Goal: Transaction & Acquisition: Purchase product/service

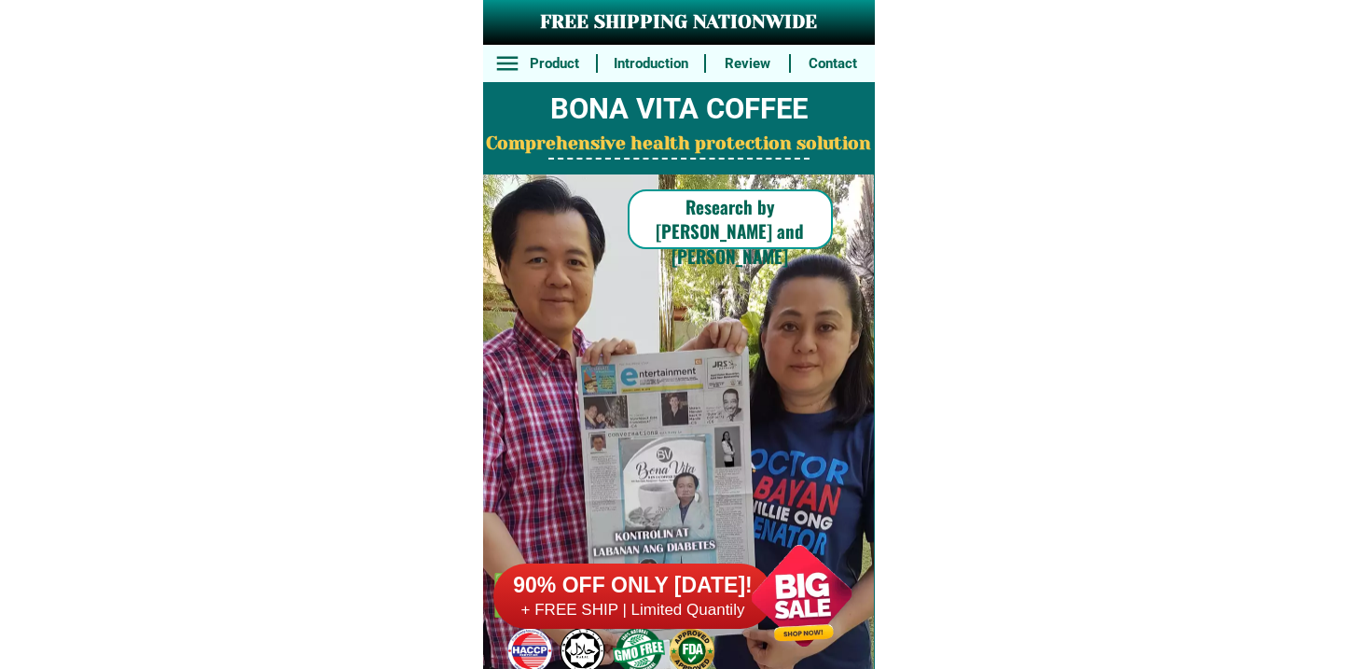
click at [701, 623] on div at bounding box center [633, 595] width 280 height 65
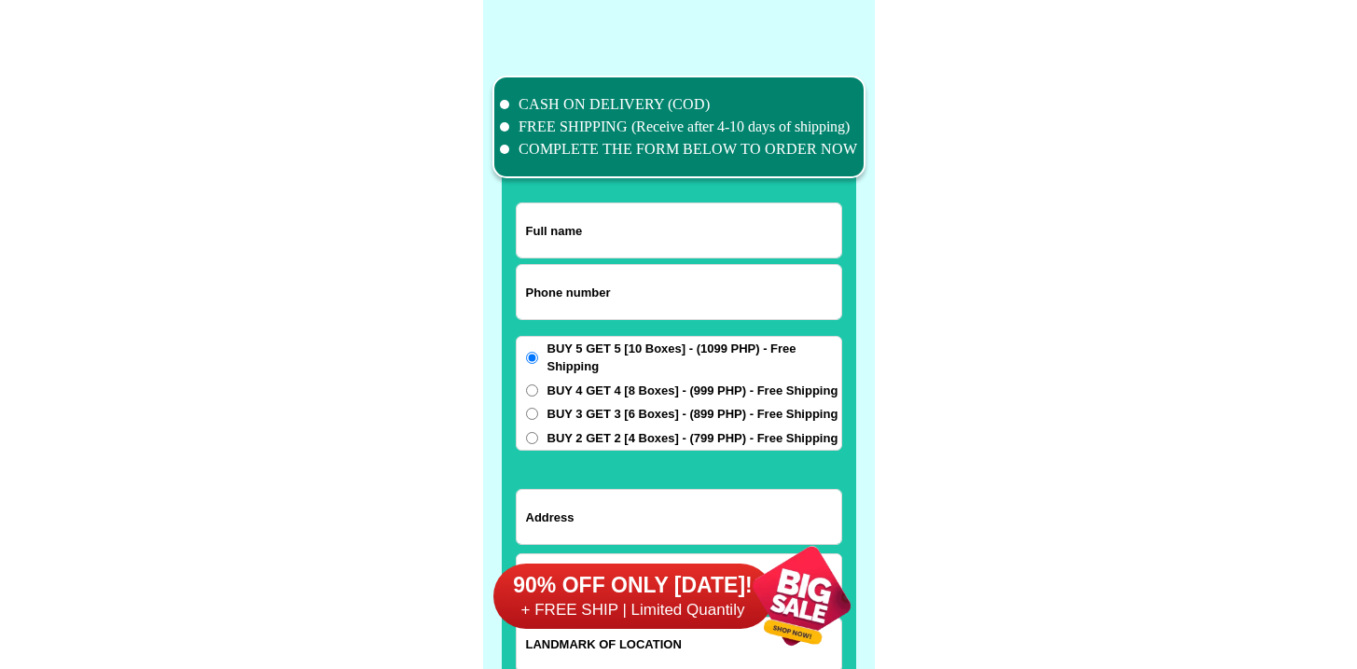
scroll to position [14494, 0]
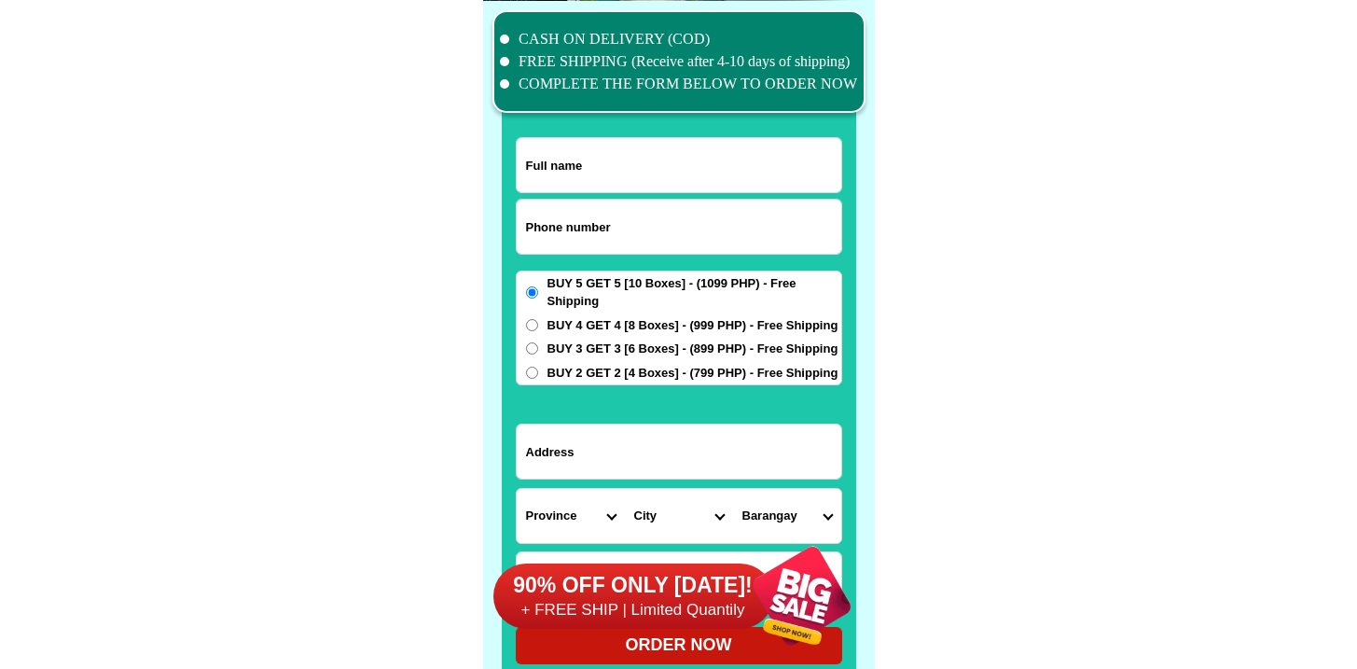
click at [608, 213] on input "Input phone_number" at bounding box center [679, 227] width 324 height 54
paste input "09228304095"
type input "09228304095"
click at [635, 165] on input "Input full_name" at bounding box center [679, 165] width 324 height 54
paste input "[PERSON_NAME]"
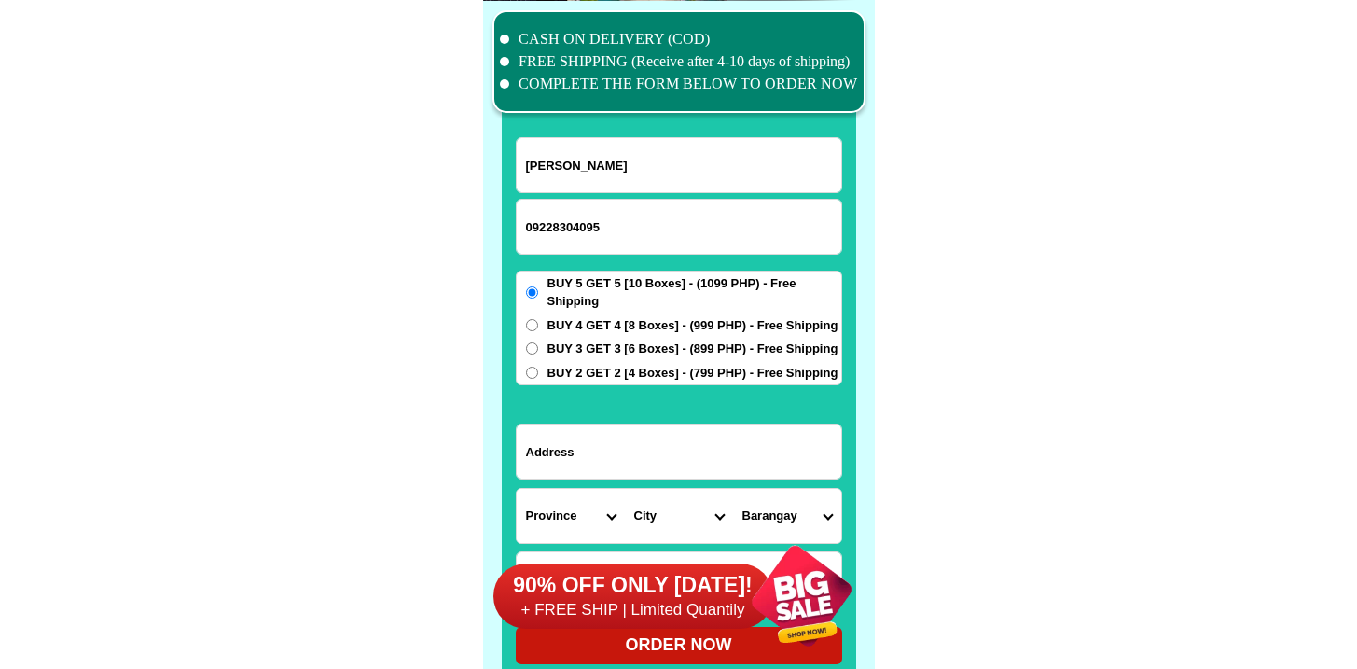
type input "[PERSON_NAME]"
click at [633, 444] on input "Input address" at bounding box center [679, 451] width 324 height 54
paste input "National highway , [GEOGRAPHIC_DATA] , [GEOGRAPHIC_DATA] /[GEOGRAPHIC_DATA][PER…"
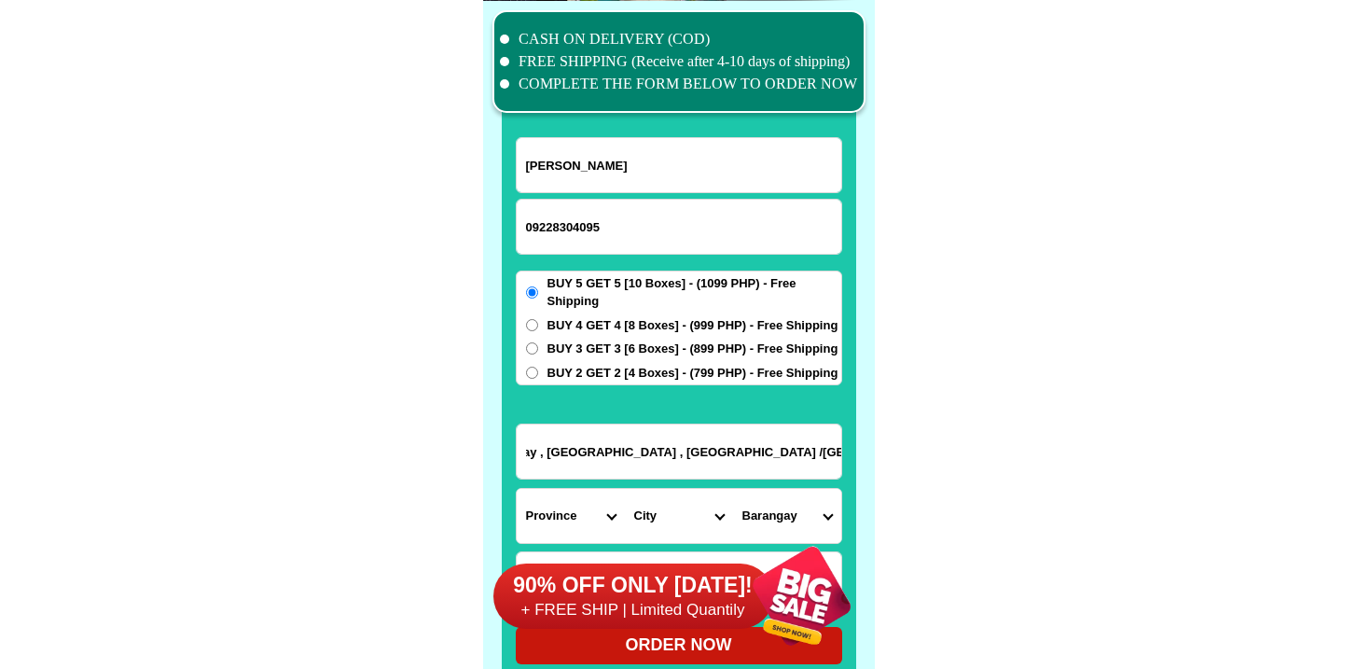
type input "National highway , [GEOGRAPHIC_DATA] , [GEOGRAPHIC_DATA] /[GEOGRAPHIC_DATA][PER…"
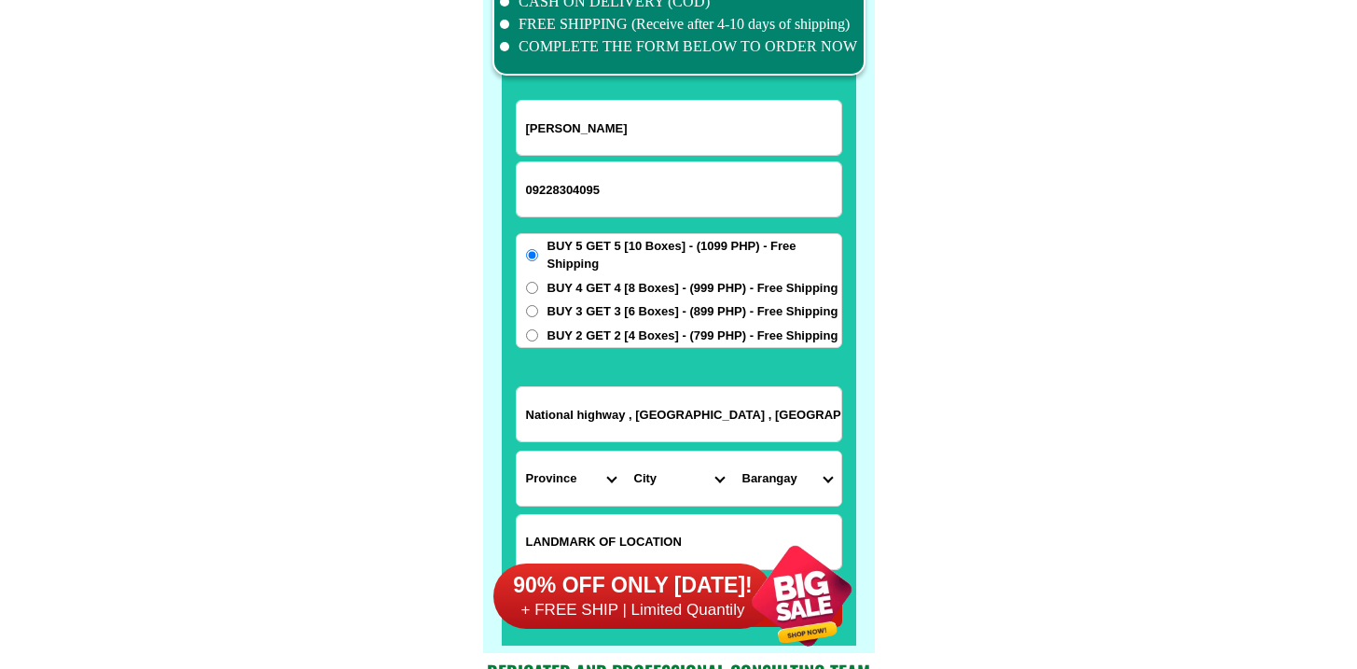
scroll to position [14551, 0]
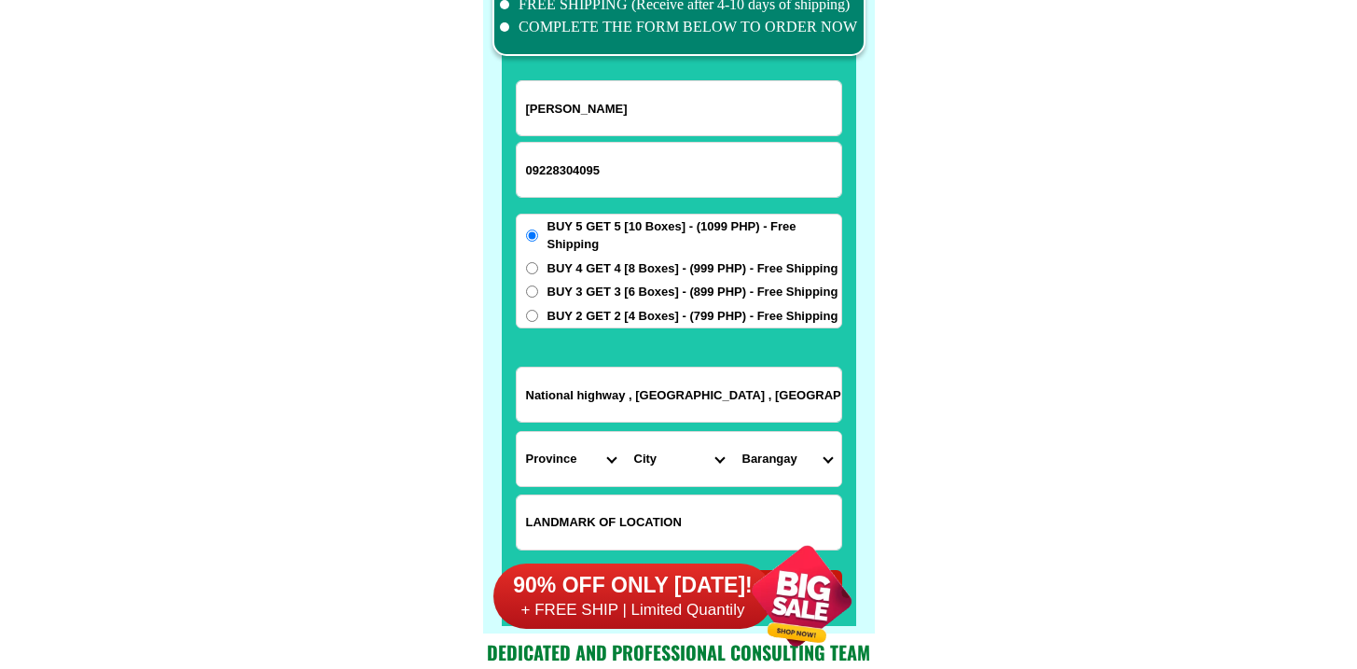
click at [634, 489] on form "[PERSON_NAME][GEOGRAPHIC_DATA] 09228304095 ORDER NOW [GEOGRAPHIC_DATA] , [GEOGR…" at bounding box center [679, 343] width 326 height 527
click at [622, 511] on input "Input LANDMARKOFLOCATION" at bounding box center [679, 522] width 324 height 54
paste input "Beside [PERSON_NAME] Mall"
type input "Beside [PERSON_NAME] Mall"
drag, startPoint x: 587, startPoint y: 408, endPoint x: 953, endPoint y: 409, distance: 365.5
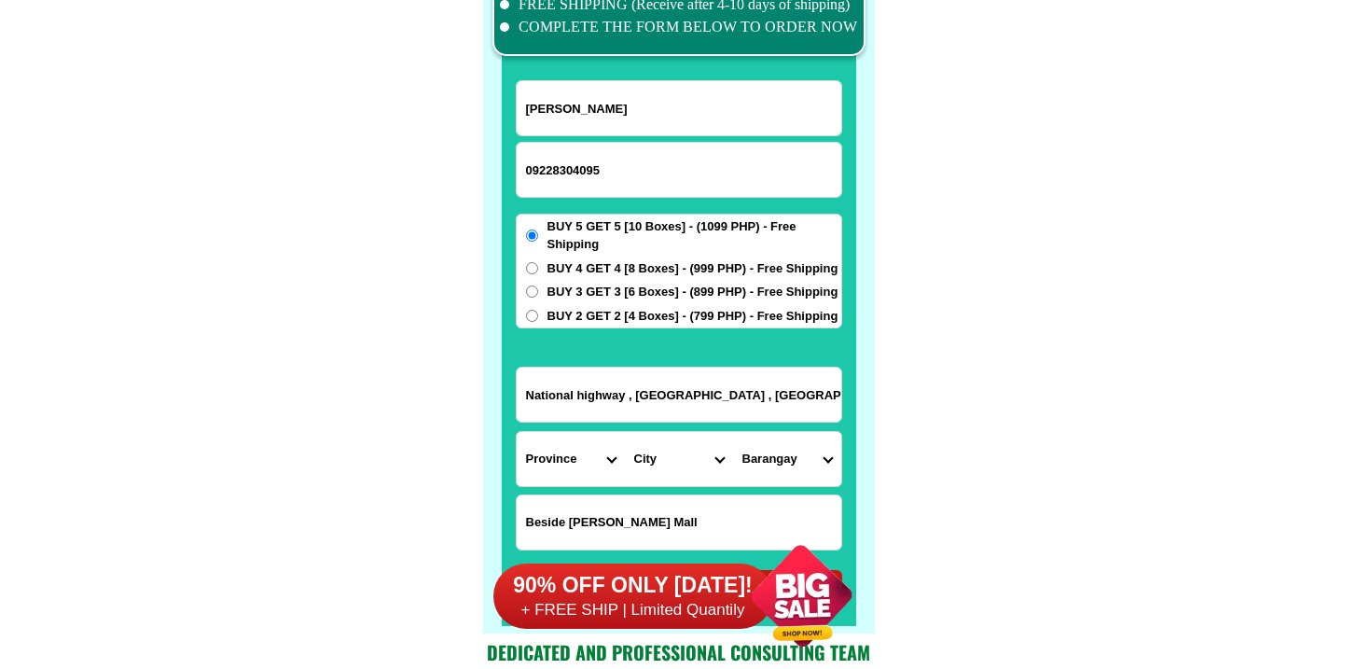
click at [721, 396] on input "National highway , [GEOGRAPHIC_DATA] , [GEOGRAPHIC_DATA] /[GEOGRAPHIC_DATA][PER…" at bounding box center [679, 394] width 324 height 54
click at [589, 371] on input "National highway , [GEOGRAPHIC_DATA] , [GEOGRAPHIC_DATA] /[GEOGRAPHIC_DATA][PER…" at bounding box center [679, 394] width 324 height 54
drag, startPoint x: 611, startPoint y: 398, endPoint x: 972, endPoint y: 395, distance: 360.8
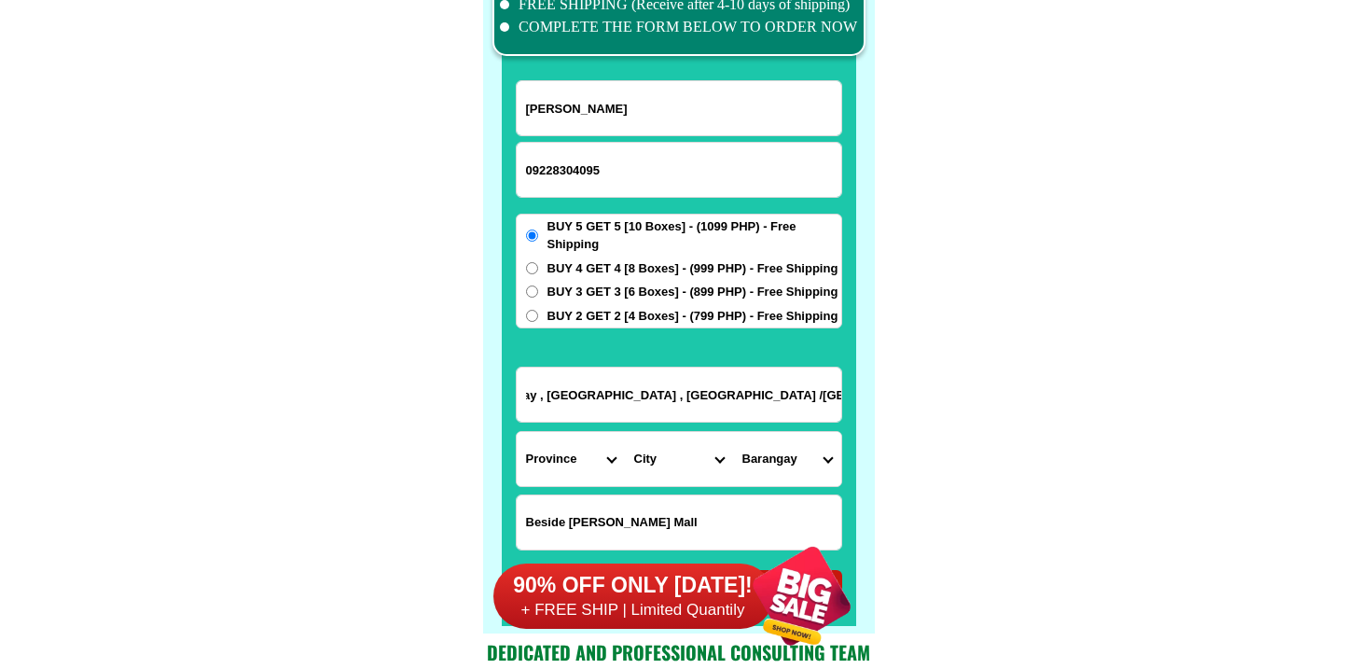
click at [583, 462] on select "Province [GEOGRAPHIC_DATA] [GEOGRAPHIC_DATA][PERSON_NAME][GEOGRAPHIC_DATA][GEOG…" at bounding box center [571, 459] width 108 height 54
click at [753, 391] on input "National highway , Visayan village , Tagum City /Beside Robinson Mall" at bounding box center [679, 394] width 324 height 54
drag, startPoint x: 753, startPoint y: 391, endPoint x: 774, endPoint y: 392, distance: 20.5
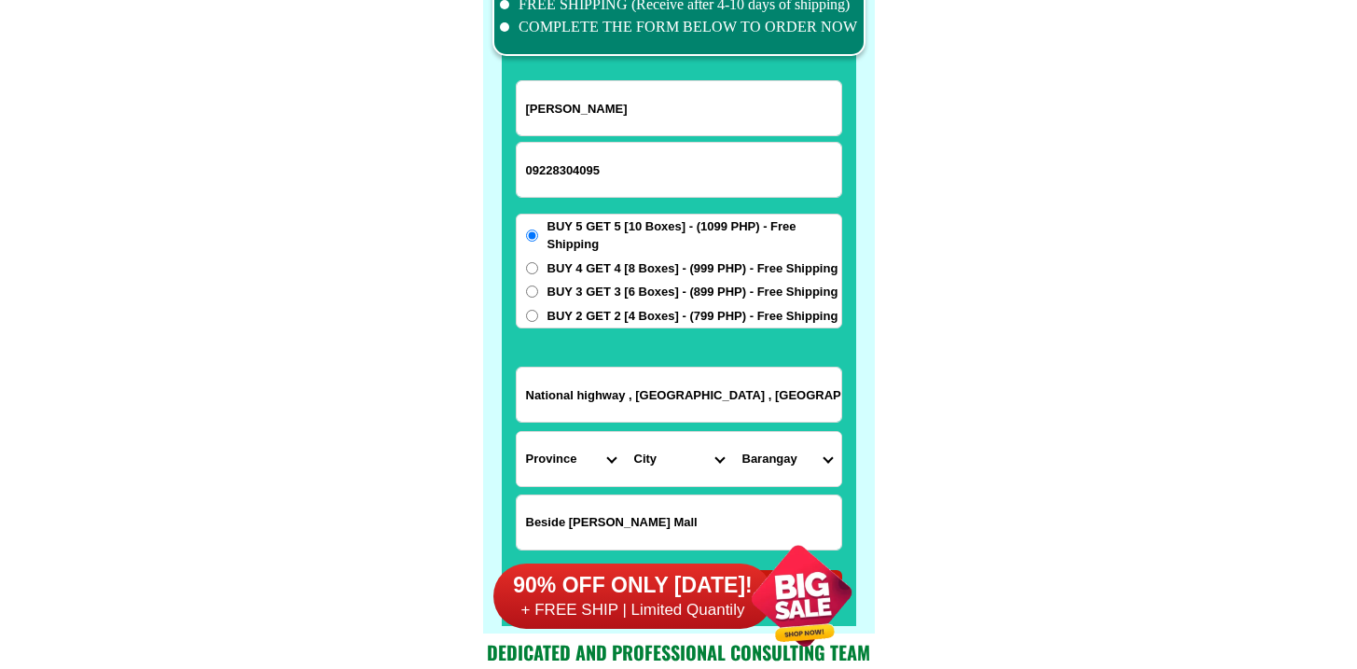
click at [774, 392] on input "National highway , Visayan village , Tagum City /Beside Robinson Mall" at bounding box center [679, 394] width 324 height 54
click at [565, 457] on select "Province [GEOGRAPHIC_DATA] [GEOGRAPHIC_DATA][PERSON_NAME][GEOGRAPHIC_DATA][GEOG…" at bounding box center [571, 459] width 108 height 54
select select "63_773"
click at [517, 432] on select "Province [GEOGRAPHIC_DATA] [GEOGRAPHIC_DATA][PERSON_NAME][GEOGRAPHIC_DATA][GEOG…" at bounding box center [571, 459] width 108 height 54
click at [655, 449] on select "City Asuncion Braulio-e.-dujali Davao-del-norte-carmen Davao-del-norte-san-isid…" at bounding box center [679, 459] width 108 height 54
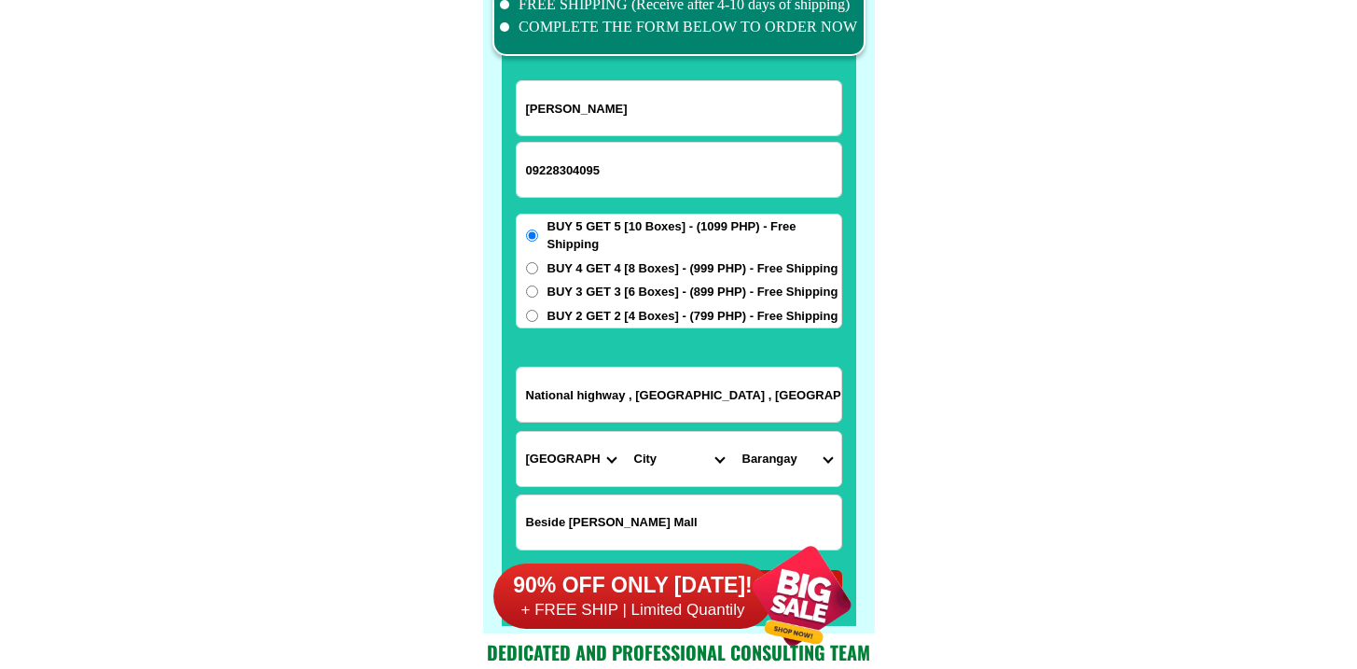
select select "63_7732798"
click at [625, 432] on select "City Asuncion Braulio-e.-dujali Davao-del-norte-carmen Davao-del-norte-san-isid…" at bounding box center [679, 459] width 108 height 54
click at [804, 472] on select "Barangay Apokon Bincungan Busaon Canocotan Cuambogan La filipina Liboganon Mada…" at bounding box center [787, 459] width 108 height 54
select select "63_77327987724"
click at [733, 432] on select "Barangay Apokon Bincungan Busaon Canocotan Cuambogan La filipina Liboganon Mada…" at bounding box center [787, 459] width 108 height 54
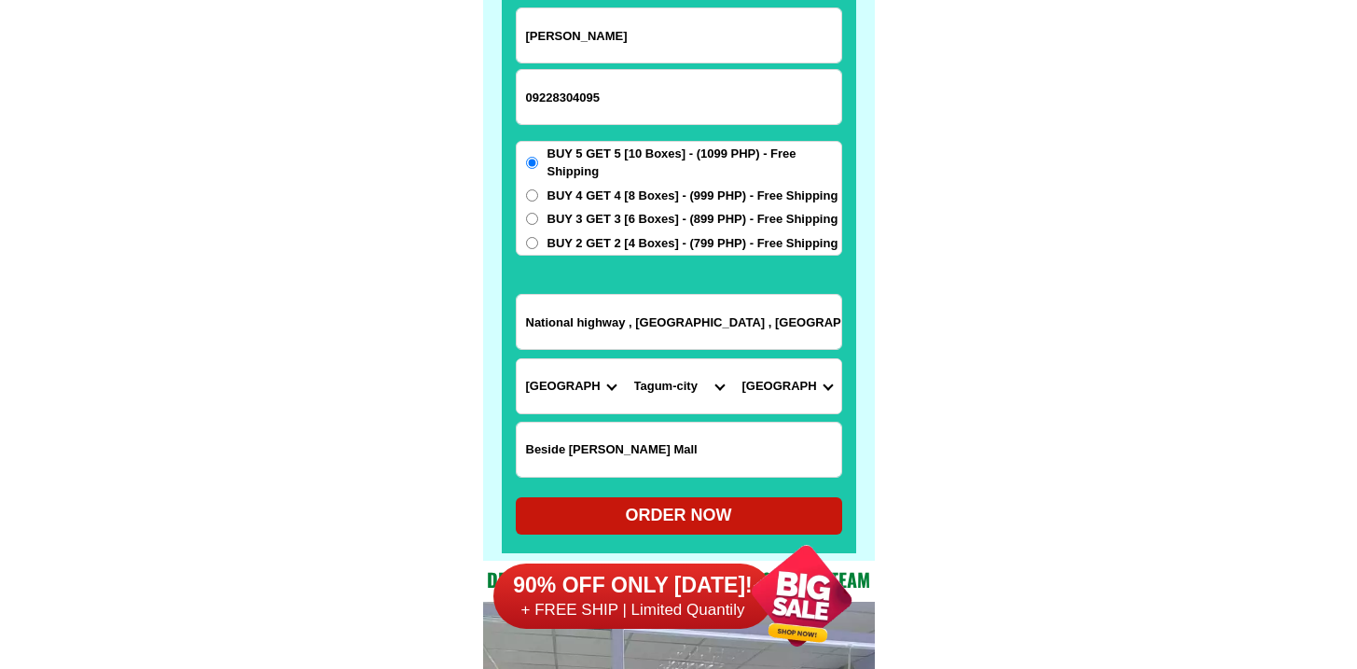
scroll to position [14660, 0]
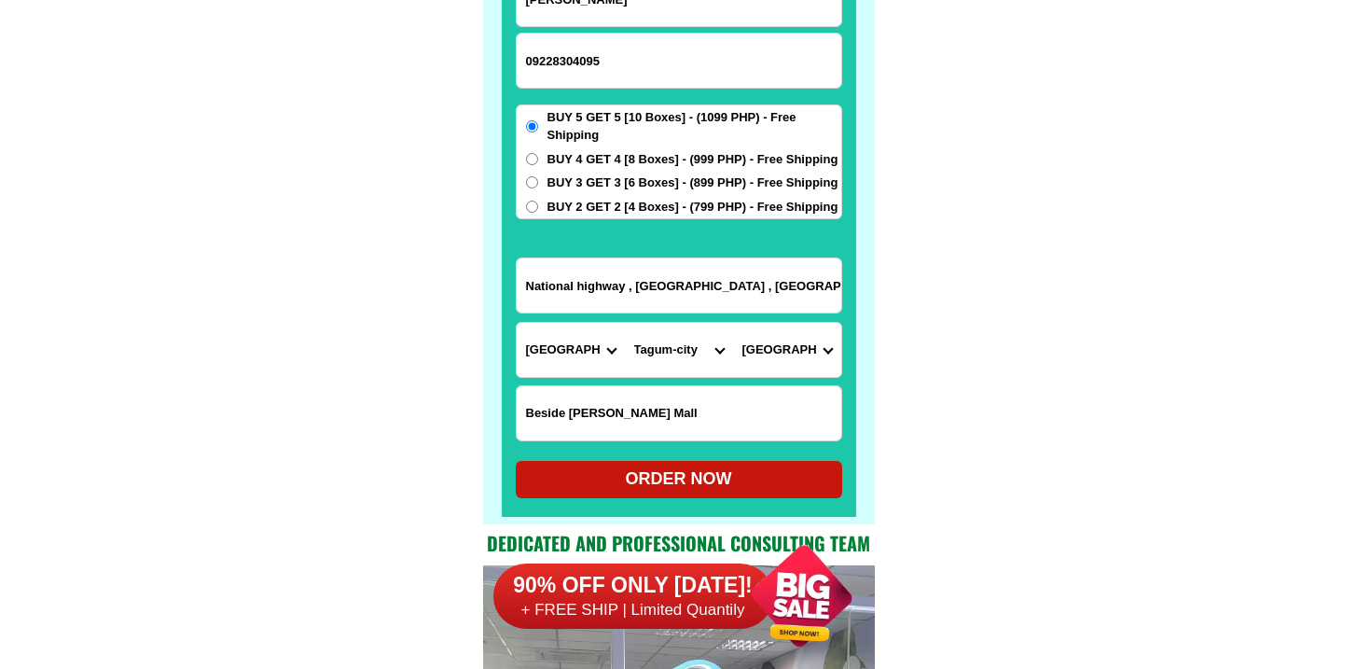
click at [685, 465] on div "ORDER NOW" at bounding box center [679, 479] width 326 height 37
radio input "true"
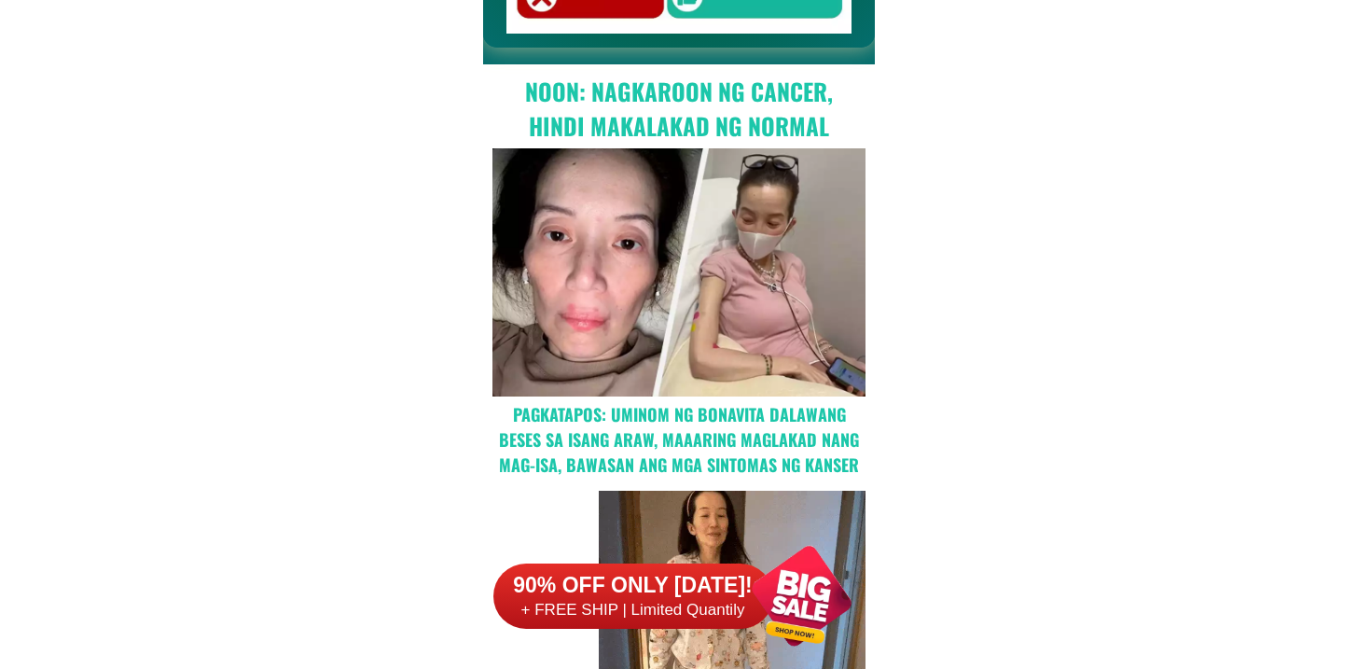
click at [675, 623] on div at bounding box center [633, 595] width 280 height 65
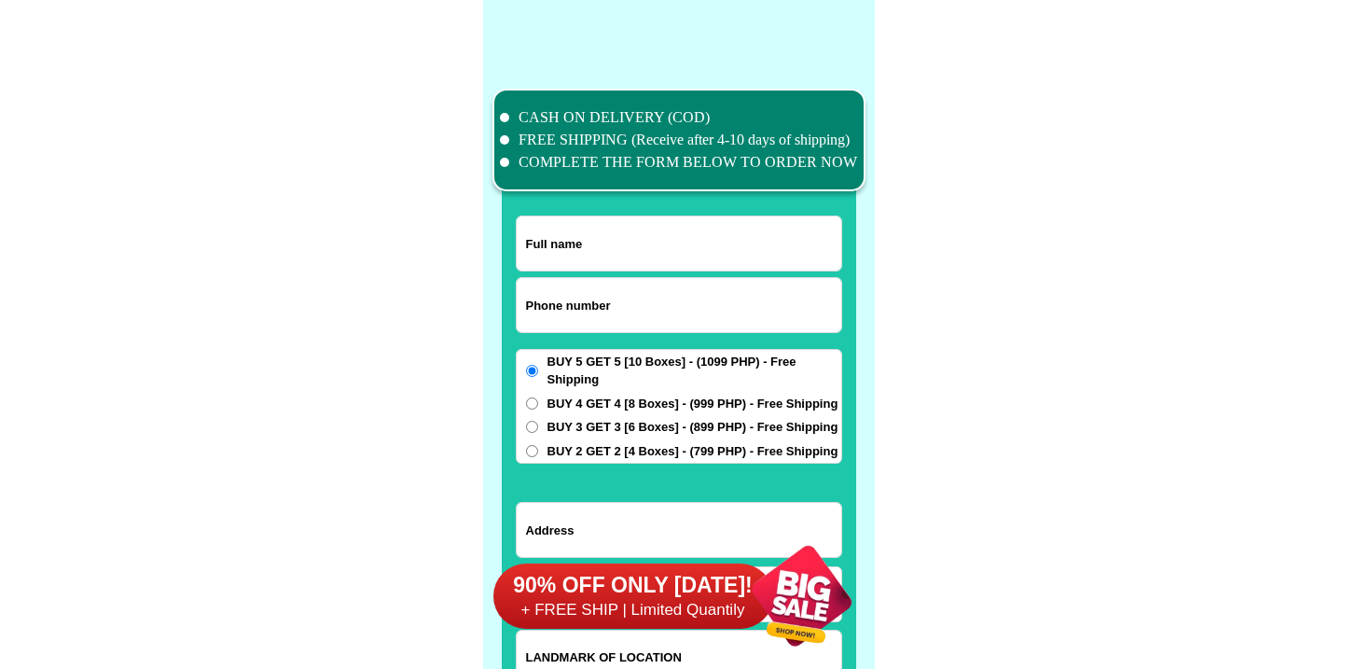
scroll to position [14495, 0]
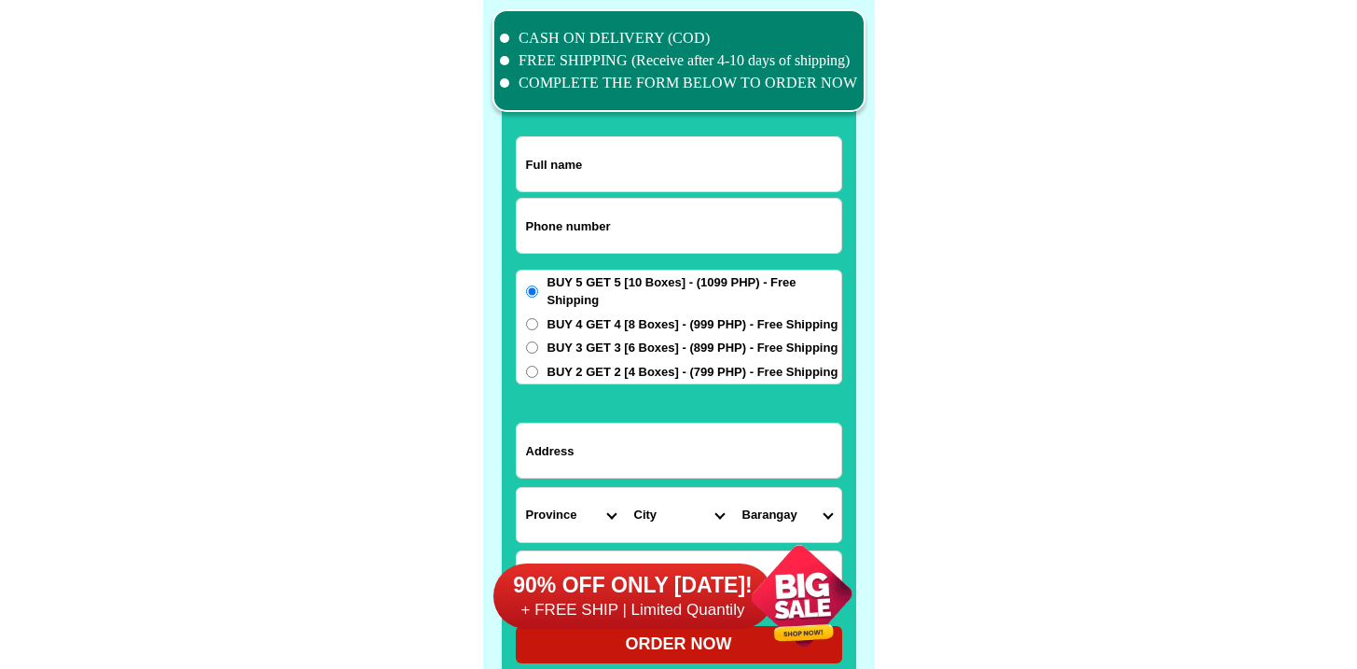
click at [619, 218] on input "Input phone_number" at bounding box center [679, 226] width 324 height 54
paste input "9273636174"
click at [540, 225] on input "0 9273636174" at bounding box center [679, 226] width 324 height 54
click at [538, 226] on input "0 9273636174" at bounding box center [679, 226] width 324 height 54
type input "09273636174"
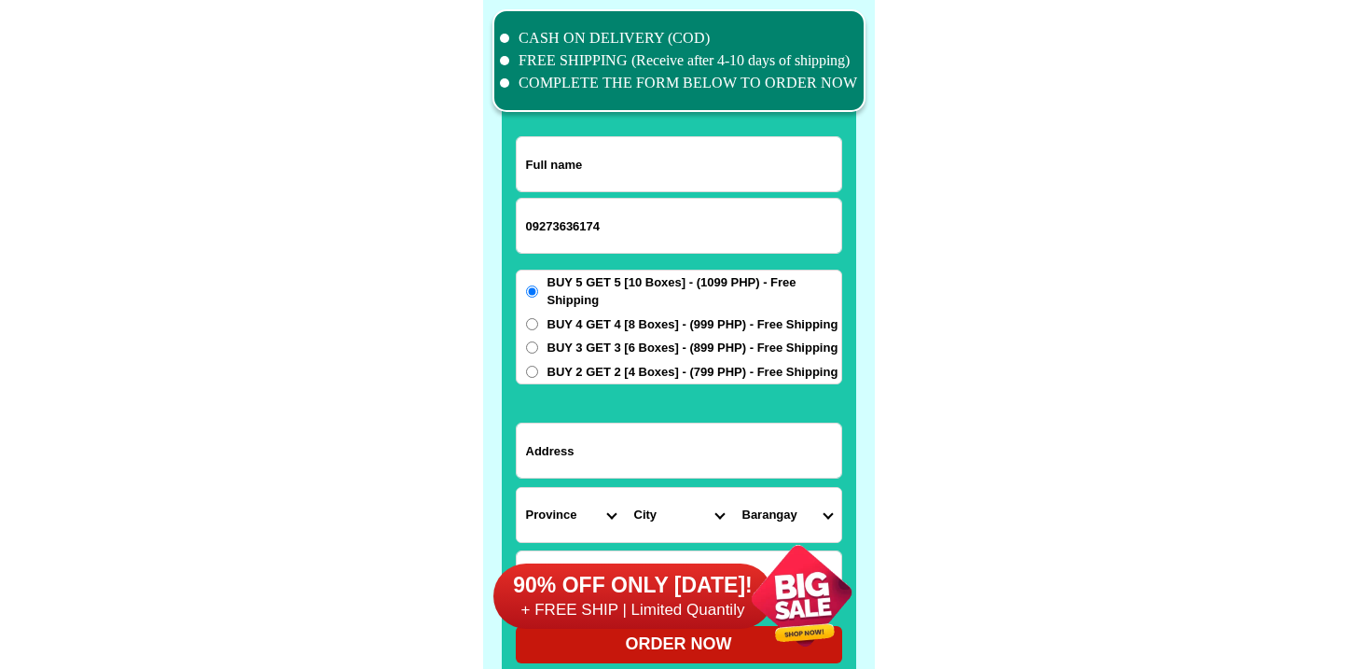
click at [564, 443] on input "Input address" at bounding box center [679, 450] width 324 height 54
paste input "Susans restobar #1agrix building bukawkan road baguio city"
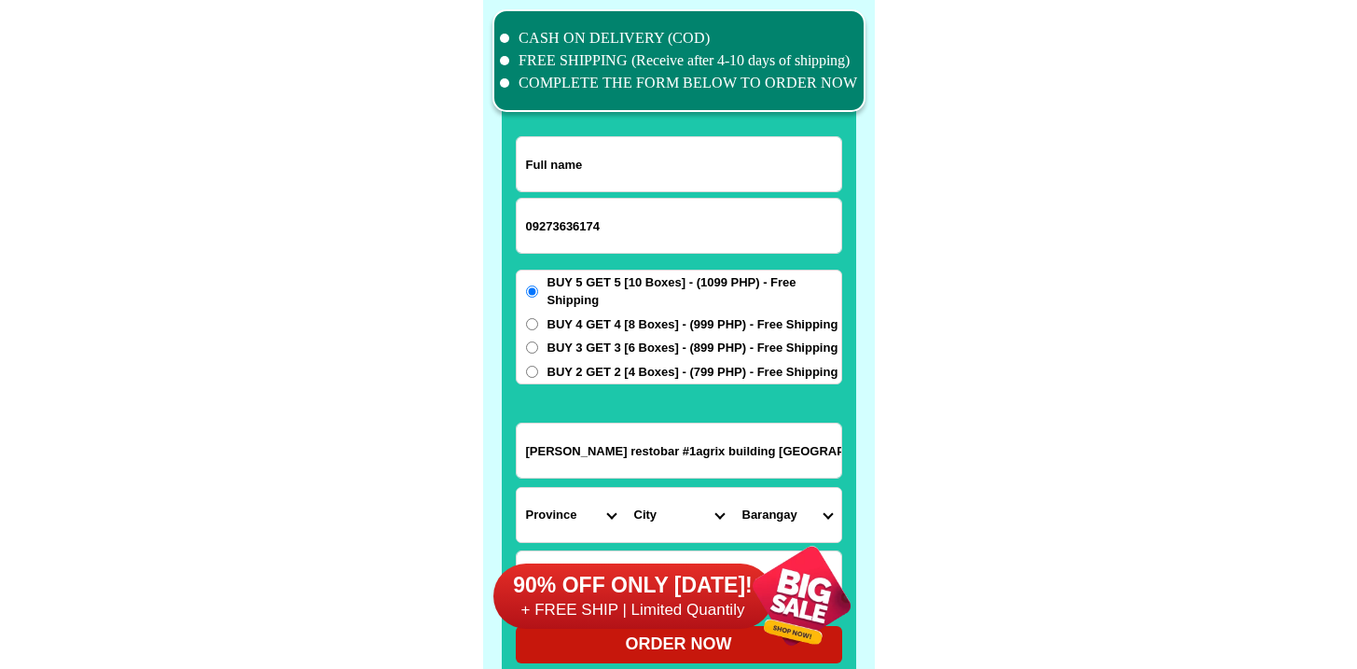
scroll to position [0, 34]
type input "Susans restobar #1agrix building bukawkan road baguio city"
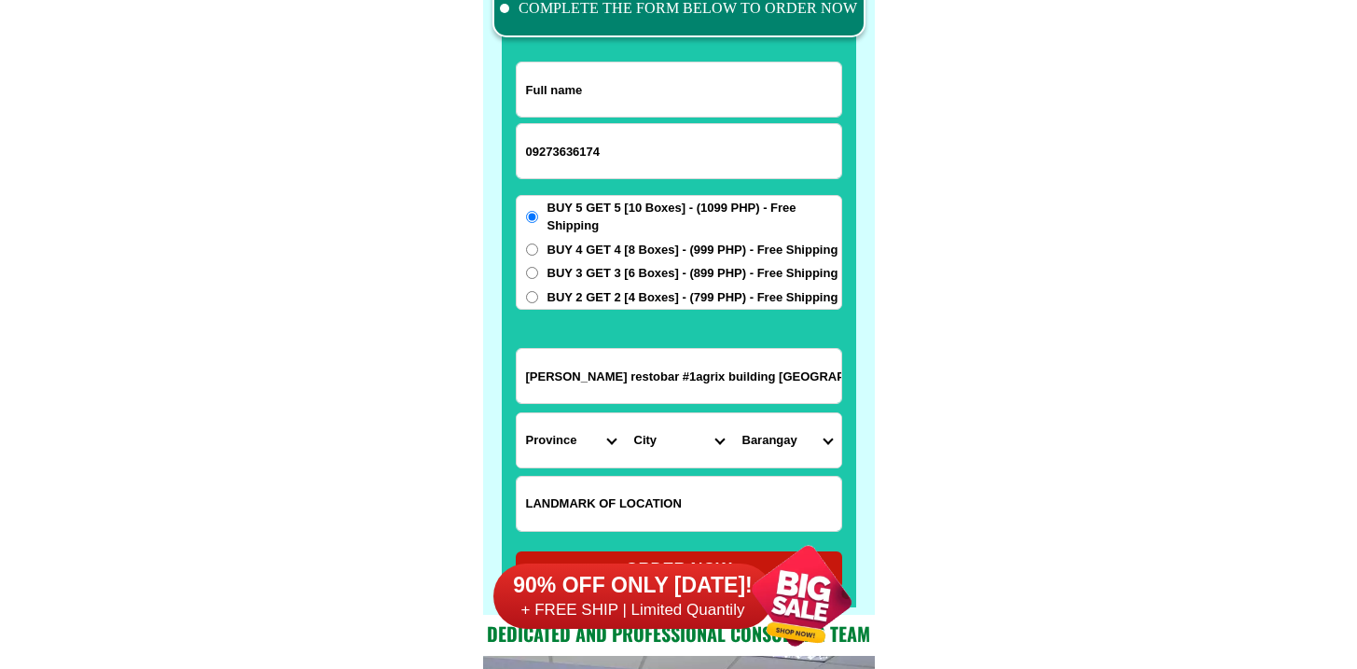
scroll to position [14599, 0]
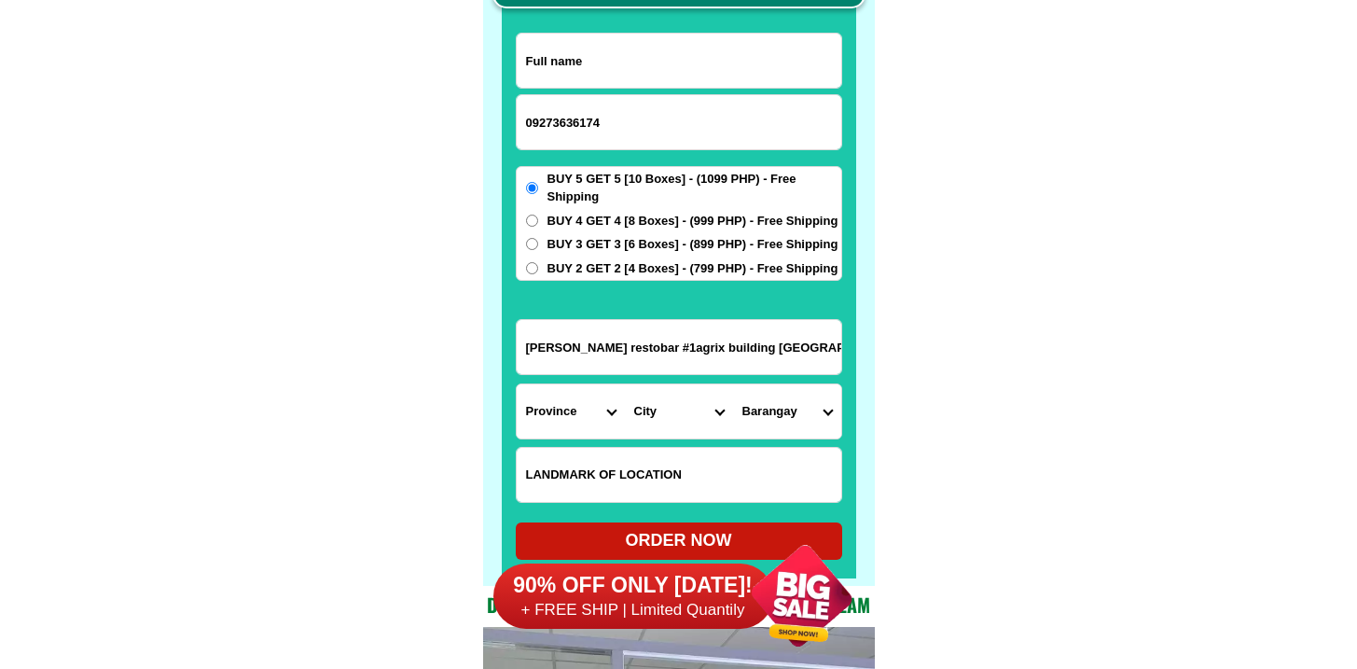
click at [659, 460] on input "Input LANDMARKOFLOCATION" at bounding box center [679, 475] width 324 height 54
paste input "Norma Cendana"
type input "Norma Cendana"
click at [560, 405] on select "Province [GEOGRAPHIC_DATA] [GEOGRAPHIC_DATA][PERSON_NAME][GEOGRAPHIC_DATA][GEOG…" at bounding box center [571, 411] width 108 height 54
click at [517, 384] on select "Province [GEOGRAPHIC_DATA] [GEOGRAPHIC_DATA][PERSON_NAME][GEOGRAPHIC_DATA][GEOG…" at bounding box center [571, 411] width 108 height 54
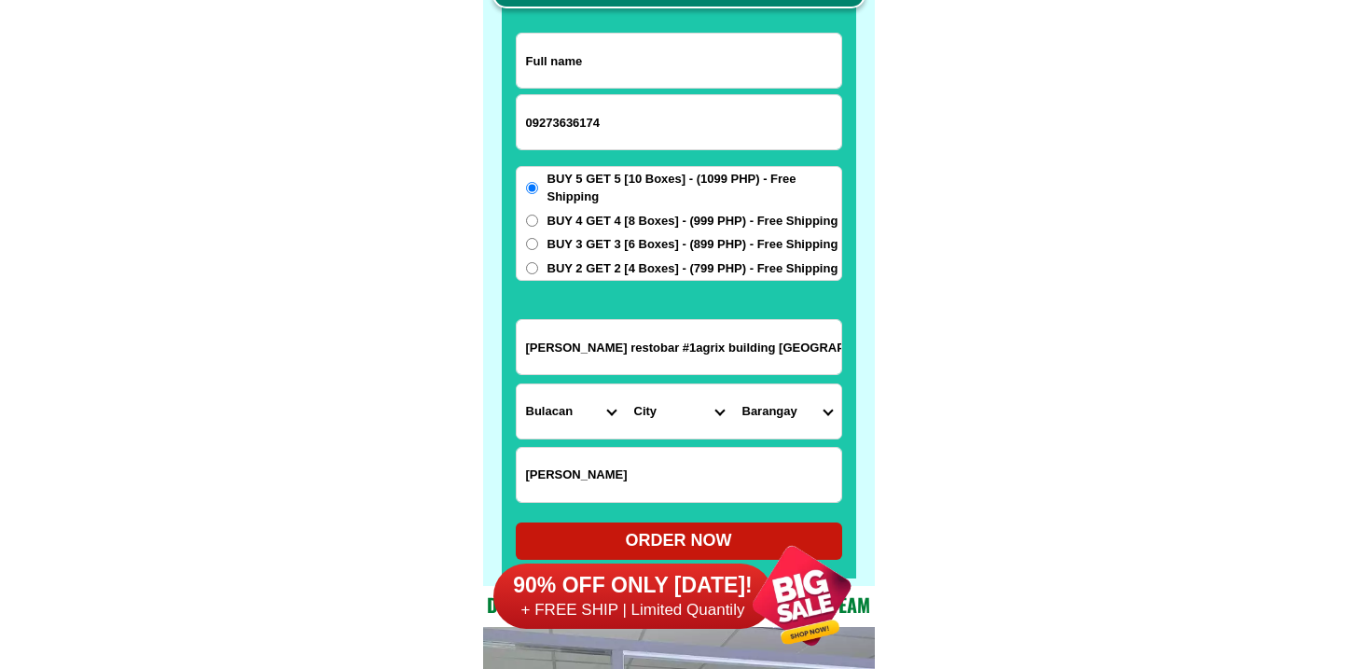
click at [663, 355] on input "Susans restobar #1agrix building bukawkan road baguio city" at bounding box center [679, 347] width 324 height 54
drag, startPoint x: 626, startPoint y: 340, endPoint x: 1099, endPoint y: 370, distance: 474.6
click at [663, 427] on select "City Angat Balagtas Baliuag Bocaue Bulacan Bulacan-hagonoy Bulacan-plaridel Bul…" at bounding box center [679, 411] width 108 height 54
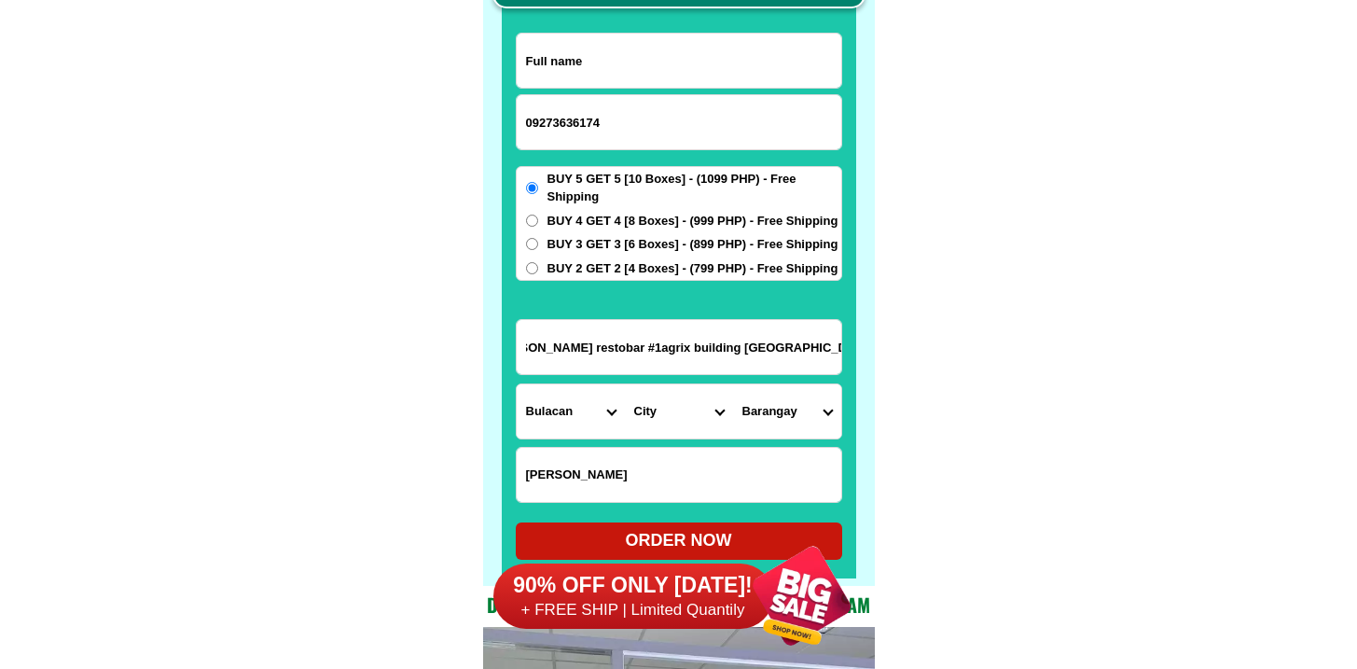
drag, startPoint x: 704, startPoint y: 346, endPoint x: 940, endPoint y: 362, distance: 236.4
click at [787, 358] on input "Susans restobar #1agrix building bukawkan road baguio city" at bounding box center [679, 347] width 324 height 54
click at [788, 355] on input "Susans restobar #1agrix building bukawkan road baguio city" at bounding box center [679, 347] width 324 height 54
click at [790, 349] on input "Susans restobar #1agrix building bukawkan road baguio city" at bounding box center [679, 347] width 324 height 54
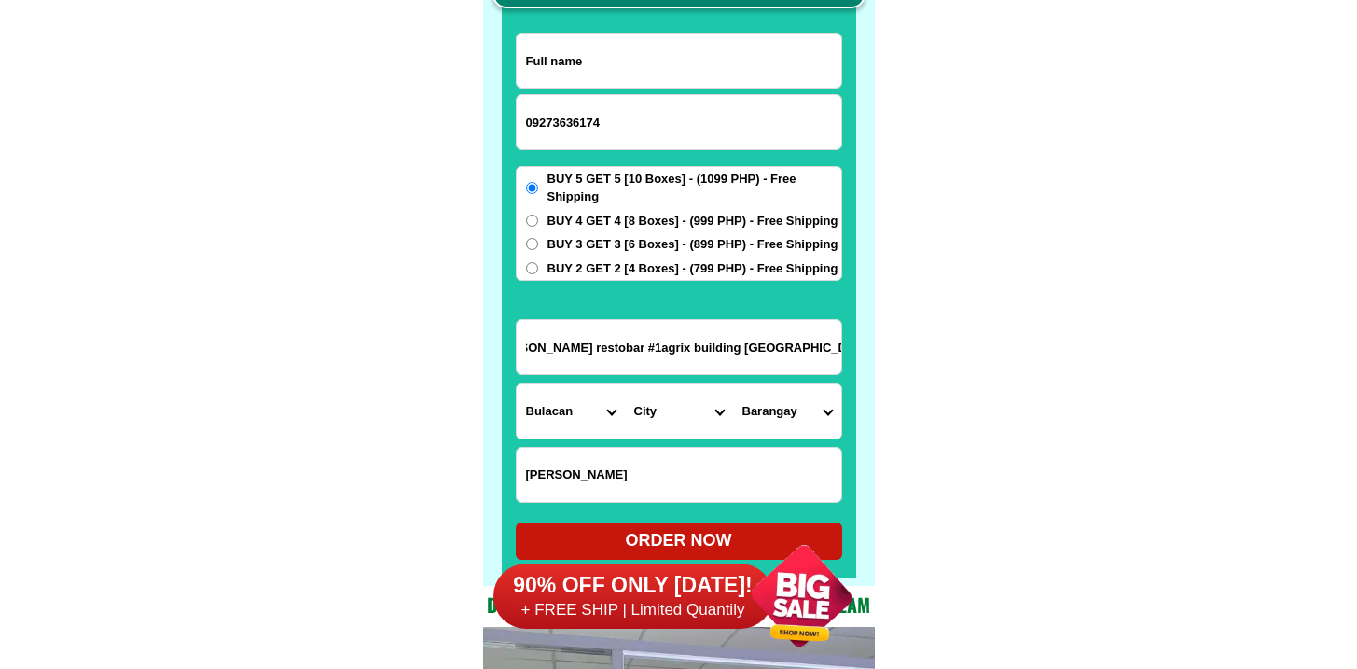
drag, startPoint x: 790, startPoint y: 349, endPoint x: 830, endPoint y: 350, distance: 40.1
click at [830, 350] on input "Susans restobar #1agrix building bukawkan road baguio city" at bounding box center [679, 347] width 324 height 54
click at [582, 418] on select "Province [GEOGRAPHIC_DATA] [GEOGRAPHIC_DATA][PERSON_NAME][GEOGRAPHIC_DATA][GEOG…" at bounding box center [571, 411] width 108 height 54
select select "63_695"
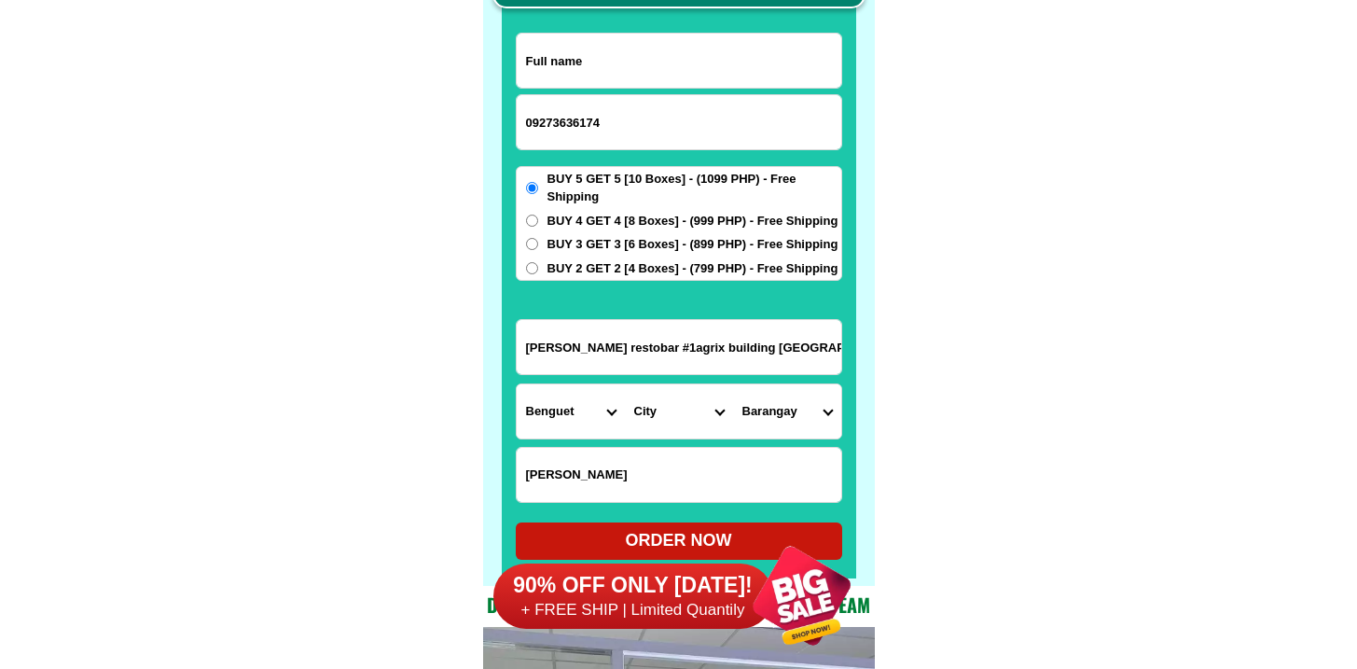
click at [517, 384] on select "Province [GEOGRAPHIC_DATA] [GEOGRAPHIC_DATA][PERSON_NAME][GEOGRAPHIC_DATA][GEOG…" at bounding box center [571, 411] width 108 height 54
click at [702, 421] on select "City Angat Balagtas Baliuag Bocaue Bulacan Bulacan-hagonoy Bulacan-plaridel Bul…" at bounding box center [679, 411] width 108 height 54
select select "63_6951986"
click at [625, 384] on select "City Atok Baguio-city Bakun Bokod Buguias Itogon Kabayan Kapangan Kibungan La-t…" at bounding box center [679, 411] width 108 height 54
click at [779, 359] on input "Susans restobar #1agrix building bukawkan road baguio city" at bounding box center [679, 347] width 324 height 54
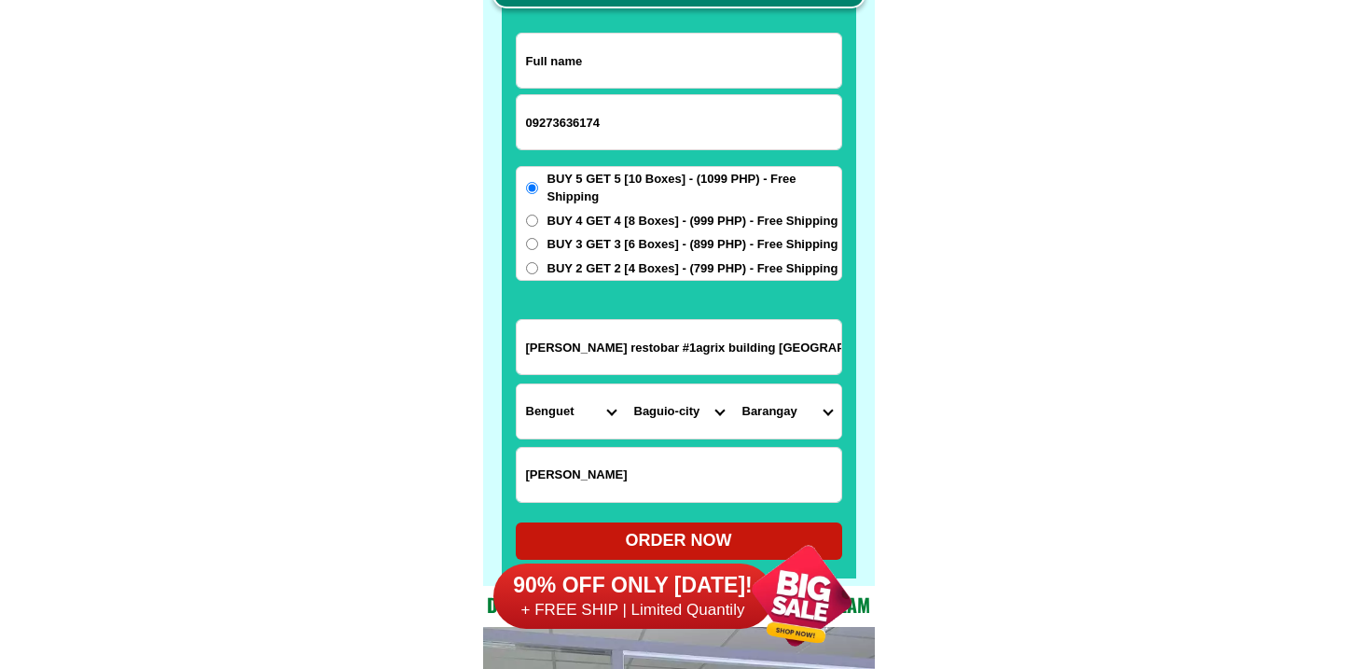
click at [784, 427] on select "Barangay A. bonifacio-caguioa-rimando (abcr) Abanao-zandueta-kayong-chugum-otek…" at bounding box center [787, 411] width 108 height 54
click at [779, 415] on select "Barangay A. bonifacio-caguioa-rimando (abcr) Abanao-zandueta-kayong-chugum-otek…" at bounding box center [787, 411] width 108 height 54
click at [667, 343] on input "Susans restobar #1agrix building bukawkan road baguio city" at bounding box center [679, 347] width 324 height 54
click at [673, 360] on input "Susans restobar #1agrix building bukawkan road baguio city" at bounding box center [679, 347] width 324 height 54
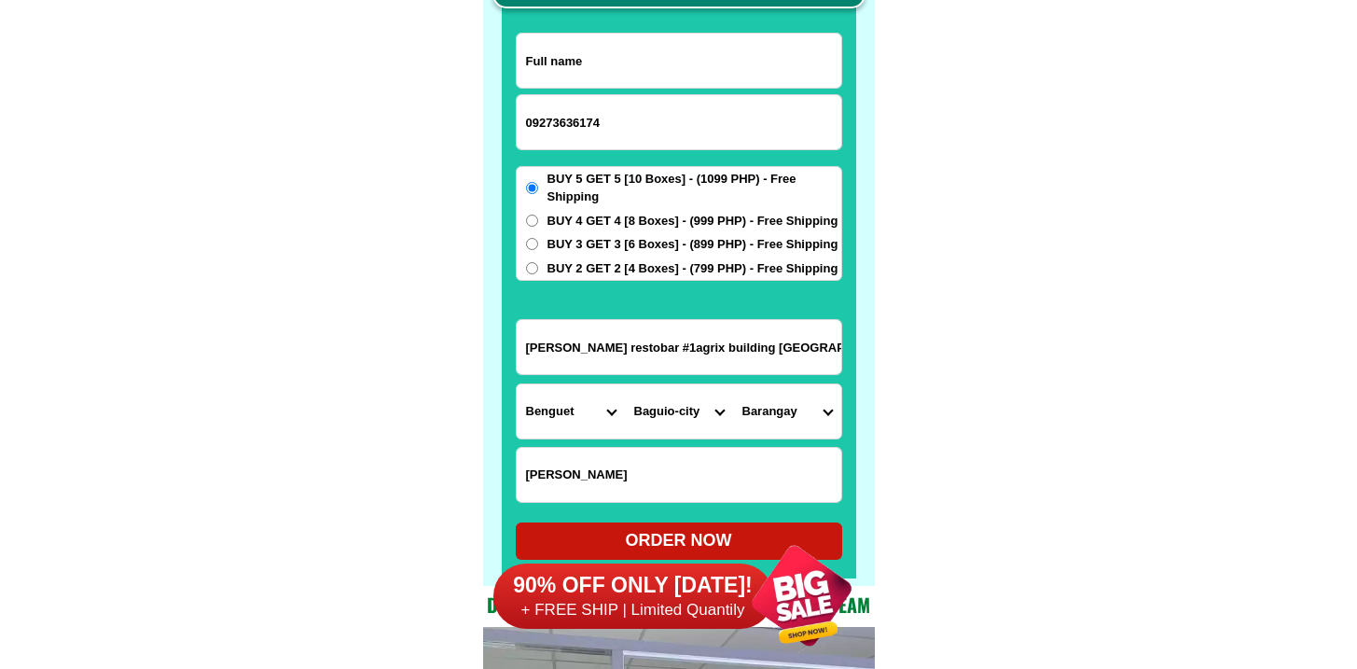
click at [673, 360] on input "Susans restobar #1agrix building bukawkan road baguio city" at bounding box center [679, 347] width 324 height 54
click at [765, 410] on select "Barangay A. bonifacio-caguioa-rimando (abcr) Abanao-zandueta-kayong-chugum-otek…" at bounding box center [787, 411] width 108 height 54
click at [780, 423] on select "Barangay A. bonifacio-caguioa-rimando (abcr) Abanao-zandueta-kayong-chugum-otek…" at bounding box center [787, 411] width 108 height 54
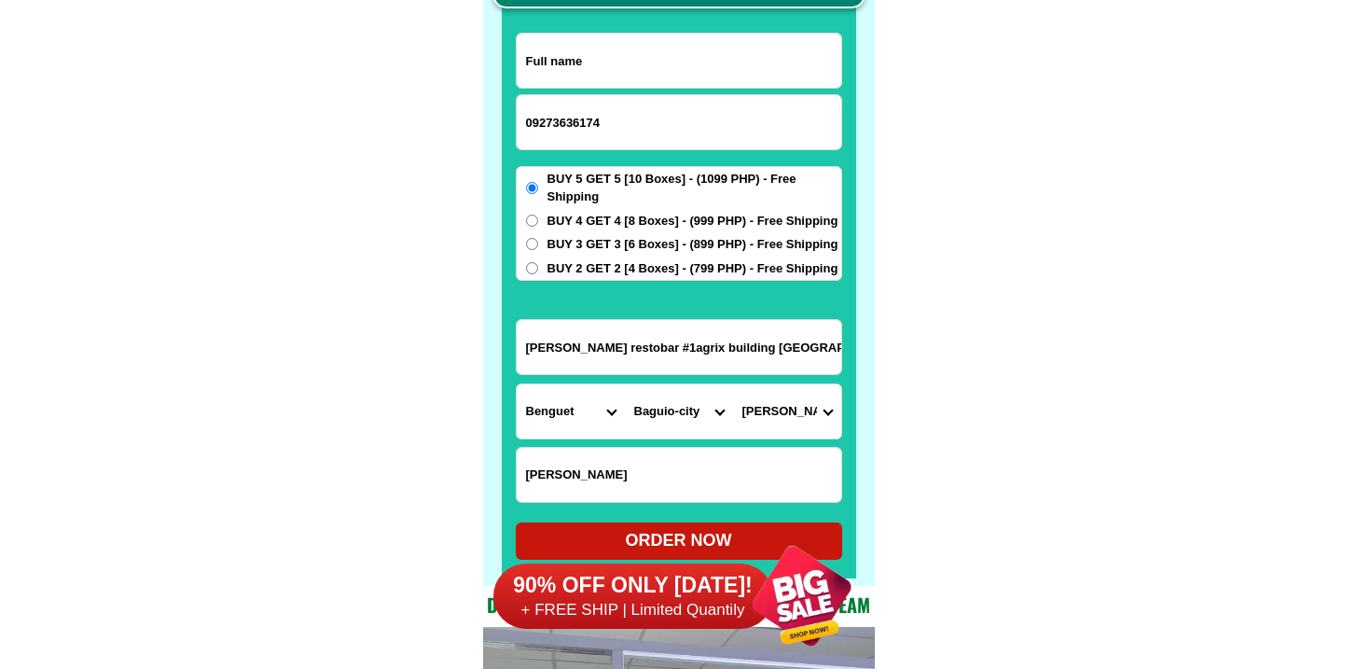
click at [733, 384] on select "Barangay A. bonifacio-caguioa-rimando (abcr) Abanao-zandueta-kayong-chugum-otek…" at bounding box center [787, 411] width 108 height 54
click at [801, 425] on select "Barangay A. bonifacio-caguioa-rimando (abcr) Abanao-zandueta-kayong-chugum-otek…" at bounding box center [787, 411] width 108 height 54
select select "63_695198642168"
click at [733, 384] on select "Barangay A. bonifacio-caguioa-rimando (abcr) Abanao-zandueta-kayong-chugum-otek…" at bounding box center [787, 411] width 108 height 54
click at [813, 415] on select "Barangay A. bonifacio-caguioa-rimando (abcr) Abanao-zandueta-kayong-chugum-otek…" at bounding box center [787, 411] width 108 height 54
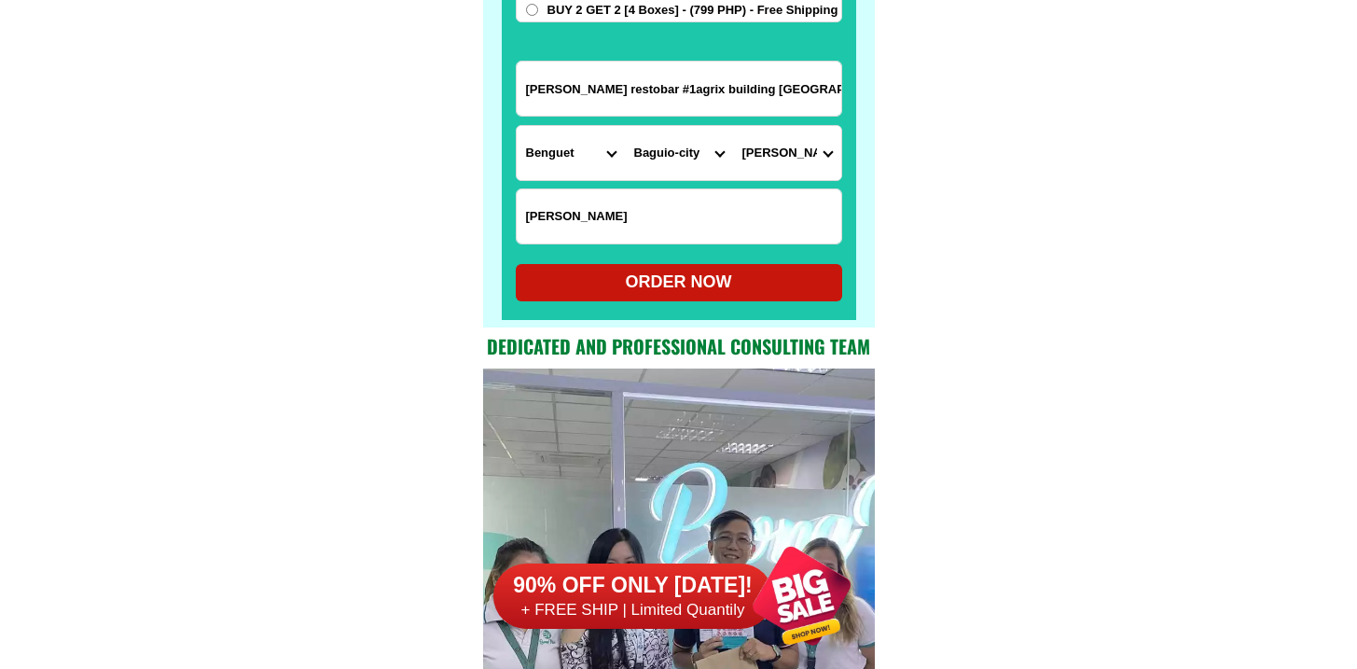
click at [680, 277] on div "ORDER NOW" at bounding box center [679, 281] width 326 height 25
radio input "true"
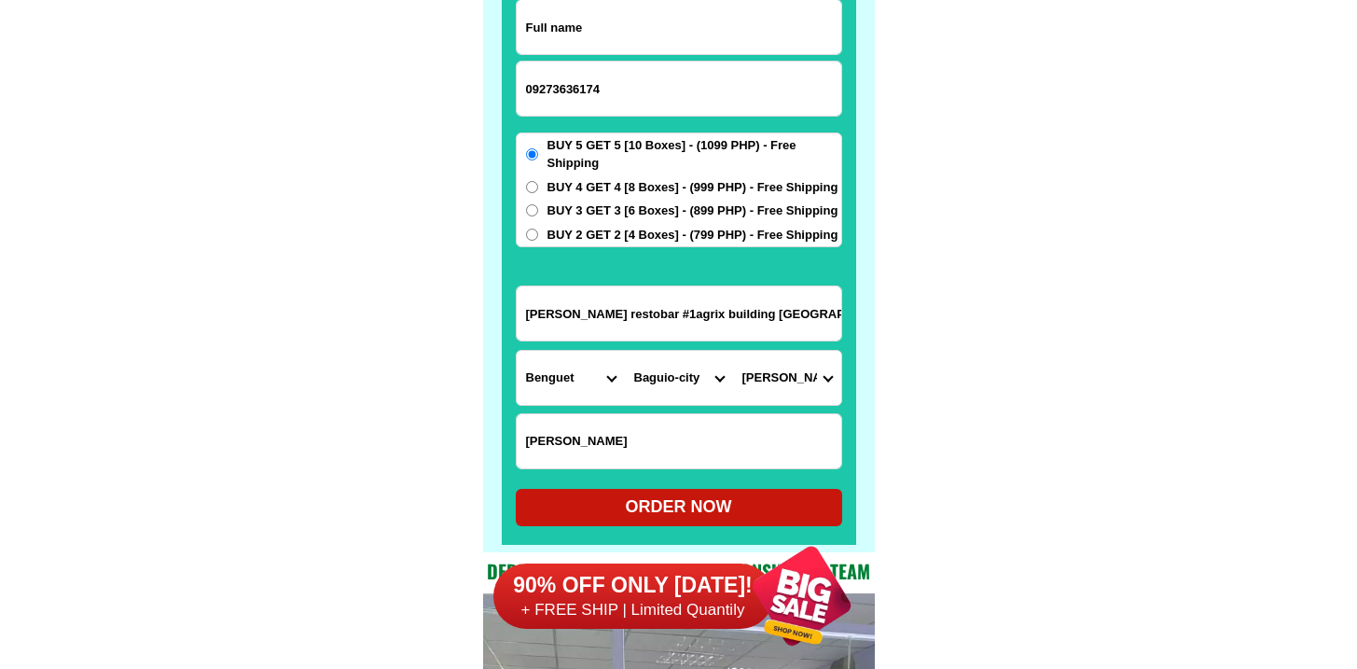
paste input "Norma Cendana"
type input "Norma Cendana"
click at [680, 552] on div "90% OFF ONLY TODAY! + FREE SHIP | Limited Quantily" at bounding box center [683, 595] width 381 height 146
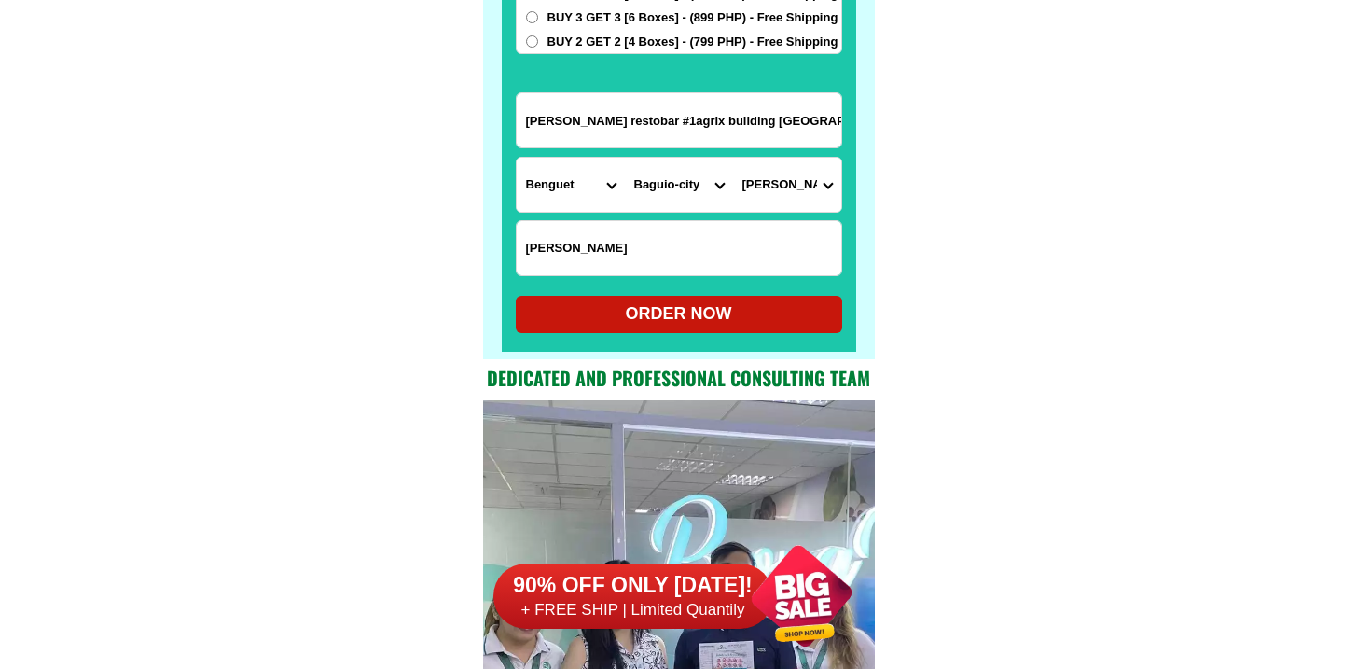
scroll to position [14850, 0]
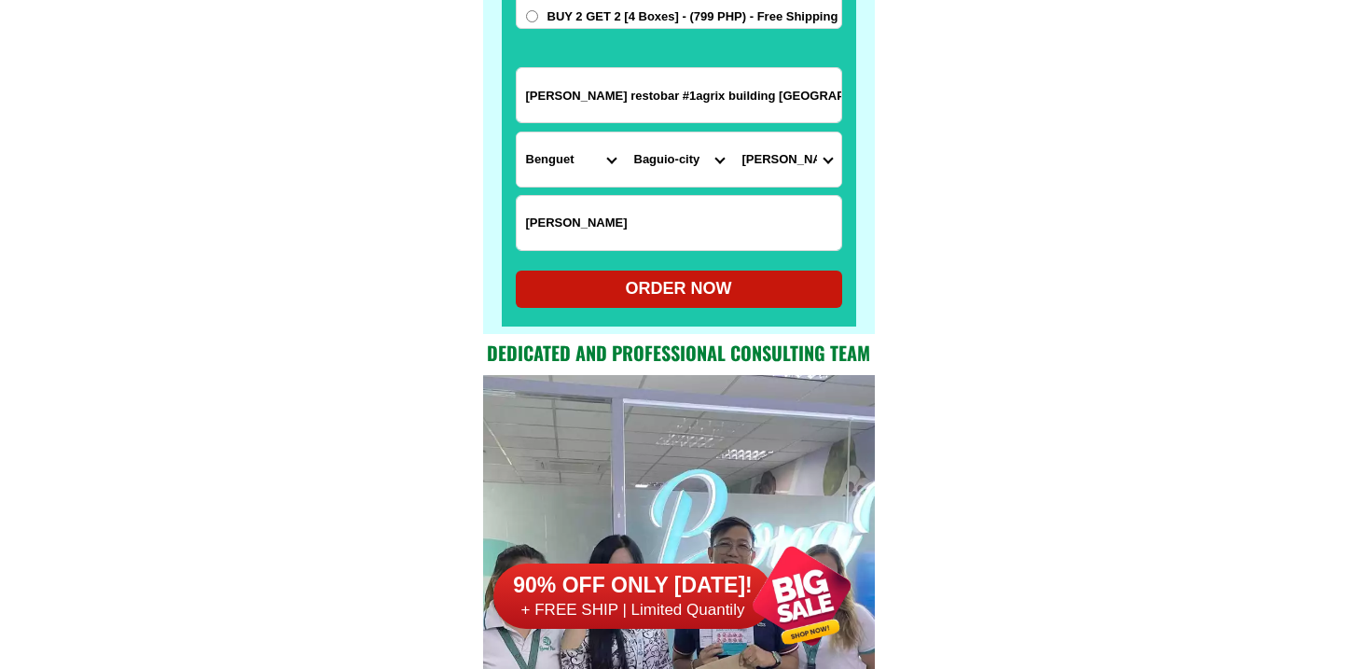
click at [665, 283] on div "ORDER NOW" at bounding box center [679, 288] width 326 height 25
radio input "true"
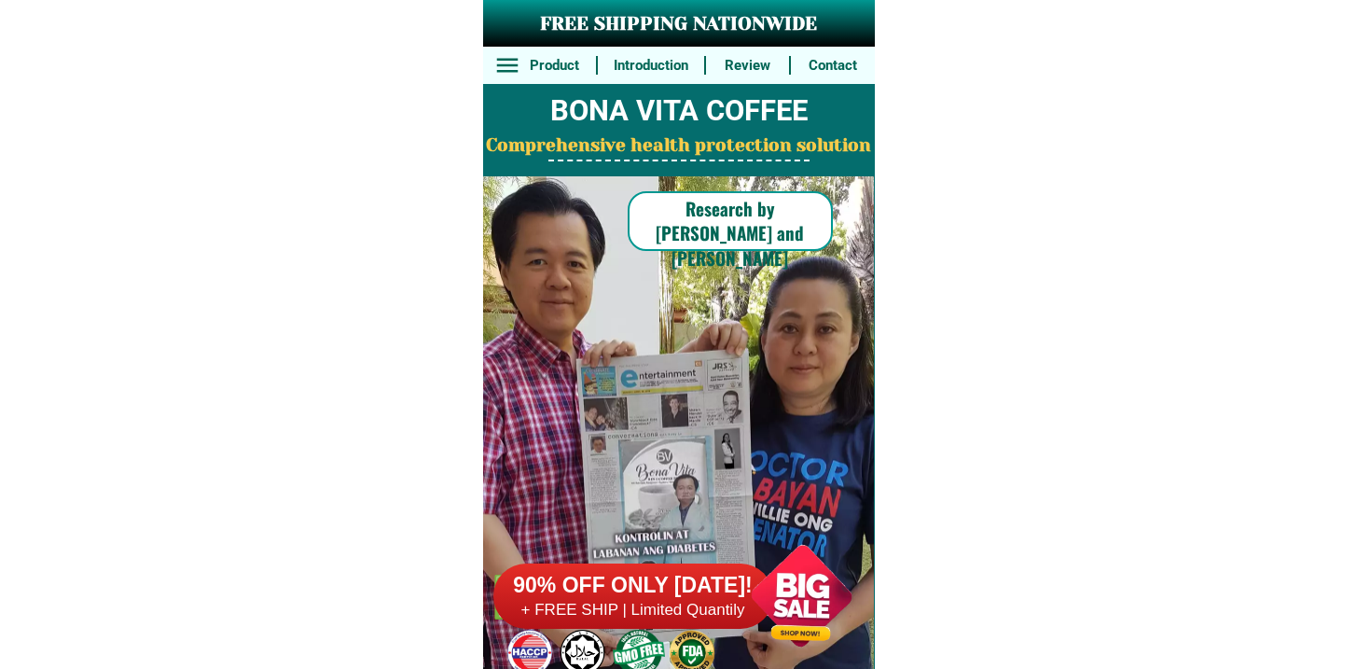
click at [659, 617] on h6 "+ FREE SHIP | Limited Quantily" at bounding box center [633, 610] width 280 height 21
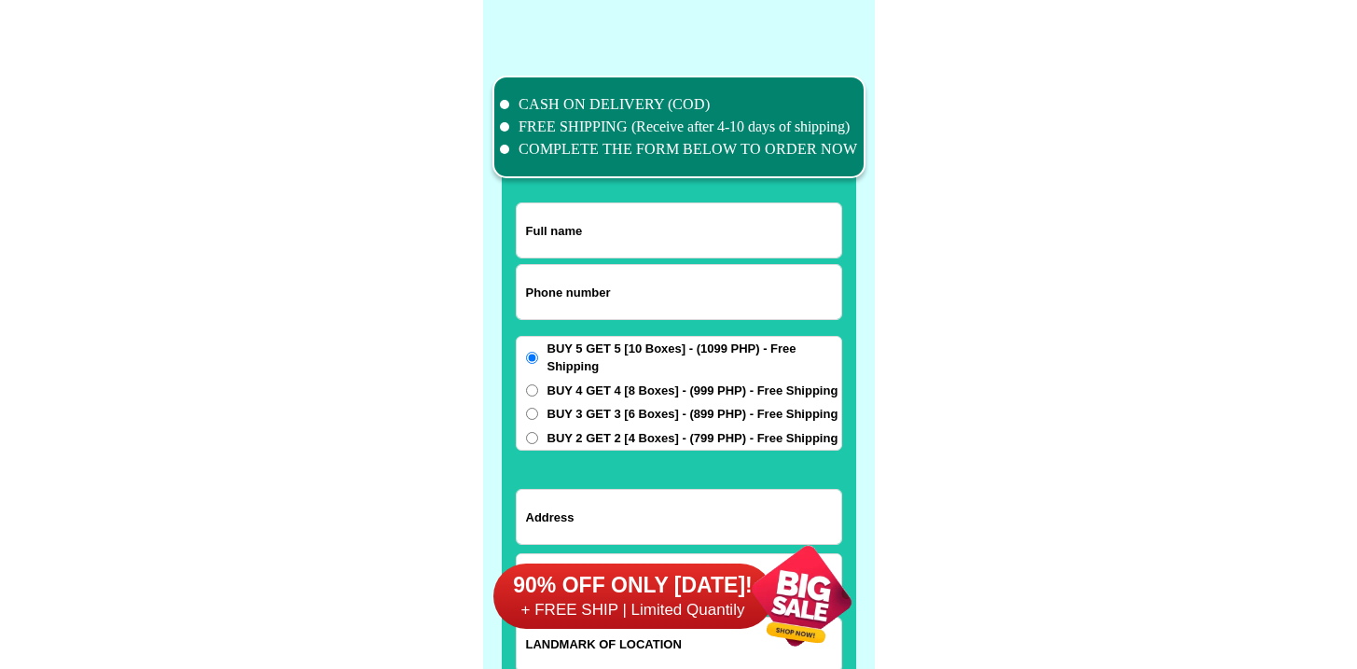
scroll to position [14494, 0]
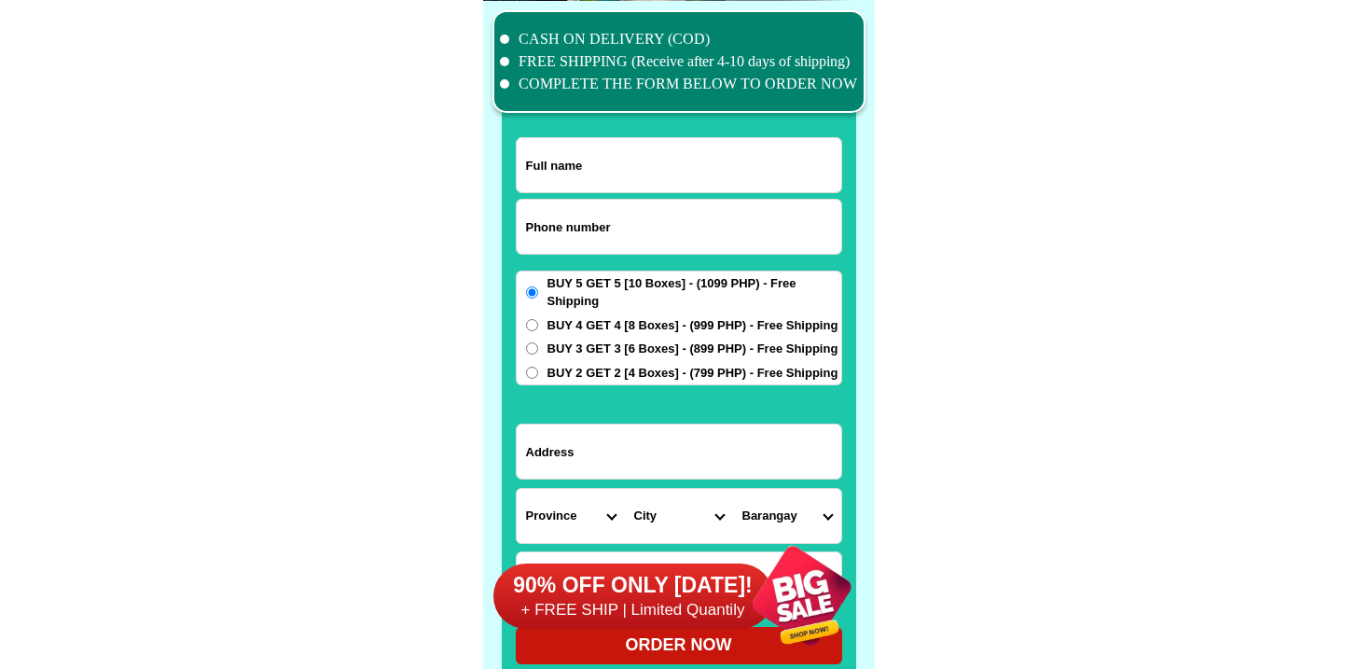
click at [628, 223] on input "Input phone_number" at bounding box center [679, 227] width 324 height 54
paste input "9286141808"
type input "09286141808"
click at [610, 172] on input "Input full_name" at bounding box center [679, 165] width 324 height 54
paste input "Linda Macatangay"
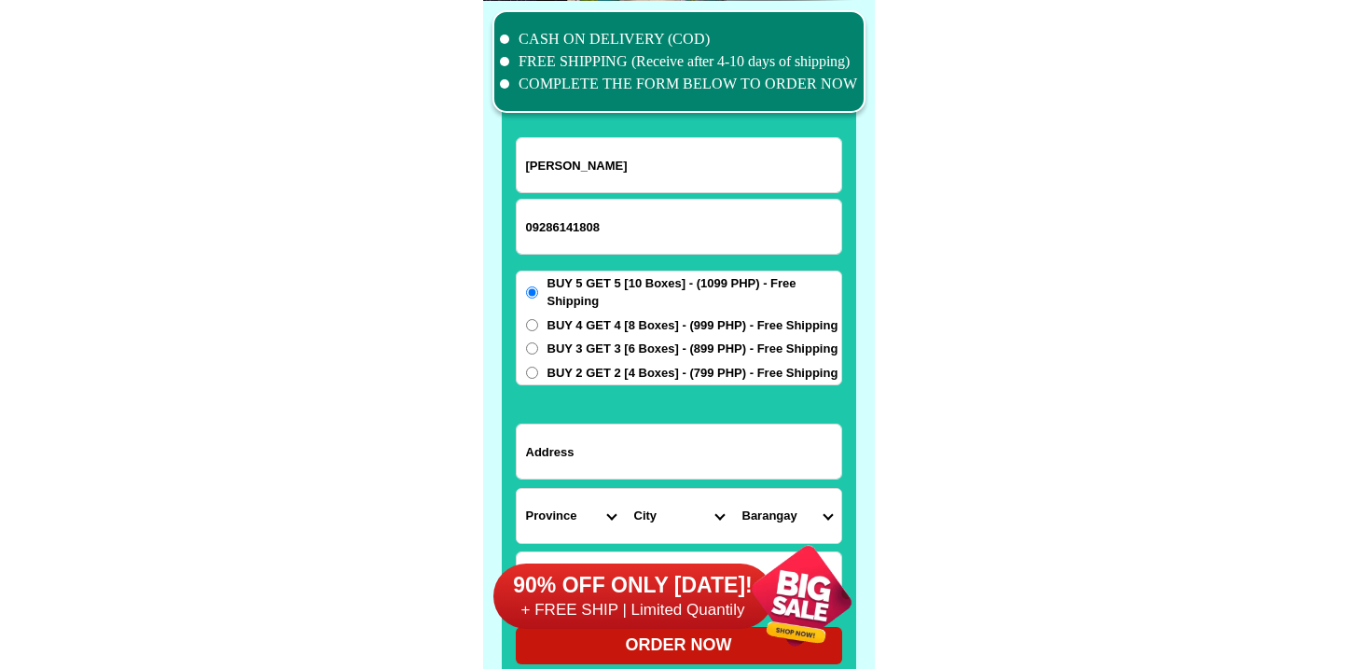
type input "Linda Macatangay"
click at [642, 451] on input "Input address" at bounding box center [679, 451] width 324 height 54
paste input "Blk1 lot 9 Liberty st Avida Residences San Isidro Batangas City"
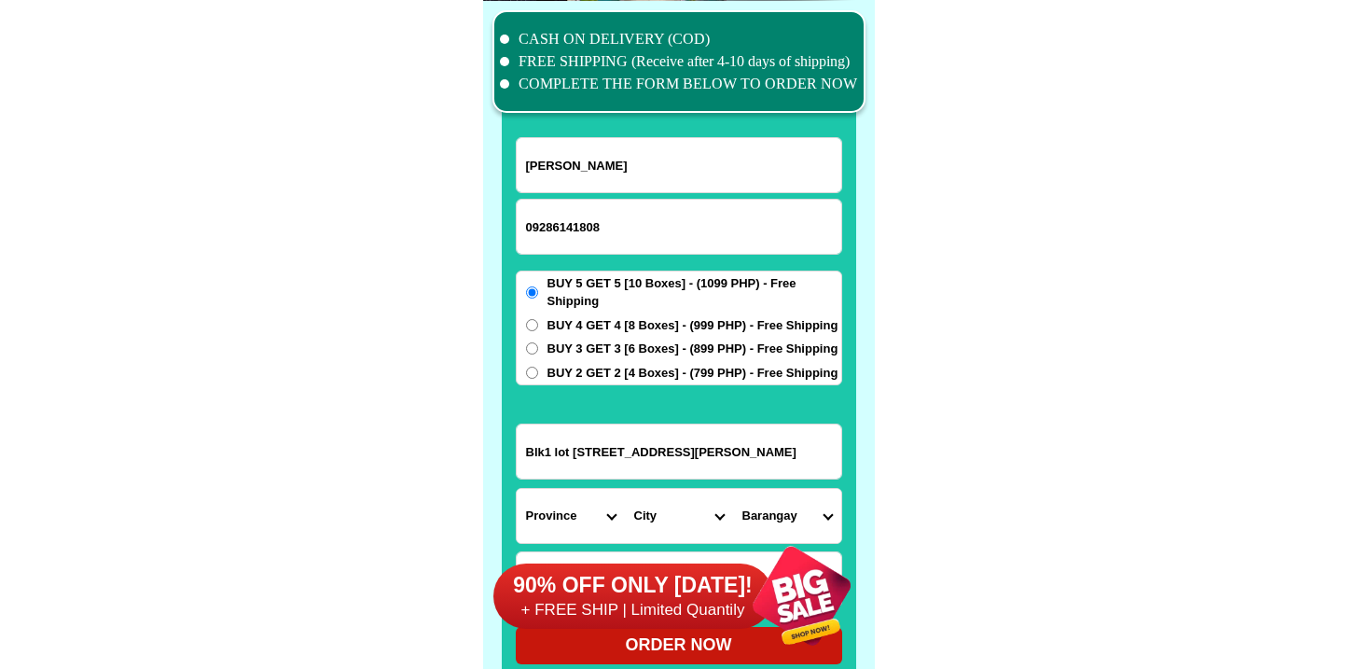
scroll to position [0, 48]
type input "Blk1 lot 9 Liberty st Avida Residences San Isidro Batangas City"
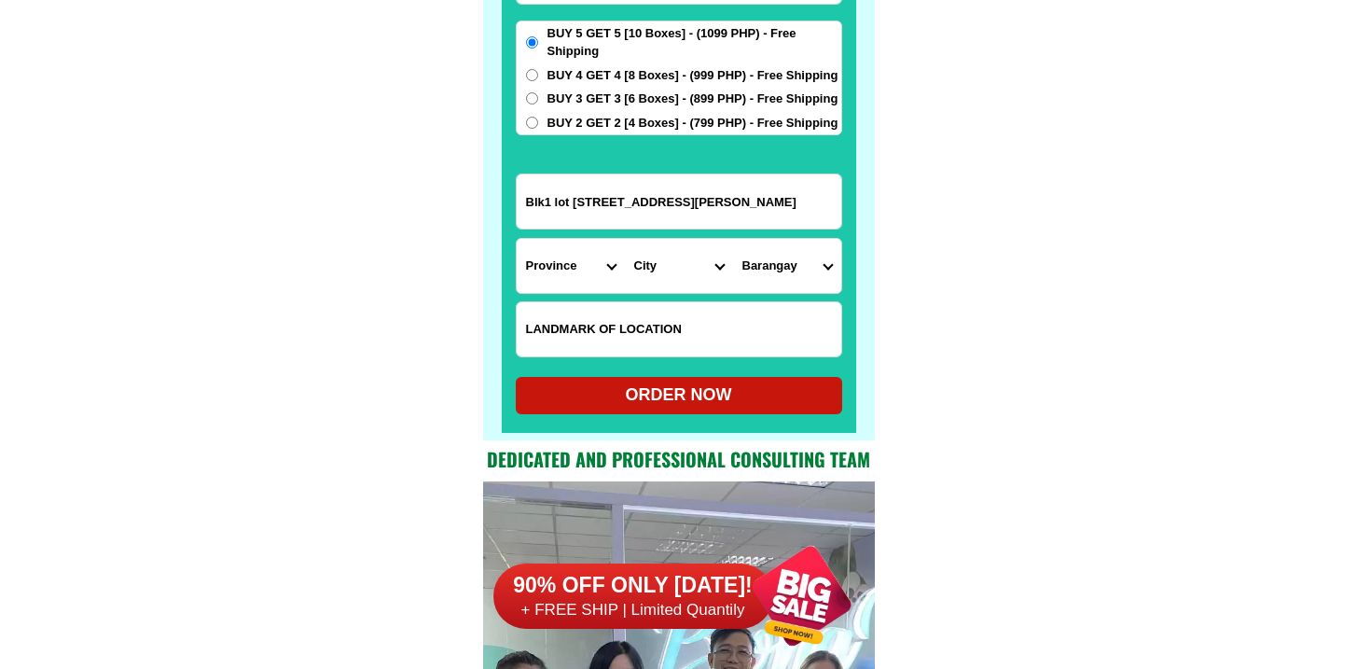
scroll to position [14796, 0]
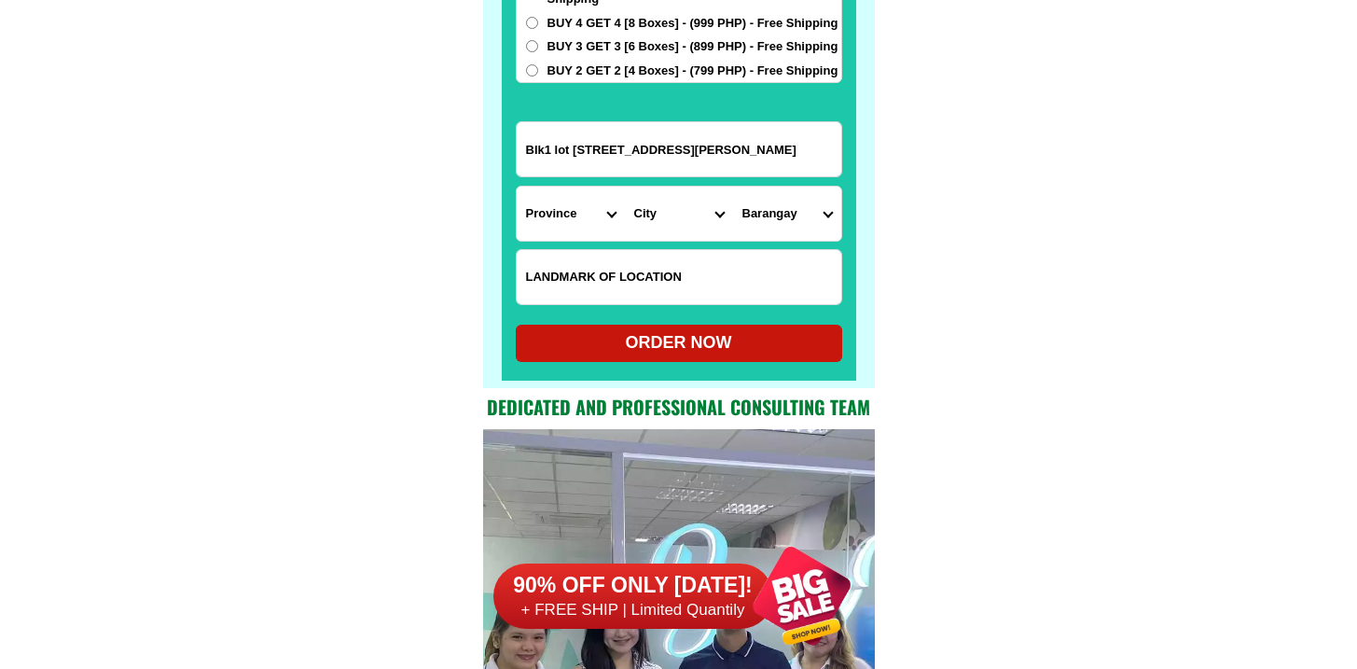
click at [658, 276] on input "Input LANDMARKOFLOCATION" at bounding box center [679, 277] width 324 height 54
paste input "Madali namang makita ang aming address"
type input "Madali namang makita ang aming address"
click at [552, 197] on select "Province [GEOGRAPHIC_DATA] [GEOGRAPHIC_DATA][PERSON_NAME][GEOGRAPHIC_DATA][GEOG…" at bounding box center [571, 213] width 108 height 54
select select "63_108"
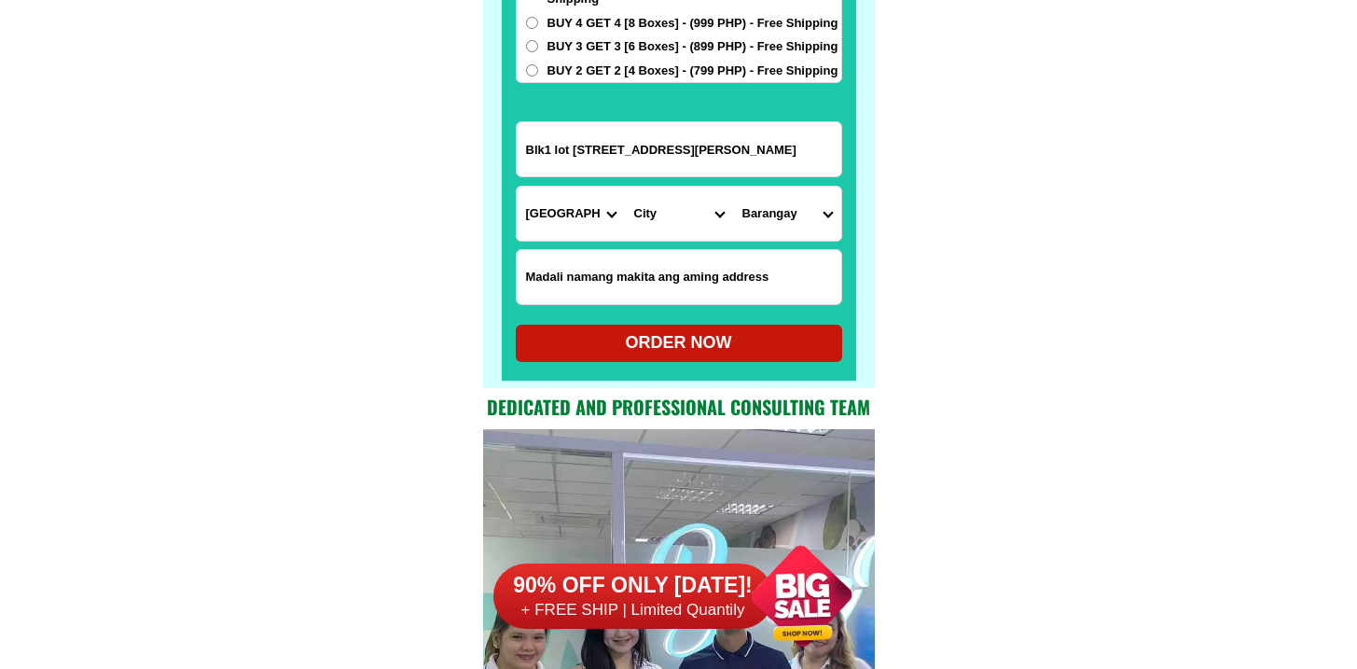
click at [517, 186] on select "Province [GEOGRAPHIC_DATA] [GEOGRAPHIC_DATA][PERSON_NAME][GEOGRAPHIC_DATA][GEOG…" at bounding box center [571, 213] width 108 height 54
click at [752, 128] on input "Blk1 lot 9 Liberty st Avida Residences San Isidro Batangas City" at bounding box center [679, 149] width 324 height 54
click at [697, 196] on select "City Agoncillo Alitagtag Allacapan Balayan Batangas-balete Batangas-city Batang…" at bounding box center [679, 213] width 108 height 54
click at [736, 135] on input "Blk1 lot 9 Liberty st Avida Residences San Isidro Batangas City" at bounding box center [679, 149] width 324 height 54
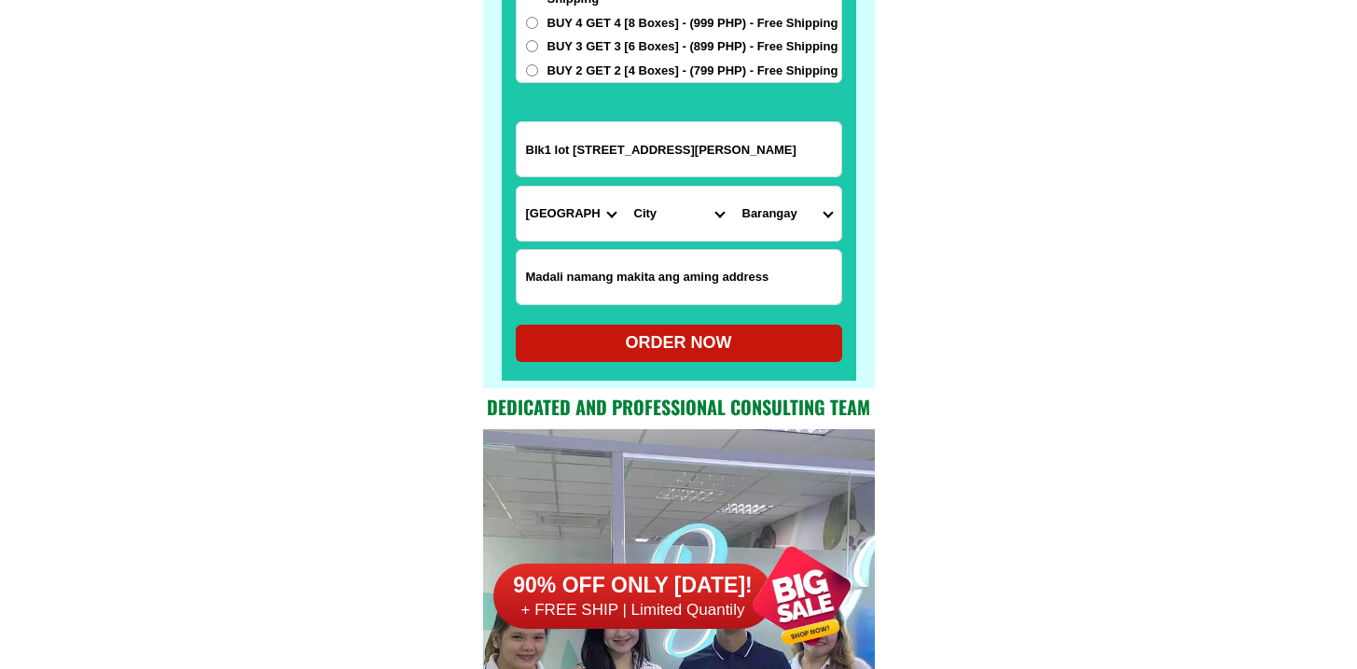
drag, startPoint x: 694, startPoint y: 135, endPoint x: 1163, endPoint y: 178, distance: 471.0
click at [662, 212] on select "City Agoncillo Alitagtag Allacapan Balayan Batangas-balete Batangas-city Batang…" at bounding box center [679, 213] width 108 height 54
select select "63_108997"
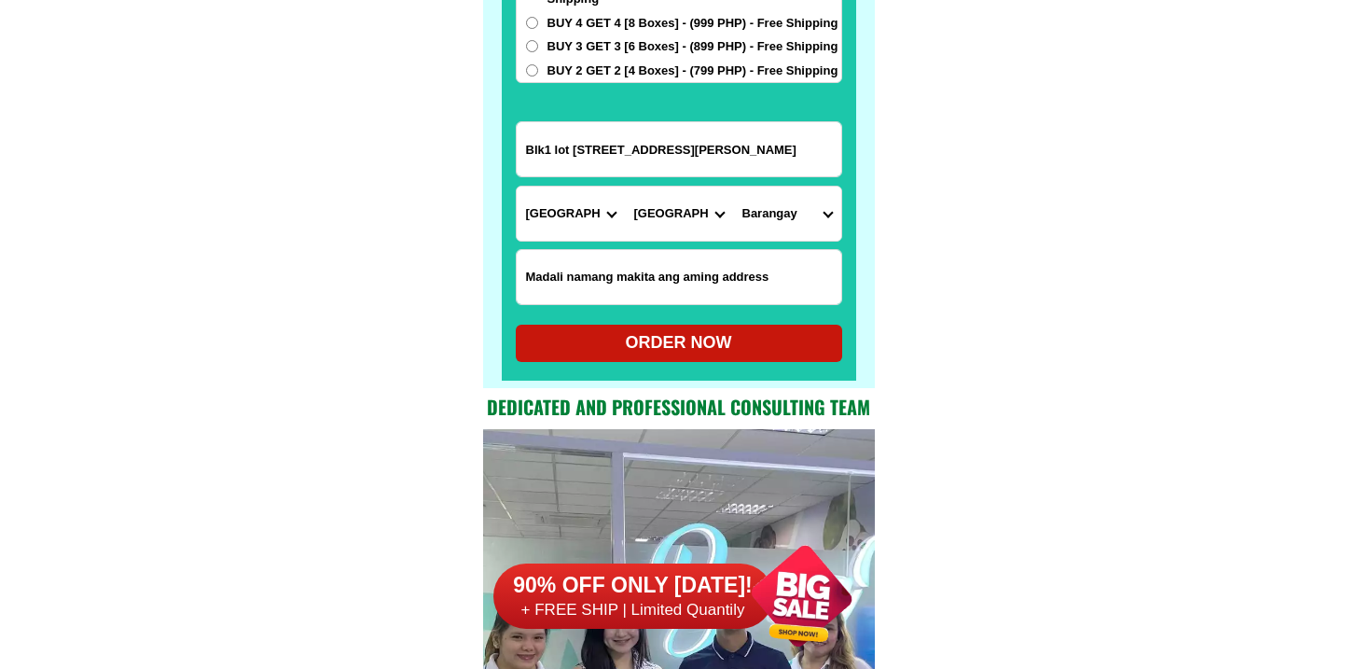
click at [625, 186] on select "City Agoncillo Alitagtag Allacapan Balayan Batangas-balete Batangas-city Batang…" at bounding box center [679, 213] width 108 height 54
click at [804, 218] on select "Barangay Alangilan Balagtas Balete Banaba center Banaba ibaba Banaba kanluran B…" at bounding box center [787, 213] width 108 height 54
select select "63_1089976477"
click at [733, 186] on select "Barangay Alangilan Balagtas Balete Banaba center Banaba ibaba Banaba kanluran B…" at bounding box center [787, 213] width 108 height 54
click at [679, 356] on div "ORDER NOW" at bounding box center [679, 342] width 326 height 37
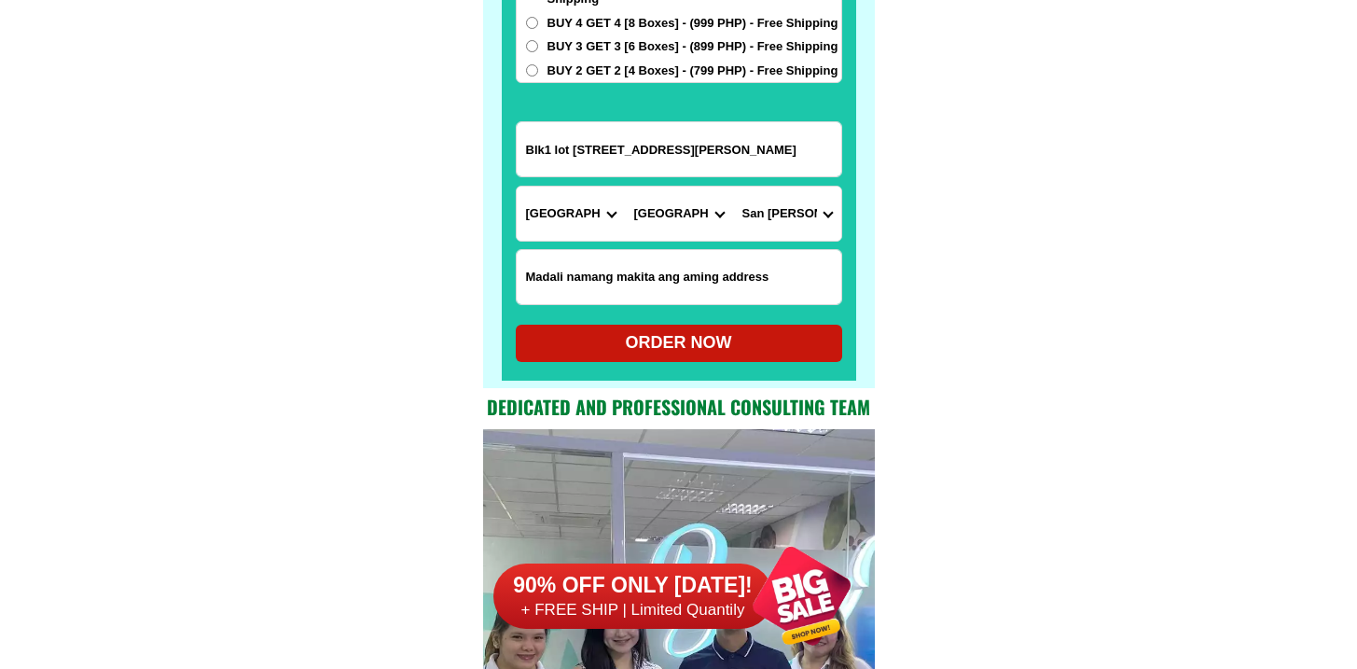
type input "Madali namang makita ang aming address"
radio input "true"
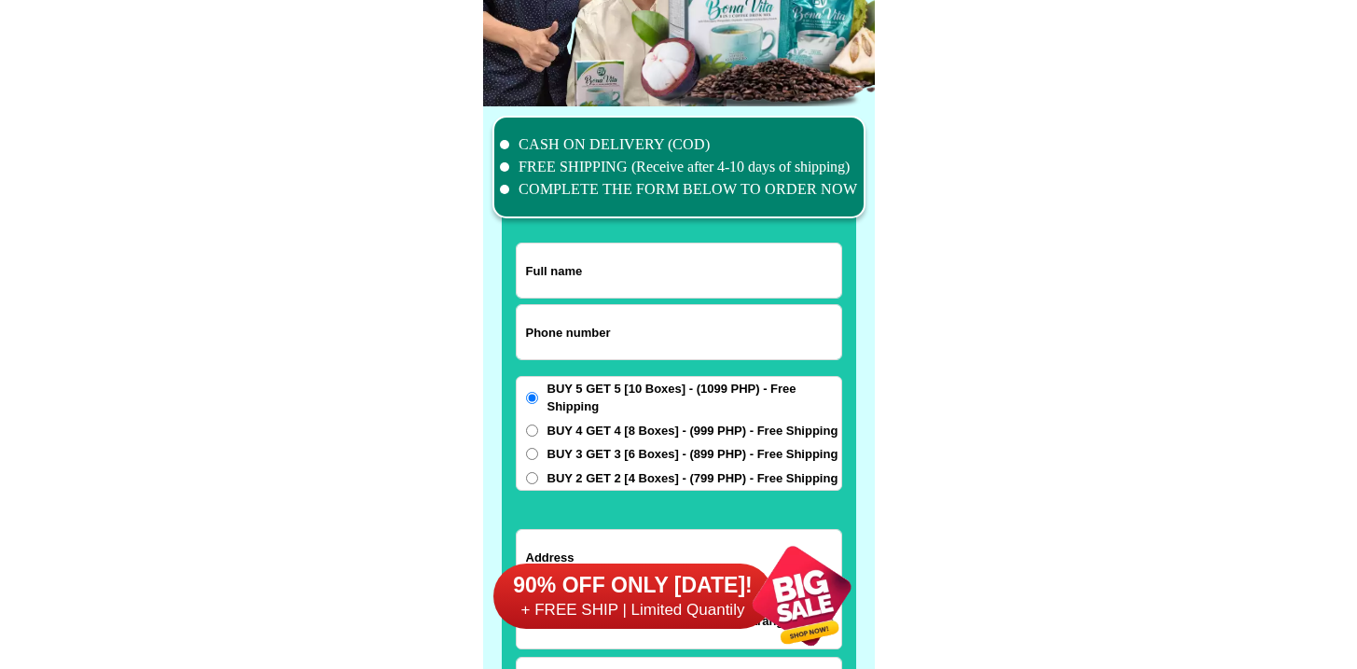
scroll to position [14494, 0]
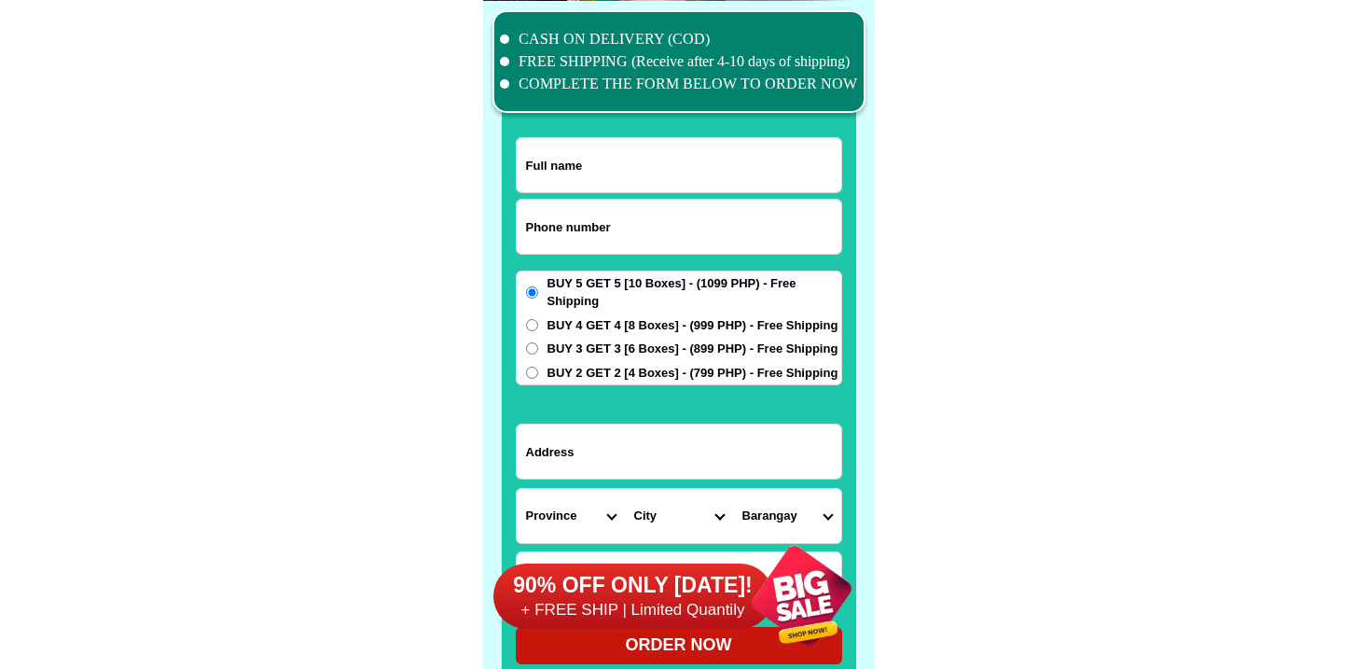
click at [738, 214] on input "Input phone_number" at bounding box center [679, 227] width 324 height 54
paste input "09472858903"
type input "09472858903"
click at [606, 137] on div at bounding box center [679, 165] width 326 height 56
click at [607, 145] on input "Input full_name" at bounding box center [679, 165] width 324 height 54
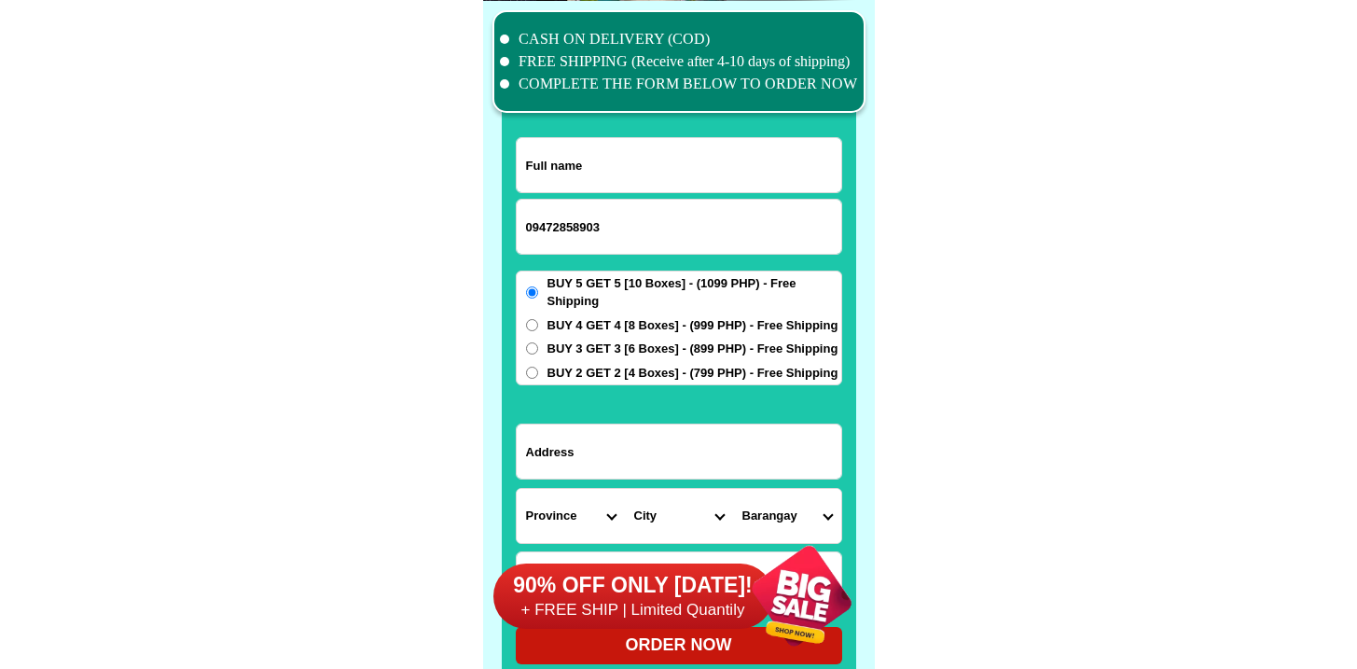
paste input "Justina Yu"
type input "Justina Yu"
click at [655, 373] on span "BUY 2 GET 2 [4 Boxes] - (799 PHP) - Free Shipping" at bounding box center [692, 373] width 291 height 19
click at [538, 373] on input "BUY 2 GET 2 [4 Boxes] - (799 PHP) - Free Shipping" at bounding box center [532, 372] width 12 height 12
radio input "true"
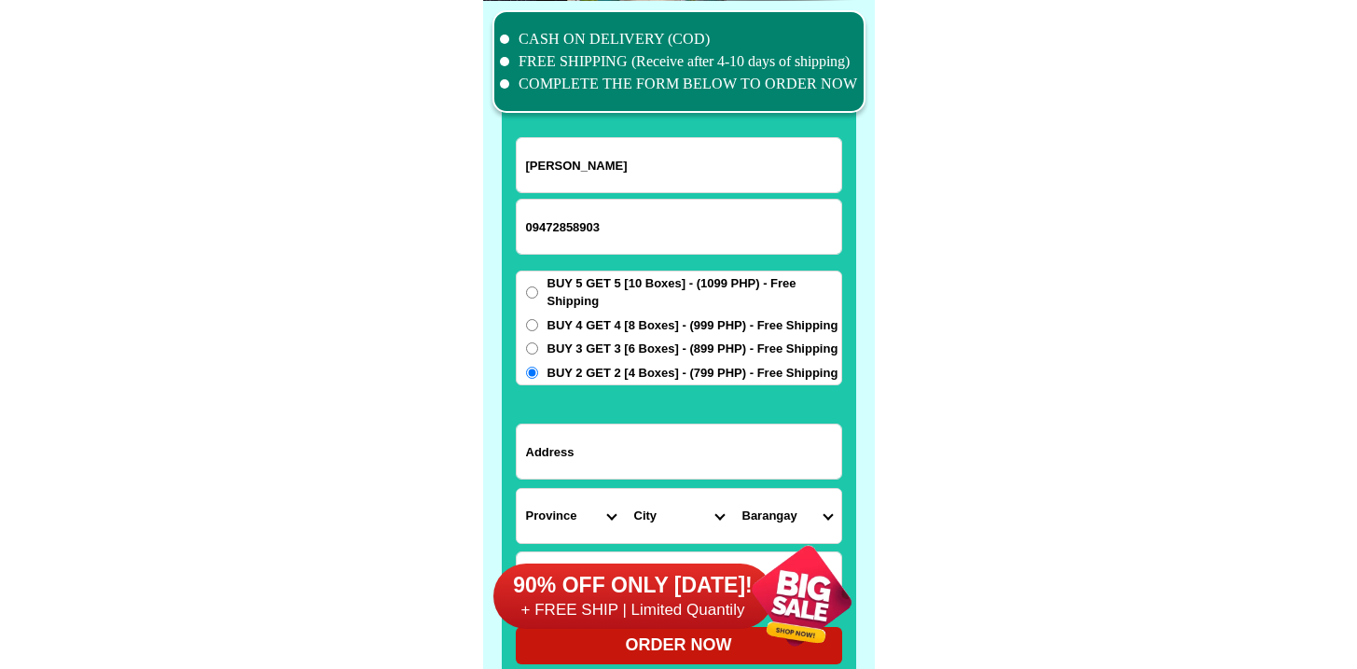
click at [662, 430] on input "Input address" at bounding box center [679, 451] width 324 height 54
paste input "#01 Bgy.BatobatoSan Isidro Davao 0riebtal"
type input "#01 Bgy.BatobatoSan Isidro Davao 0riebtal"
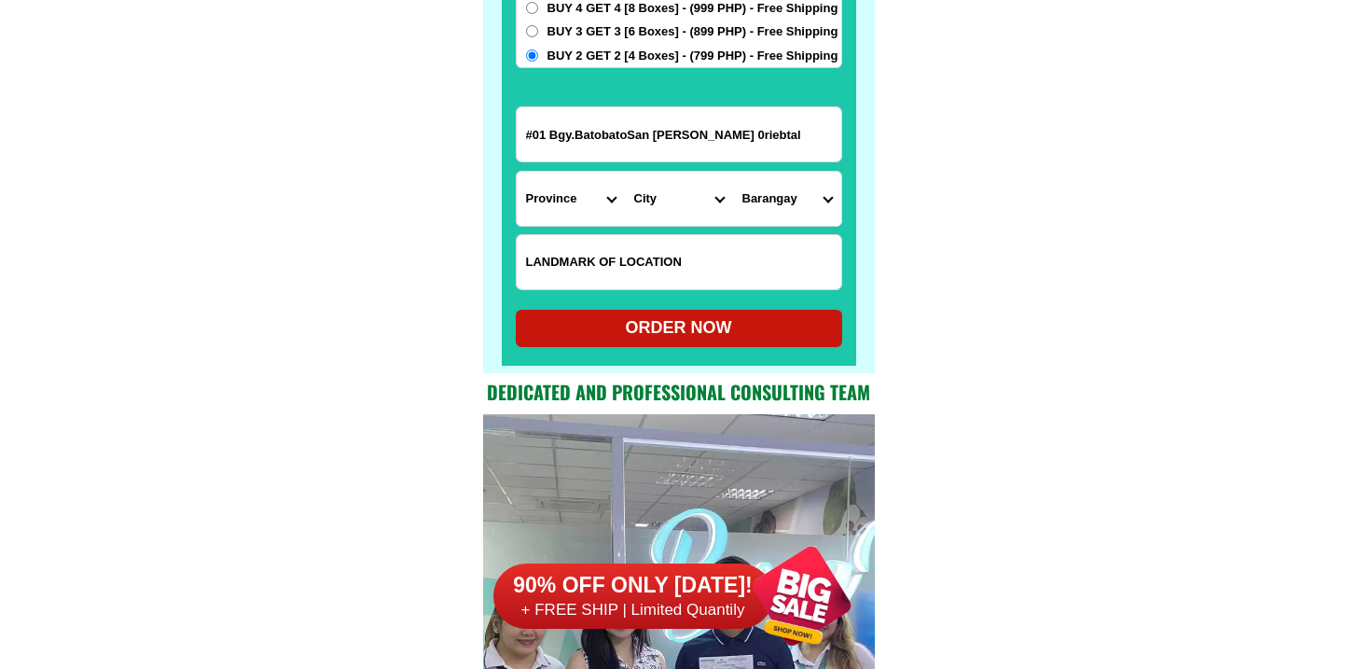
scroll to position [14828, 0]
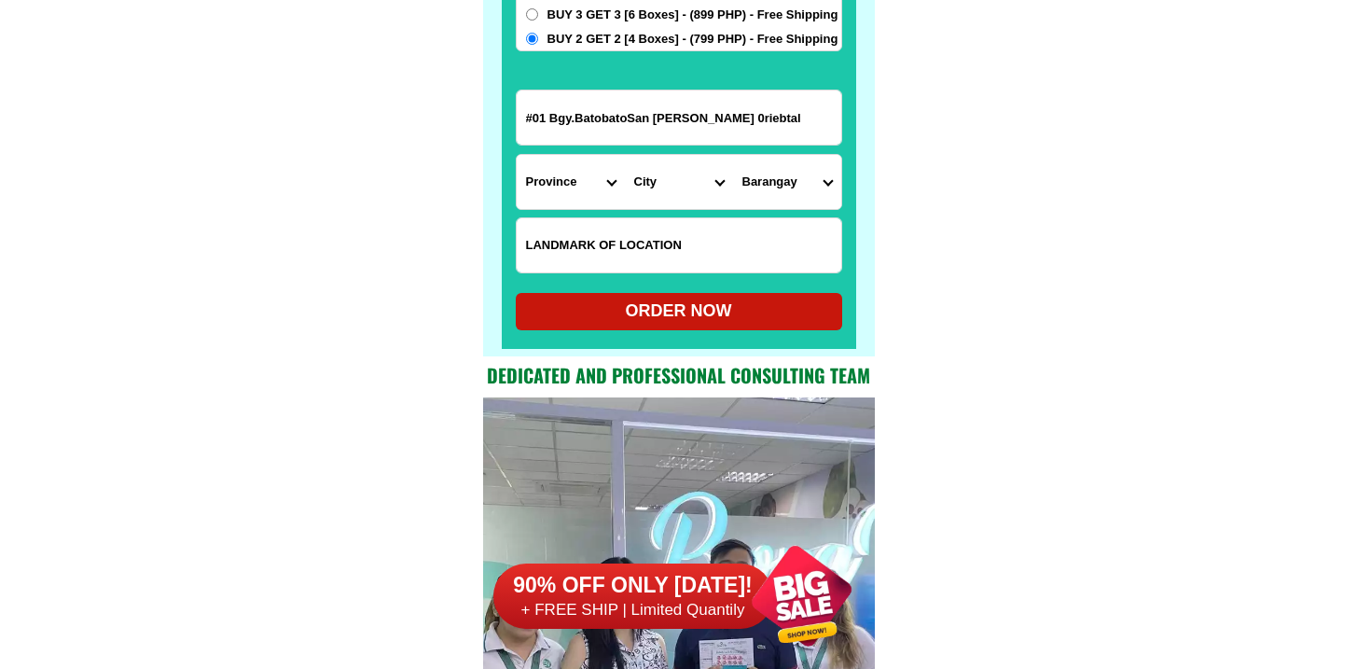
click at [623, 262] on input "Input LANDMARKOFLOCATION" at bounding box center [679, 245] width 324 height 54
paste input "In front of San Isudro Parish Church"
type input "In front of San Isudro Parish Church"
click at [568, 183] on select "Province [GEOGRAPHIC_DATA] [GEOGRAPHIC_DATA][PERSON_NAME][GEOGRAPHIC_DATA][GEOG…" at bounding box center [571, 182] width 108 height 54
select select "63_807"
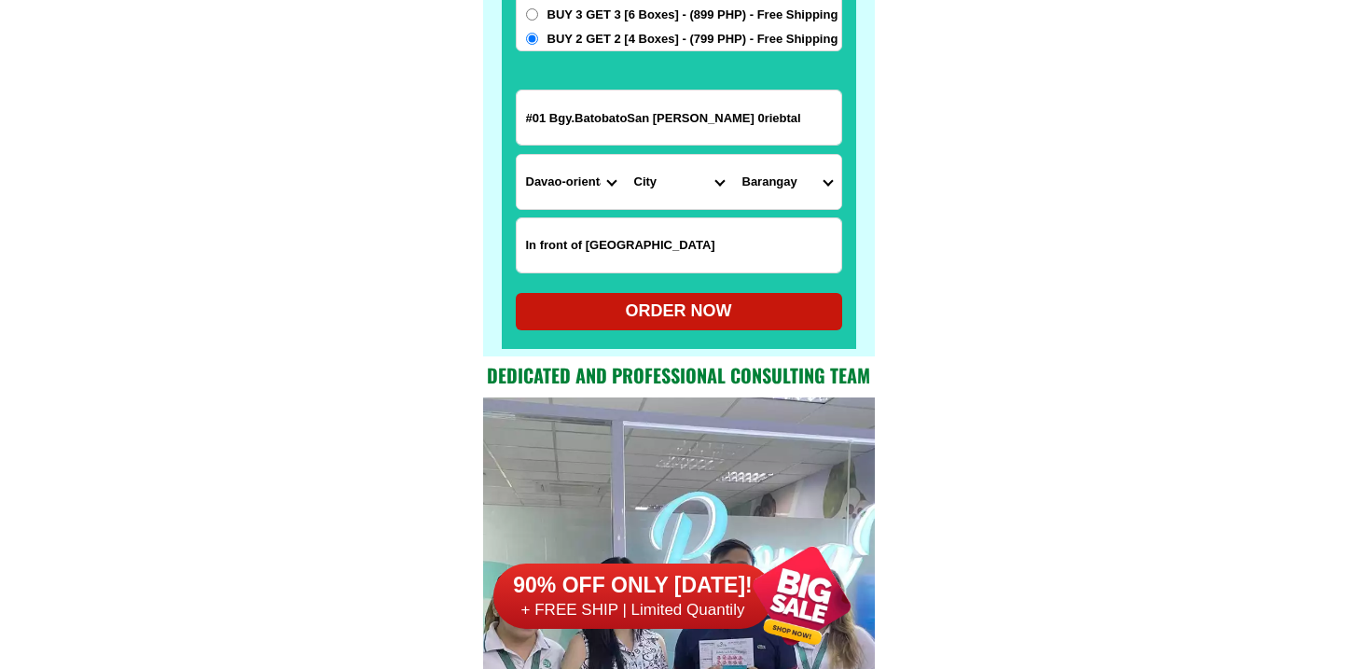
click at [517, 155] on select "Province [GEOGRAPHIC_DATA] [GEOGRAPHIC_DATA][PERSON_NAME][GEOGRAPHIC_DATA][GEOG…" at bounding box center [571, 182] width 108 height 54
click at [666, 178] on select "City Baganga Banaybanay Boston Caraga Cateel Davao-oriental-san-isidro Governor…" at bounding box center [679, 182] width 108 height 54
select select "63_8076698"
click at [625, 155] on select "City Baganga Banaybanay Boston Caraga Cateel Davao-oriental-san-isidro Governor…" at bounding box center [679, 182] width 108 height 54
click at [782, 179] on select "Barangay Baon Batobato (pob.) Bitaogan Cambaleon Dugmanon Iba La union Lapu-lap…" at bounding box center [787, 182] width 108 height 54
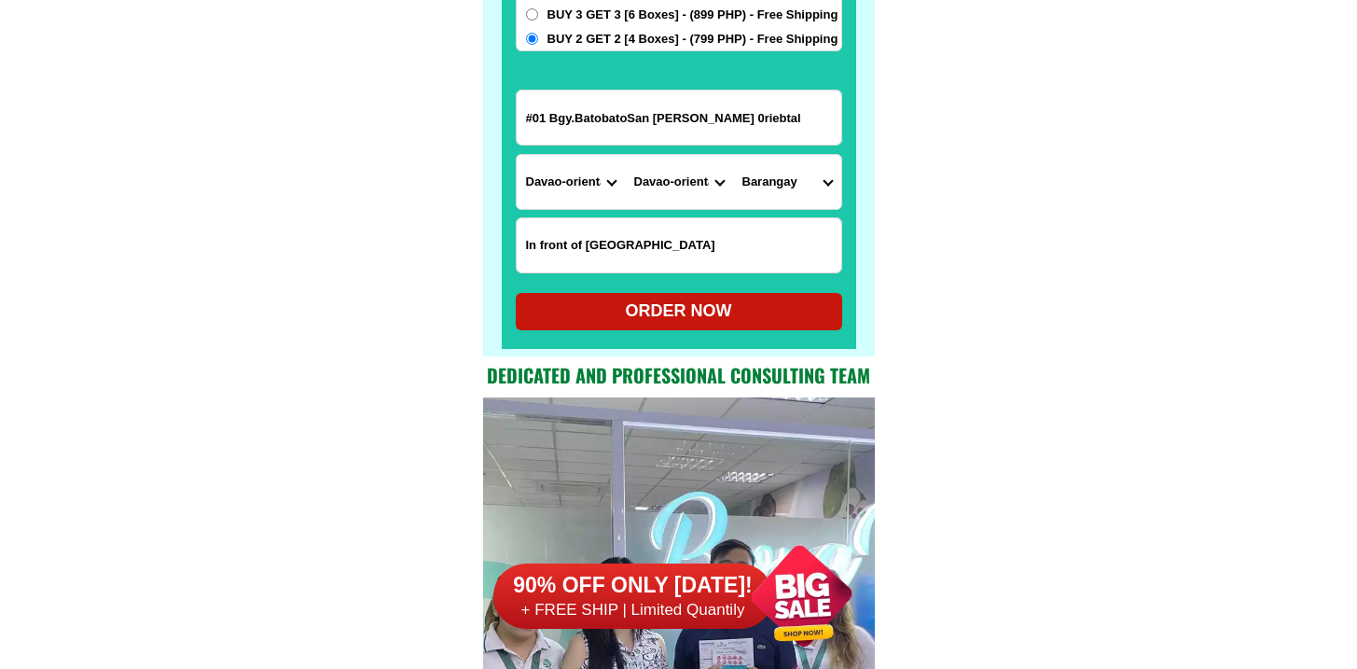
select select "63_80766989258"
click at [733, 155] on select "Barangay Baon Batobato (pob.) Bitaogan Cambaleon Dugmanon Iba La union Lapu-lap…" at bounding box center [787, 182] width 108 height 54
click at [689, 318] on div "ORDER NOW" at bounding box center [679, 310] width 326 height 25
radio input "true"
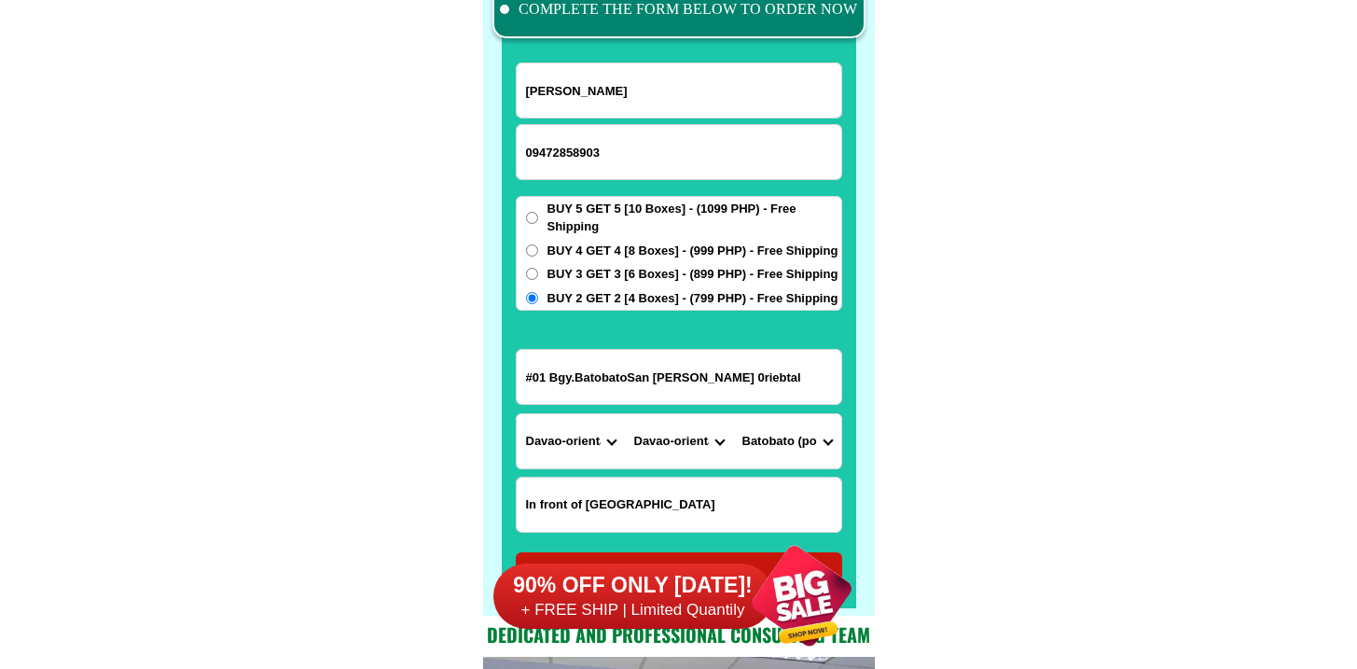
radio input "true"
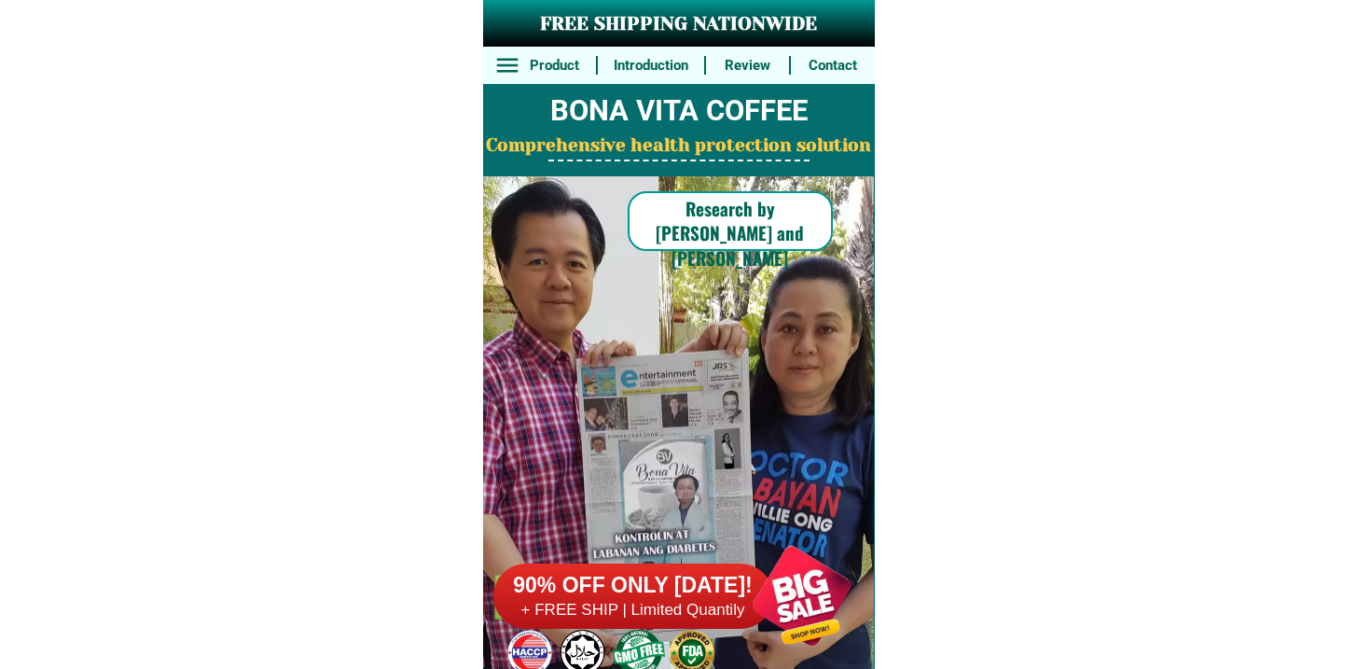
click at [705, 615] on h6 "+ FREE SHIP | Limited Quantily" at bounding box center [633, 610] width 280 height 21
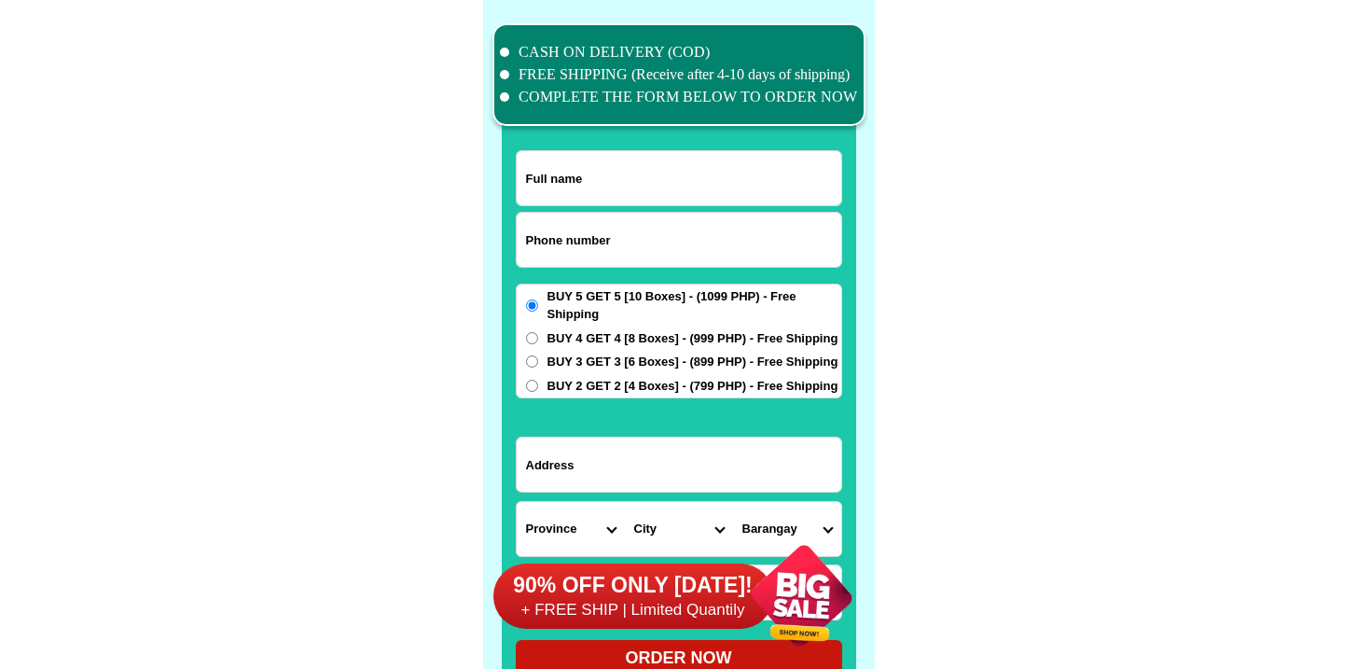
scroll to position [14494, 0]
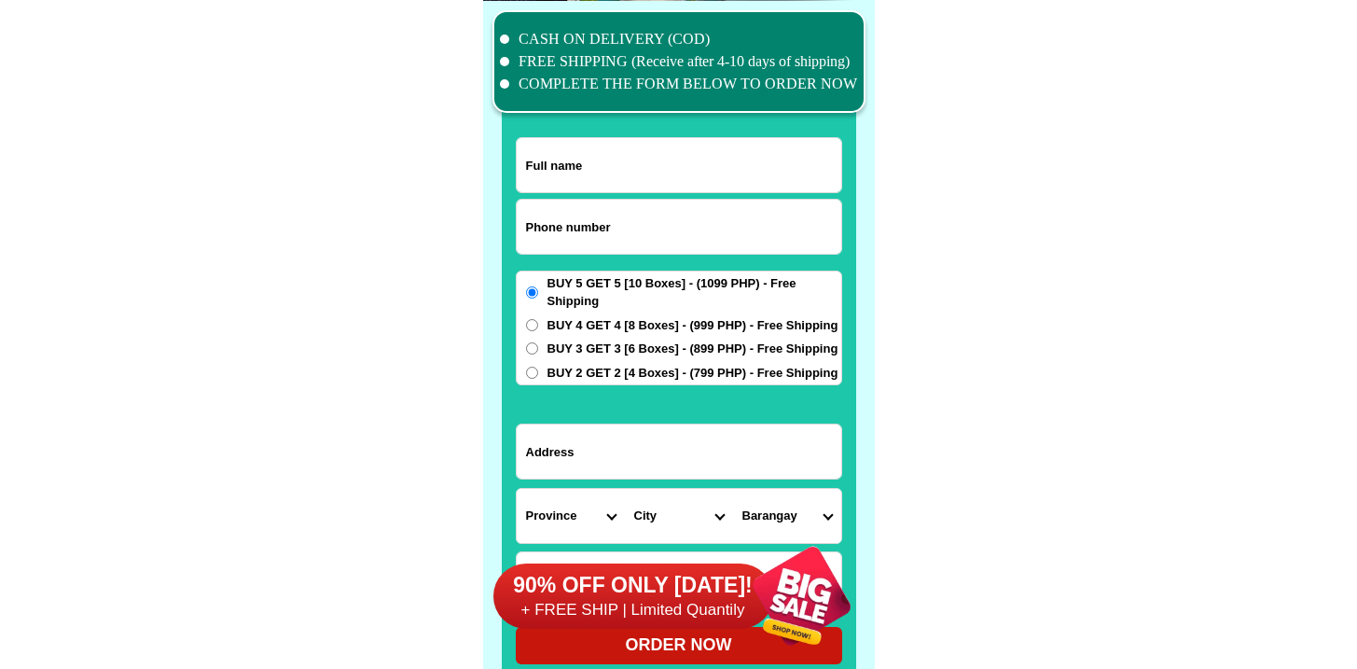
click at [613, 208] on input "Input phone_number" at bounding box center [679, 227] width 324 height 54
paste input "09072729827"
type input "09072729827"
click at [586, 142] on input "Input full_name" at bounding box center [679, 165] width 324 height 54
paste input "Norma Dacudao"
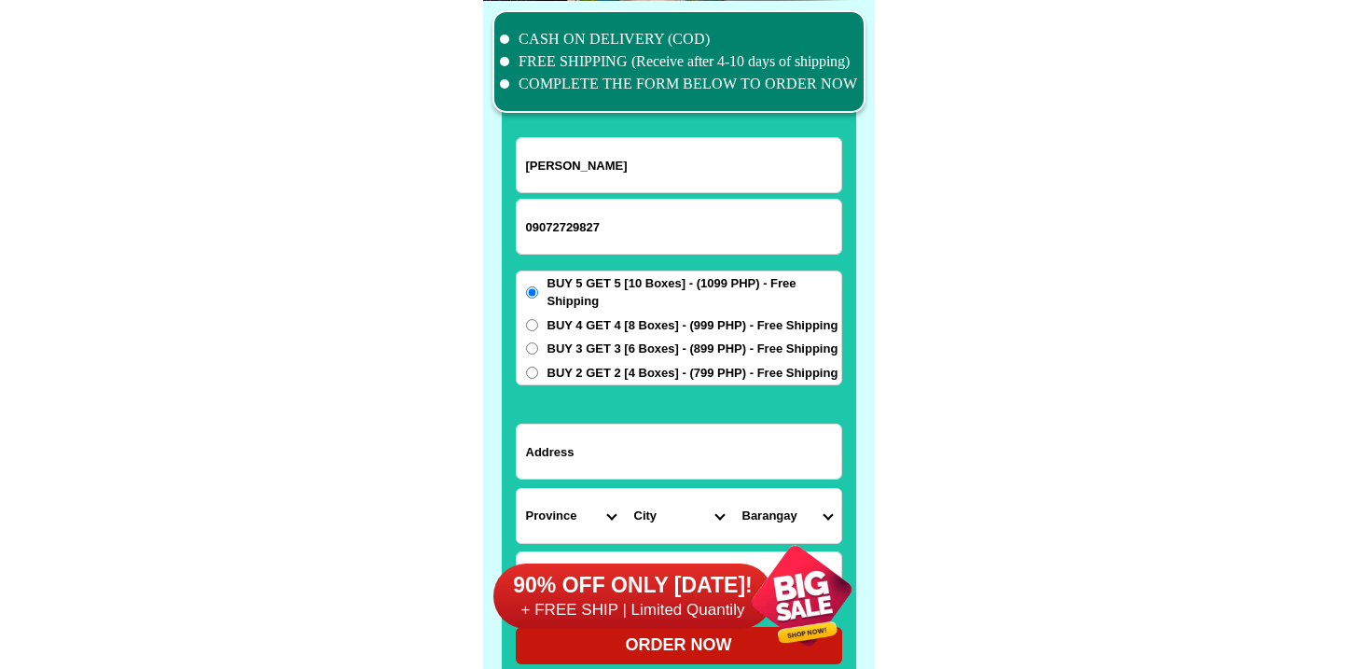
type input "Norma Dacudao"
click at [569, 364] on span "BUY 2 GET 2 [4 Boxes] - (799 PHP) - Free Shipping" at bounding box center [692, 373] width 291 height 19
click at [575, 359] on div "BUY 5 GET 5 [10 Boxes] - (1099 PHP) - Free Shipping BUY 4 GET 4 [8 Boxes] - (99…" at bounding box center [679, 328] width 326 height 116
click at [579, 384] on form "Norma Dacudao 09072729827 ORDER NOW Province Abra Agusan-del-norte Agusan-del-s…" at bounding box center [679, 400] width 326 height 527
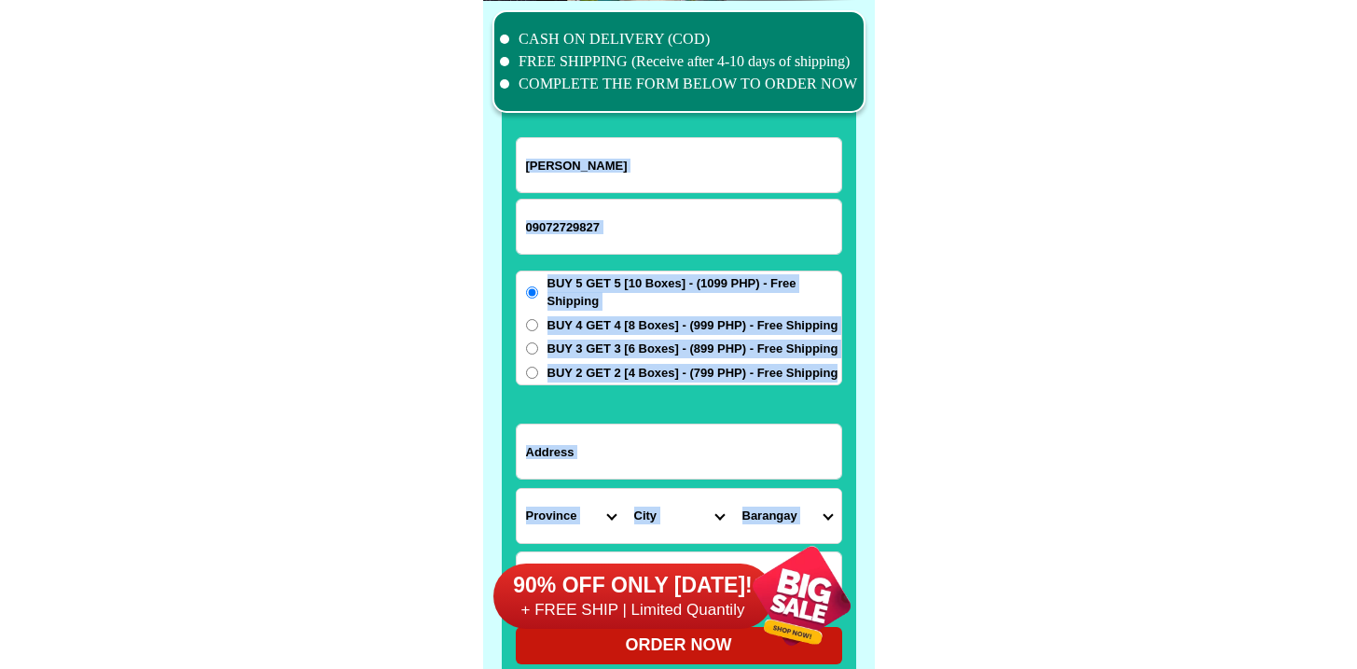
click at [583, 372] on span "BUY 2 GET 2 [4 Boxes] - (799 PHP) - Free Shipping" at bounding box center [692, 373] width 291 height 19
click at [538, 372] on input "BUY 2 GET 2 [4 Boxes] - (799 PHP) - Free Shipping" at bounding box center [532, 372] width 12 height 12
radio input "true"
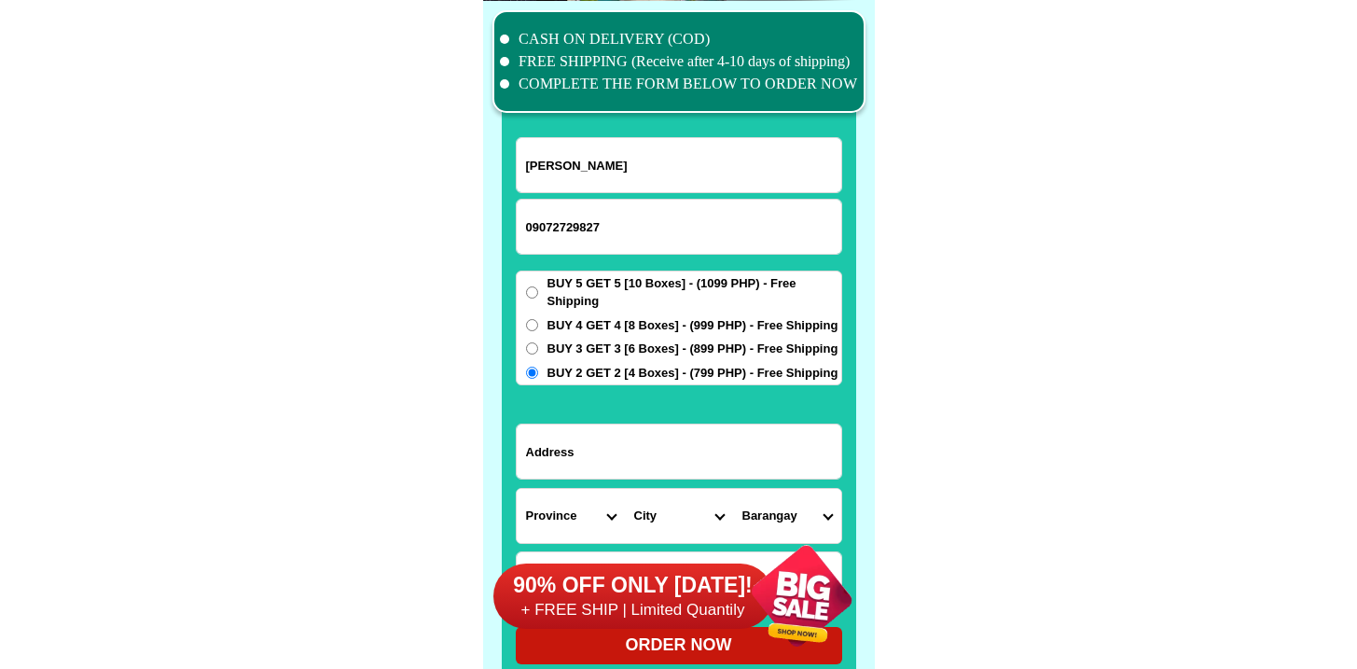
click at [599, 455] on input "Input address" at bounding box center [679, 451] width 324 height 54
paste input "#3 Dalipe Street Brgy. Poblacion, Dingle, ILOILO"
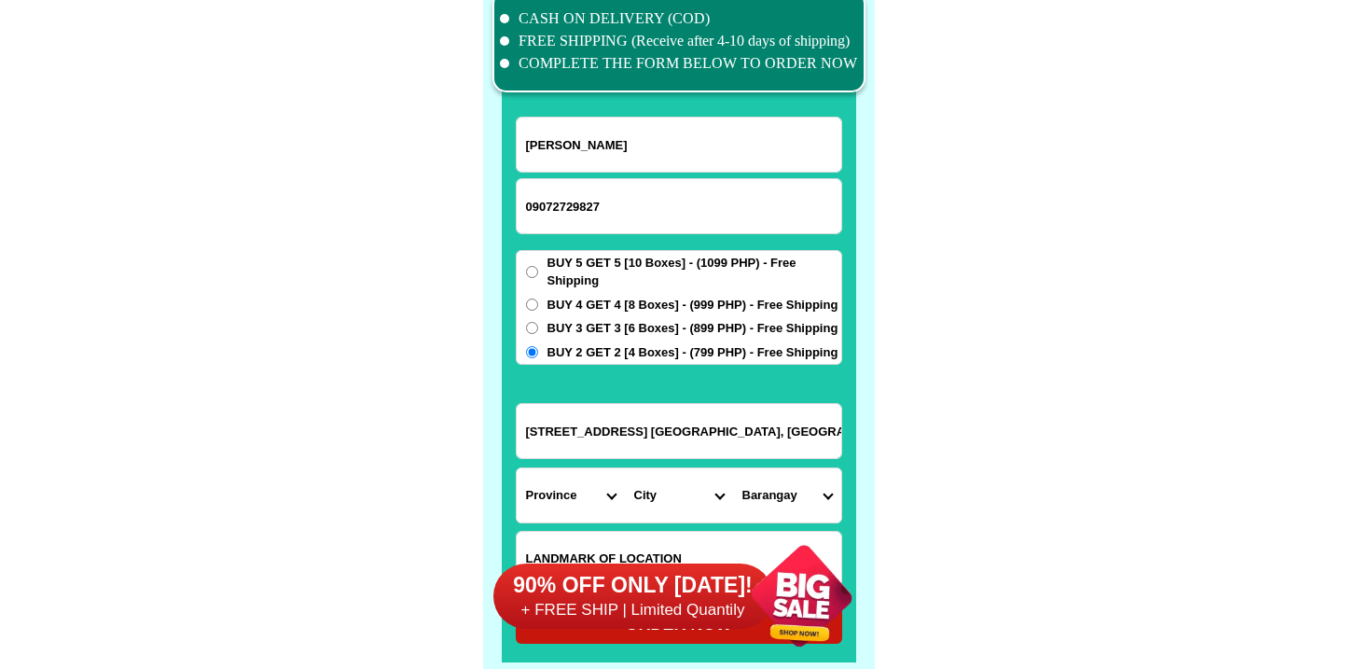
scroll to position [14544, 0]
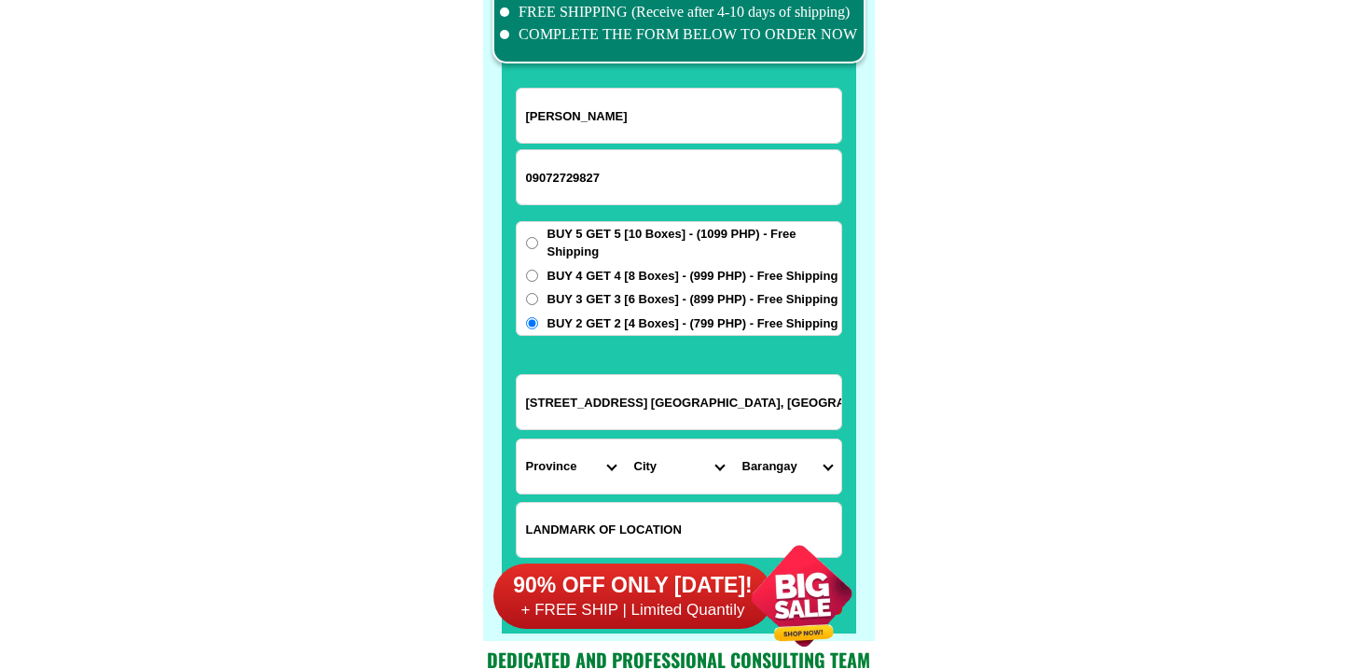
type input "#3 Dalipe Street Brgy. Poblacion, Dingle, ILOILO"
click at [572, 462] on select "Province Abra Agusan-del-norte Agusan-del-sur Aklan Albay Antique Apayao Aurora…" at bounding box center [571, 466] width 108 height 54
select select "63_151"
click at [517, 439] on select "Province Abra Agusan-del-norte Agusan-del-sur Aklan Albay Antique Apayao Aurora…" at bounding box center [571, 466] width 108 height 54
click at [668, 468] on select "City Ajuy Alimodian Anilao Badiangan Balasan Banate Barotac-nuevo Barotac-viejo…" at bounding box center [679, 466] width 108 height 54
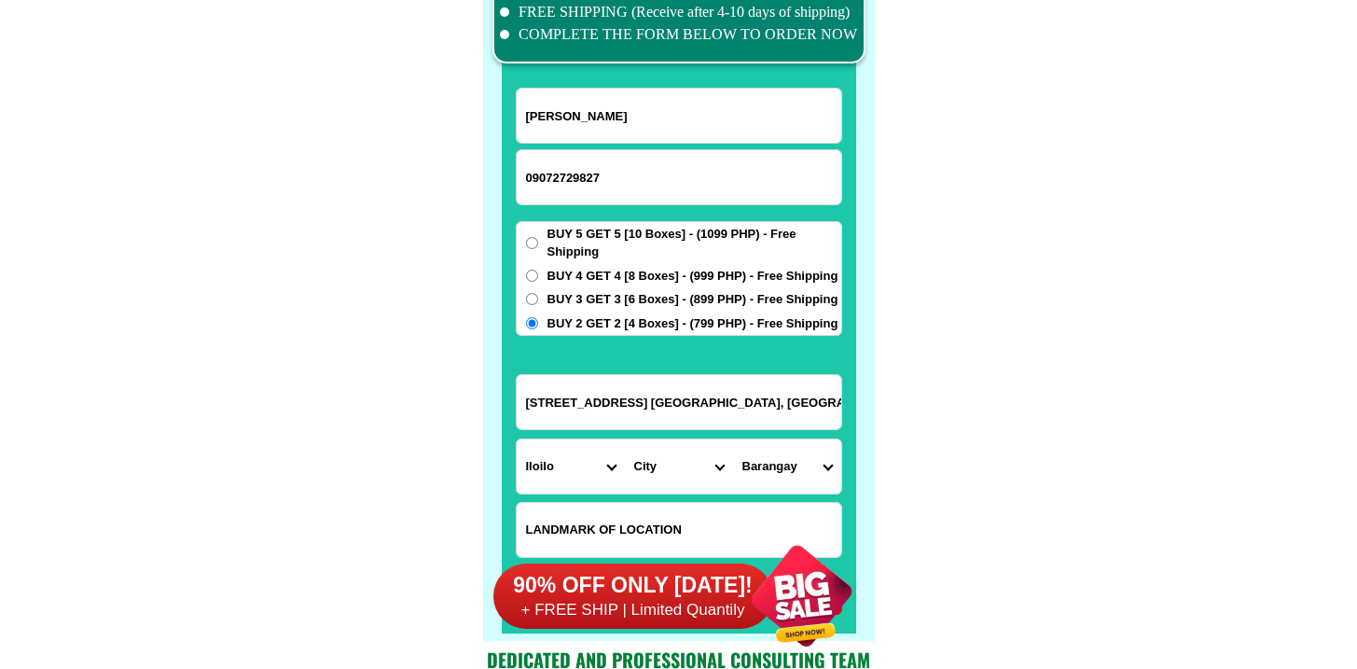
select select "63_1511098"
click at [625, 439] on select "City Ajuy Alimodian Anilao Badiangan Balasan Banate Barotac-nuevo Barotac-viejo…" at bounding box center [679, 466] width 108 height 54
click at [777, 460] on select "Barangay Abangay Agsalanan Agtatacay Alegria Bongloy Buenavista Caguyuman Calic…" at bounding box center [787, 466] width 108 height 54
select select "63_151109839429"
click at [733, 439] on select "Barangay Abangay Agsalanan Agtatacay Alegria Bongloy Buenavista Caguyuman Calic…" at bounding box center [787, 466] width 108 height 54
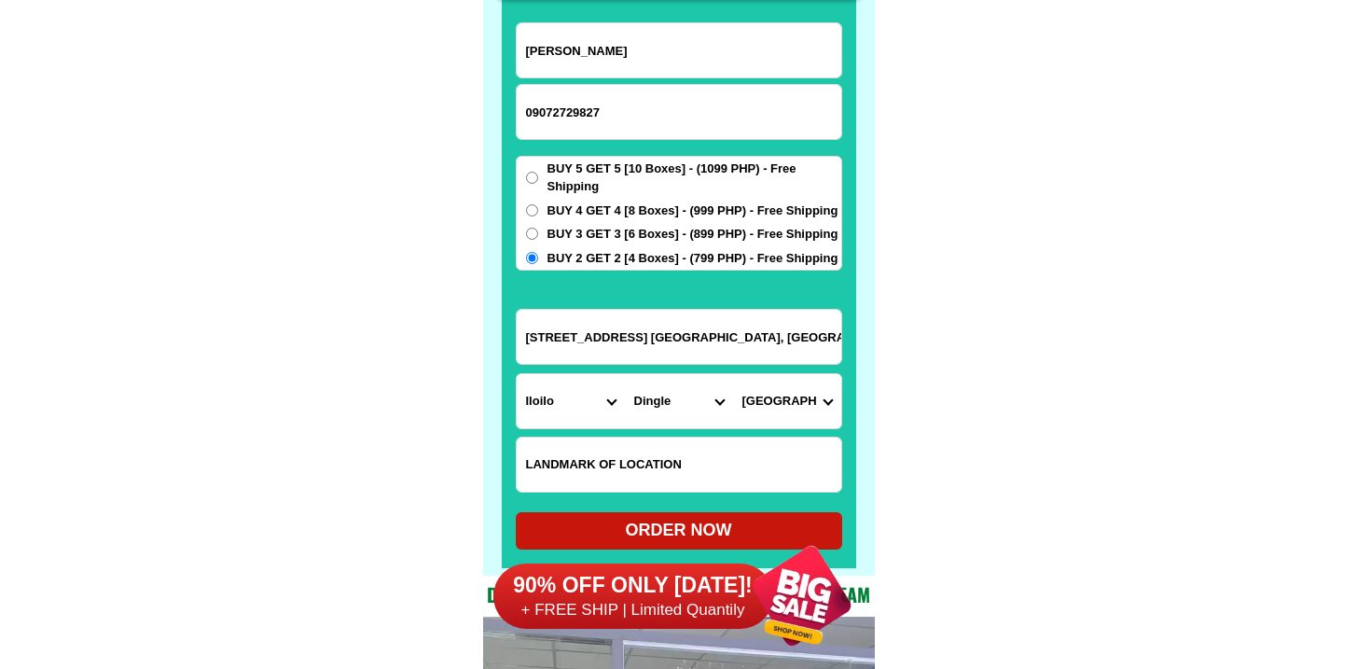
scroll to position [14706, 0]
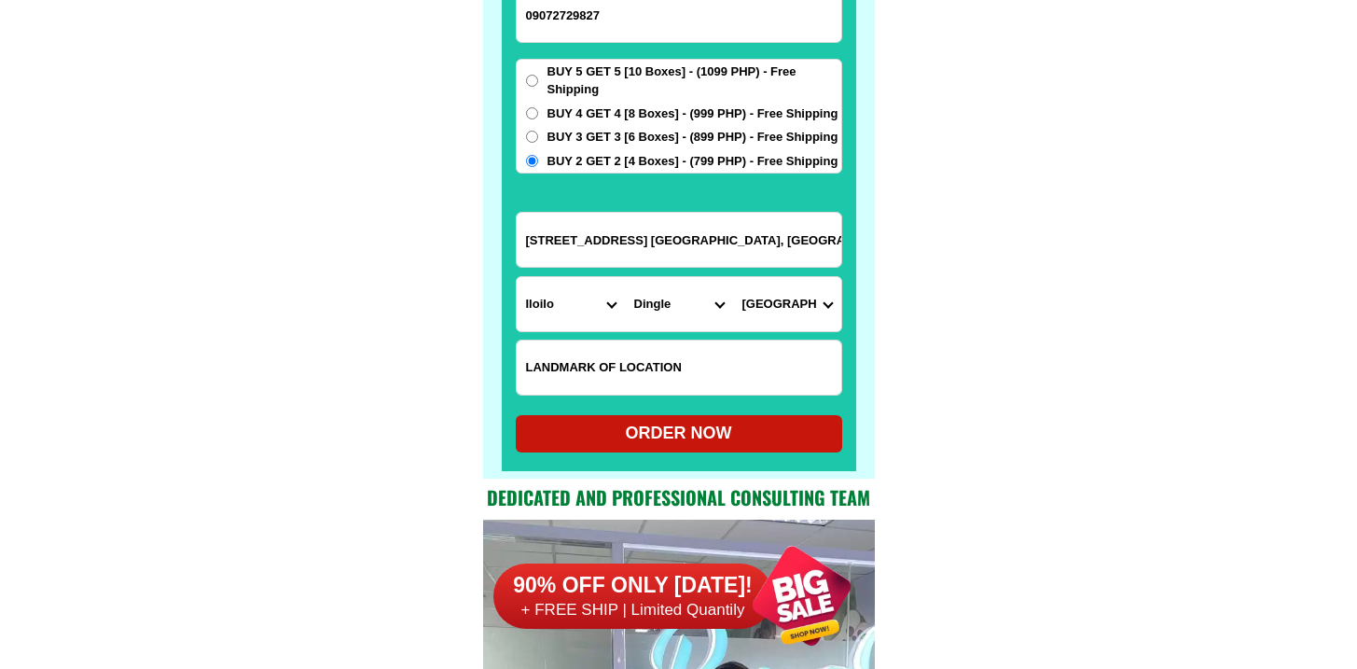
click at [676, 432] on div "ORDER NOW" at bounding box center [679, 433] width 326 height 25
radio input "true"
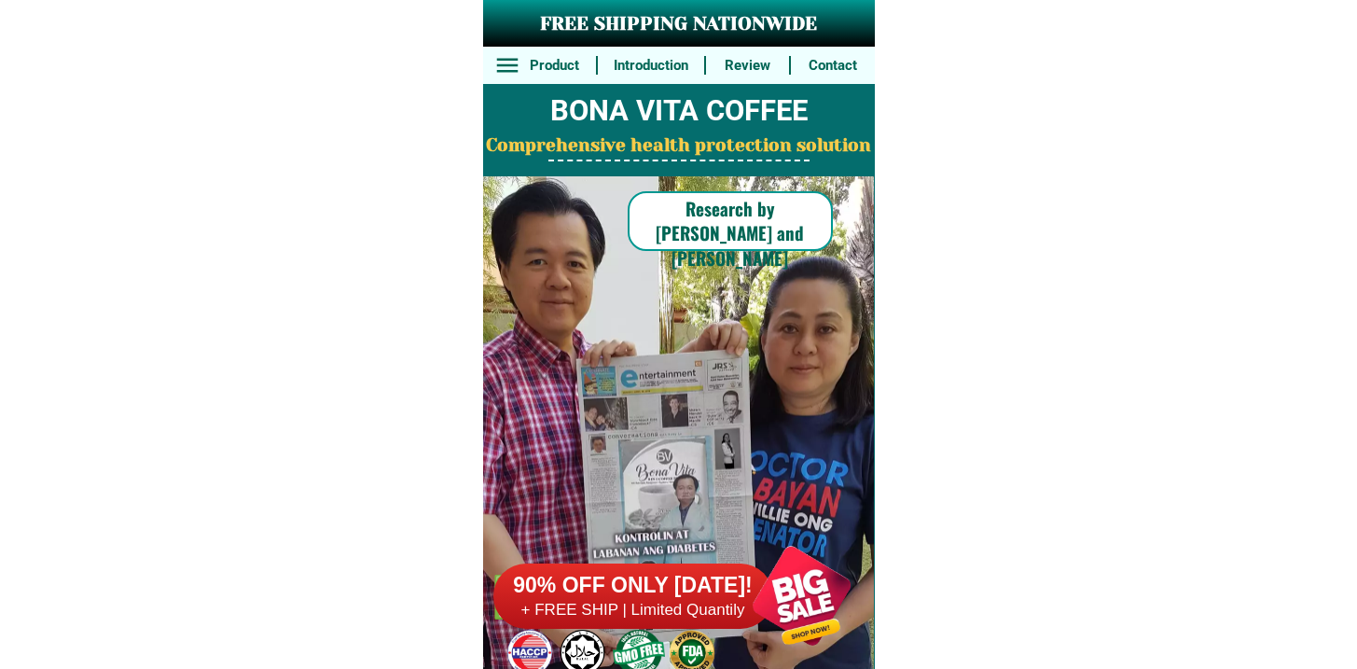
click at [650, 618] on h6 "+ FREE SHIP | Limited Quantily" at bounding box center [633, 610] width 280 height 21
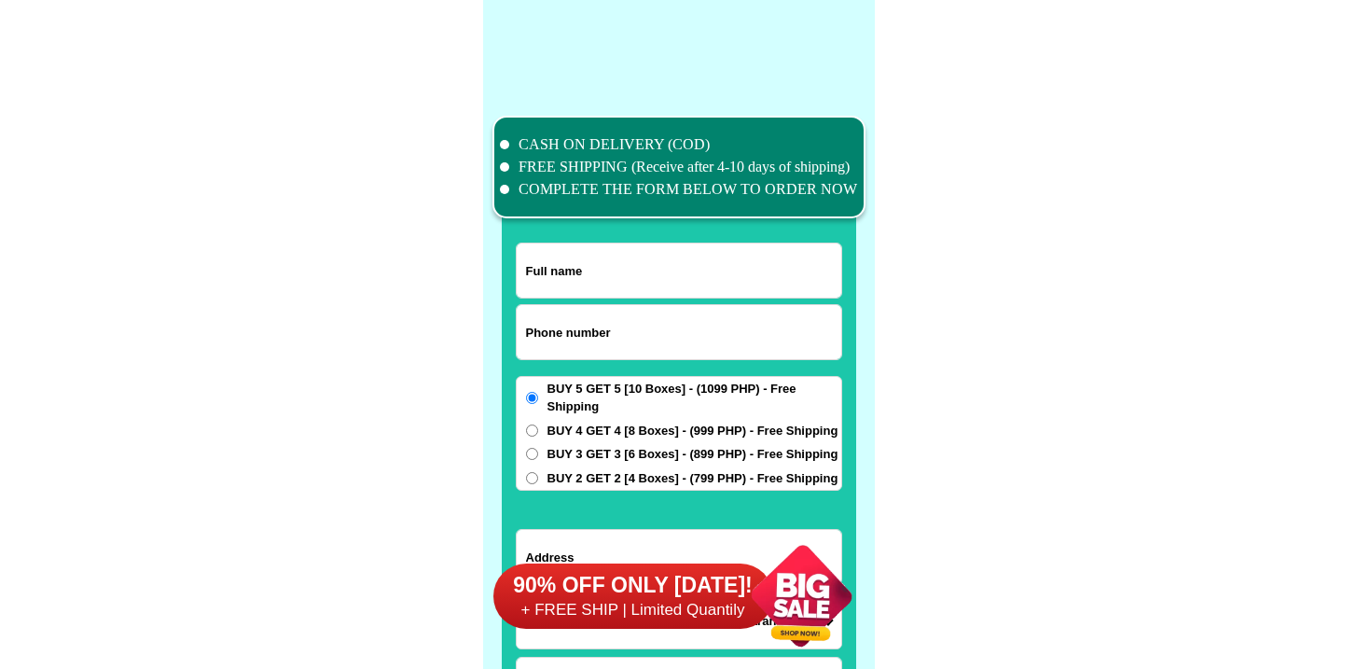
scroll to position [14494, 0]
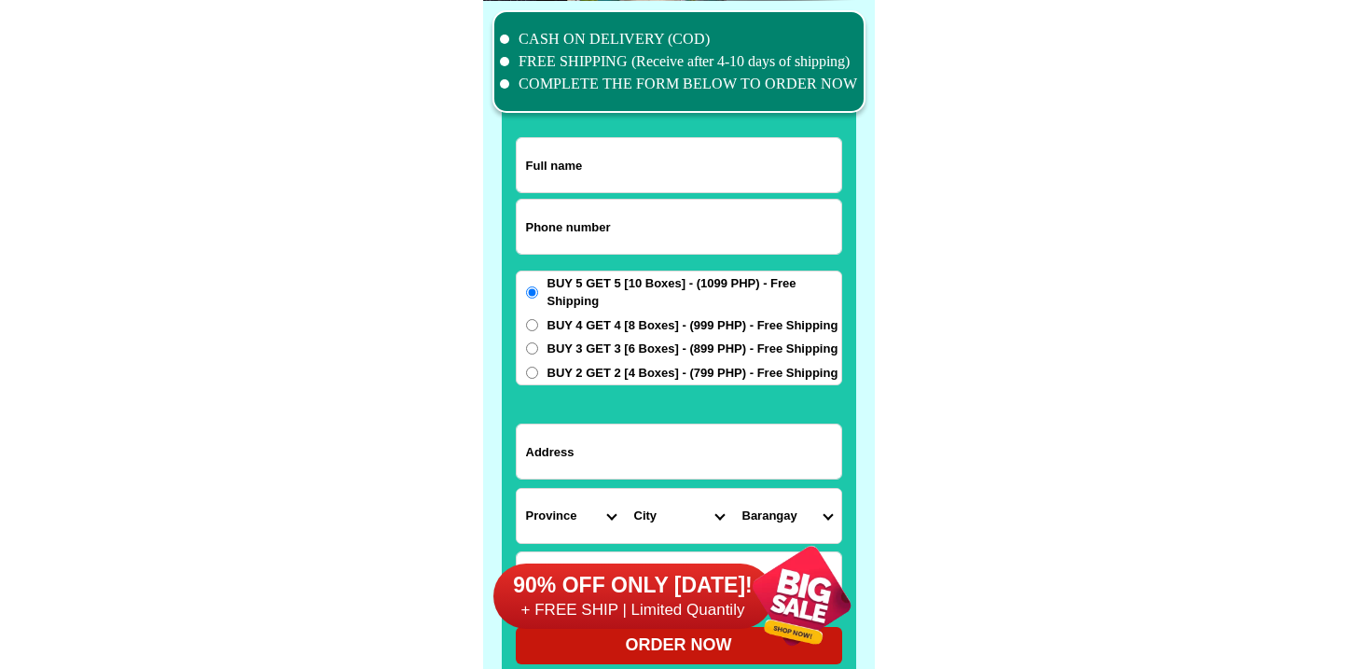
click at [632, 195] on form "ORDER NOW Province Abra Agusan-del-norte Agusan-del-sur Aklan Albay Antique Apa…" at bounding box center [679, 400] width 326 height 527
click at [629, 218] on input "Input phone_number" at bounding box center [679, 227] width 324 height 54
paste input "09177008027"
type input "09177008027"
click at [614, 194] on form "09177008027 ORDER NOW Province Abra Agusan-del-norte Agusan-del-sur Aklan Albay…" at bounding box center [679, 400] width 326 height 527
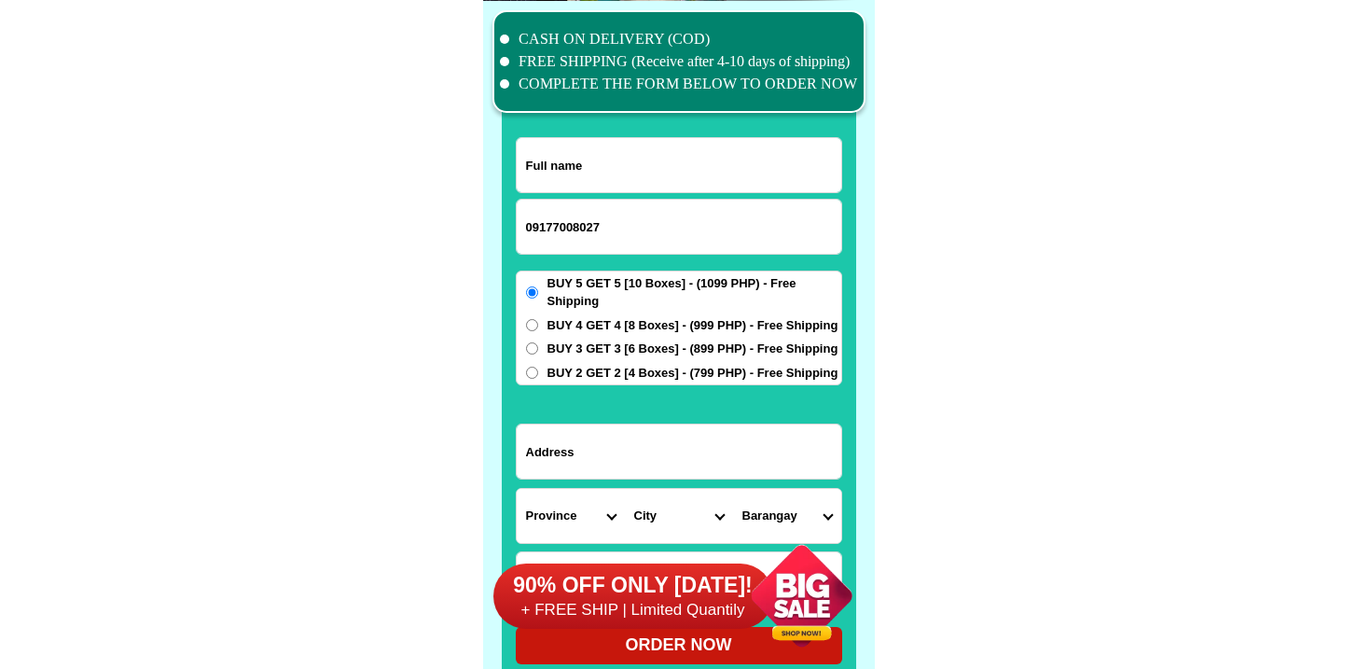
click at [621, 176] on input "Input full_name" at bounding box center [679, 165] width 324 height 54
paste input "Boging Sevilla"
type input "Boging Sevilla"
click at [670, 462] on input "Input address" at bounding box center [679, 451] width 324 height 54
paste input "Magallanes St., Tanjay City, Negros Oriental., brgy. 8"
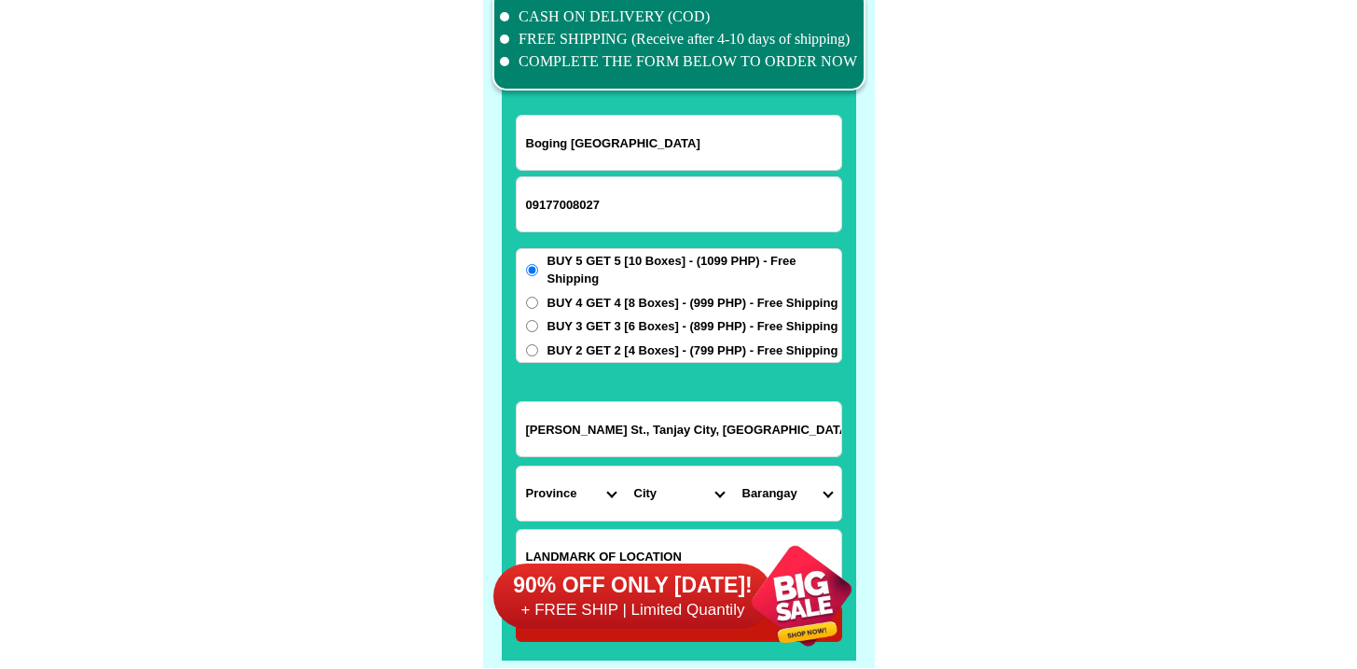
scroll to position [14543, 0]
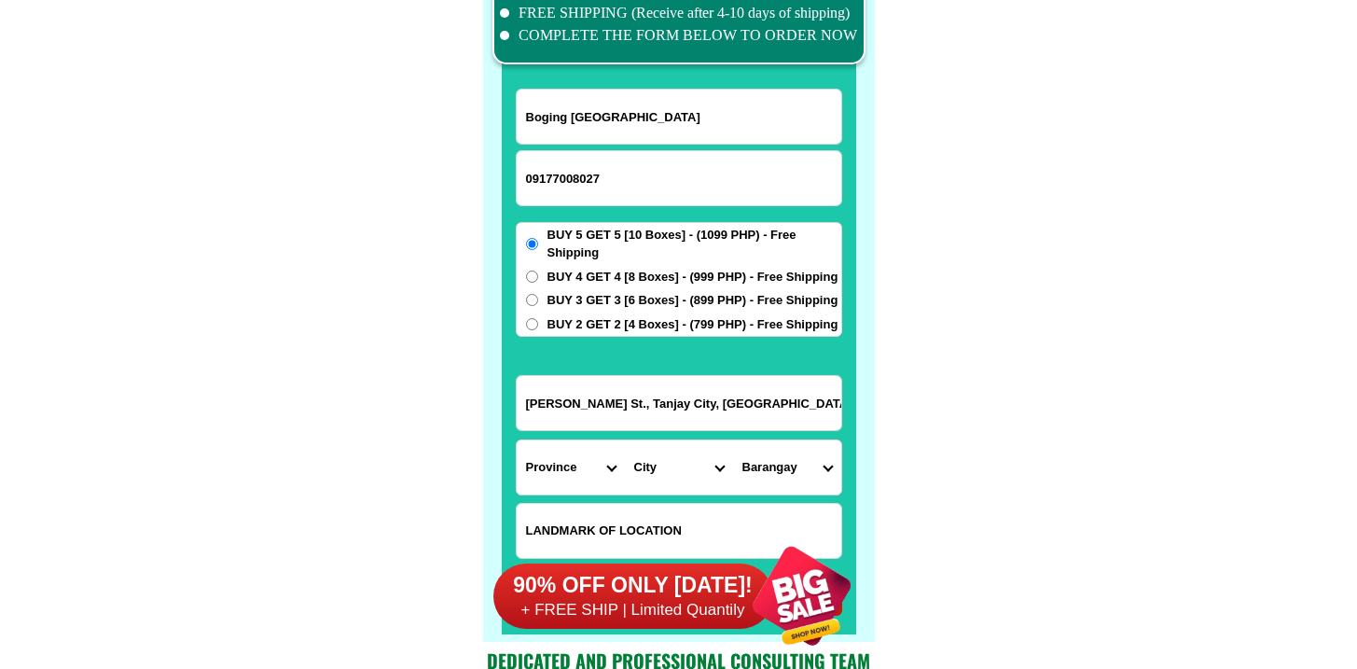
type input "Magallanes St., Tanjay City, Negros Oriental., brgy. 8"
click at [586, 464] on select "Province Abra Agusan-del-norte Agusan-del-sur Aklan Albay Antique Apayao Aurora…" at bounding box center [571, 467] width 108 height 54
click at [586, 463] on select "Province Abra Agusan-del-norte Agusan-del-sur Aklan Albay Antique Apayao Aurora…" at bounding box center [571, 467] width 108 height 54
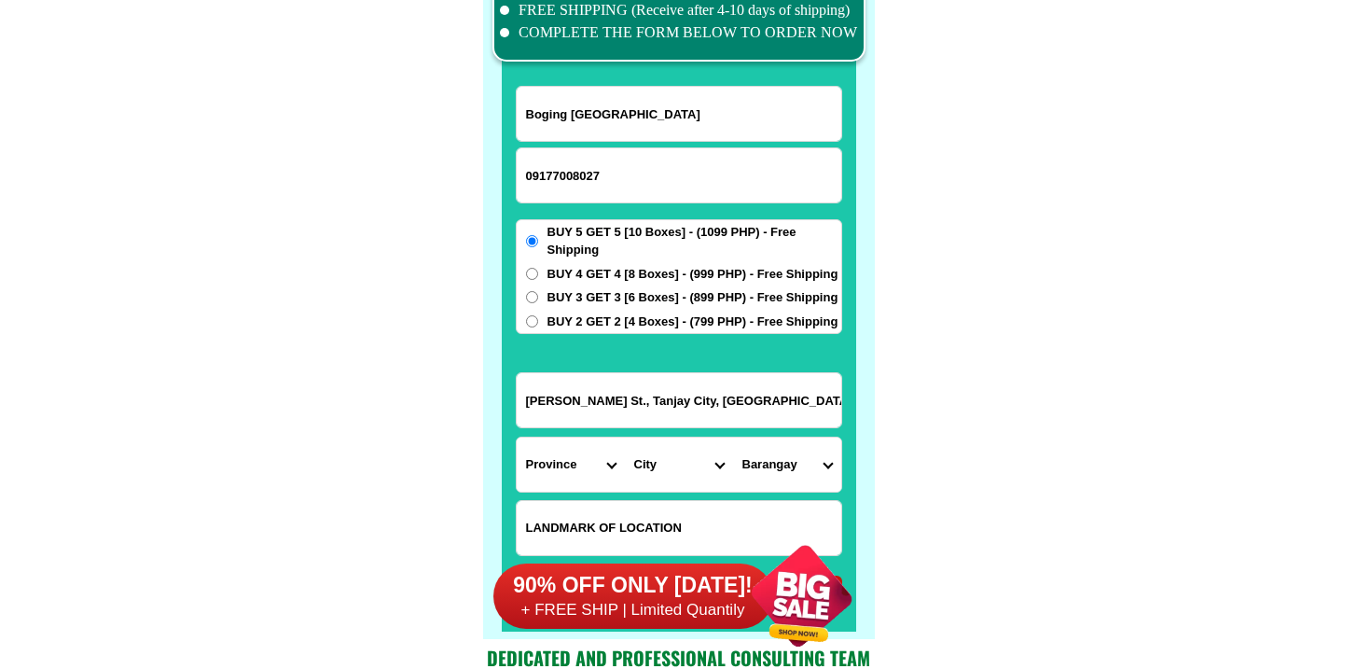
scroll to position [14546, 0]
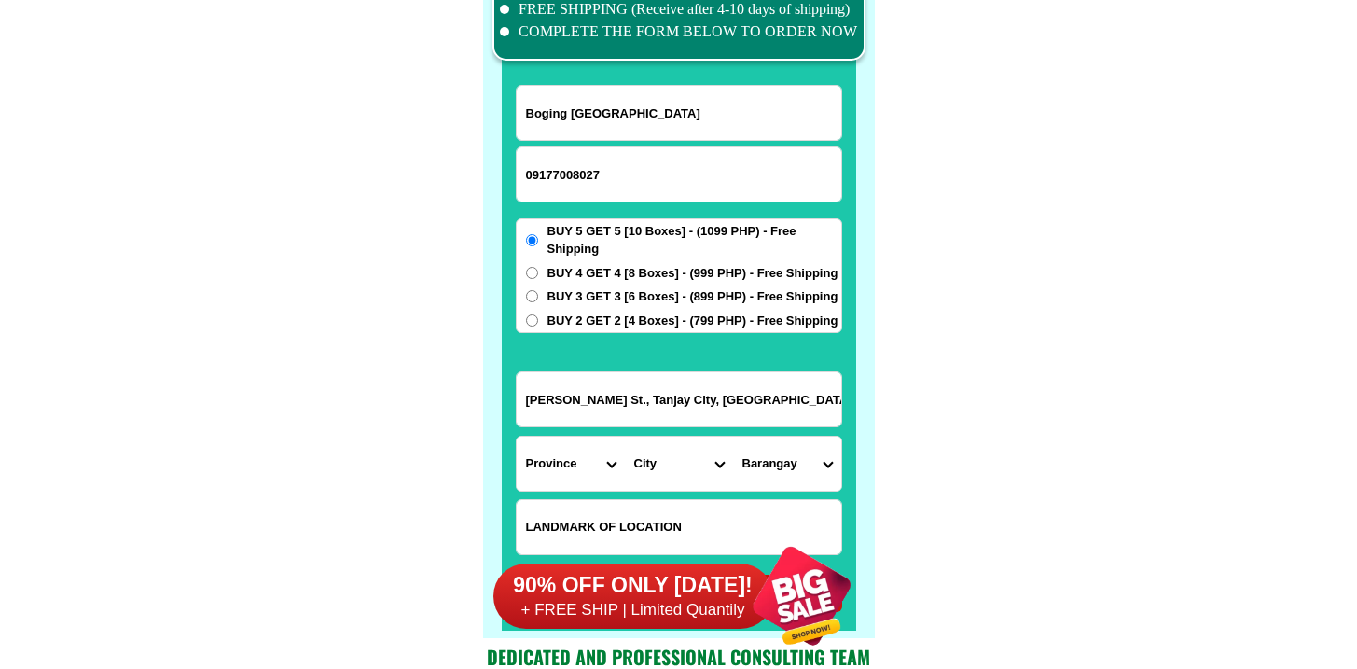
click at [585, 465] on select "Province Abra Agusan-del-norte Agusan-del-sur Aklan Albay Antique Apayao Aurora…" at bounding box center [571, 463] width 108 height 54
select select "63_411"
click at [517, 436] on select "Province Abra Agusan-del-norte Agusan-del-sur Aklan Albay Antique Apayao Aurora…" at bounding box center [571, 463] width 108 height 54
click at [690, 457] on select "City Amlan Ayungon Bacong Bais-city Basay Bayawan-city Bindoy Canlaon-city Daui…" at bounding box center [679, 463] width 108 height 54
click at [570, 465] on select "Province Abra Agusan-del-norte Agusan-del-sur Aklan Albay Antique Apayao Aurora…" at bounding box center [571, 463] width 108 height 54
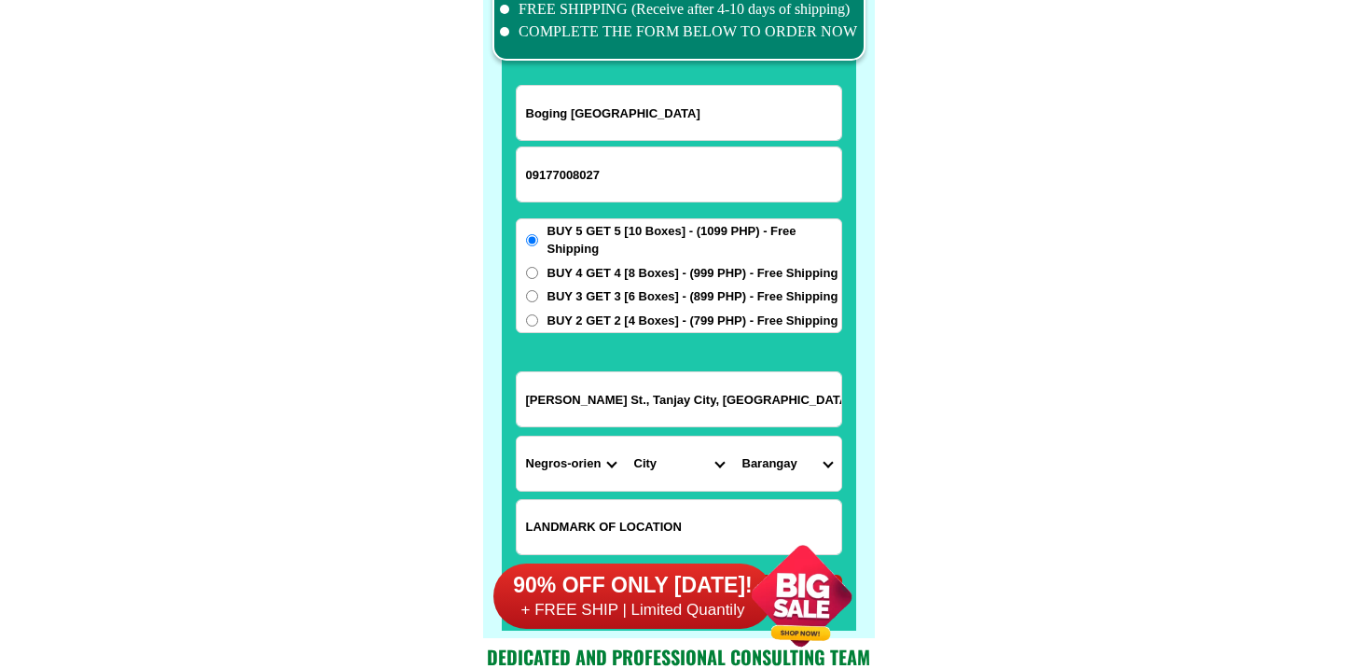
click at [517, 436] on select "Province Abra Agusan-del-norte Agusan-del-sur Aklan Albay Antique Apayao Aurora…" at bounding box center [571, 463] width 108 height 54
click at [660, 465] on select "City Amlan Ayungon Bacong Bais-city Basay Bayawan-city Bindoy Canlaon-city Daui…" at bounding box center [679, 463] width 108 height 54
select select "63_4113690"
click at [625, 436] on select "City Amlan Ayungon Bacong Bais-city Basay Bayawan-city Bindoy Canlaon-city Daui…" at bounding box center [679, 463] width 108 height 54
click at [803, 468] on select "Barangay Azagra Bahi-an Luca Manipis Novallas Obogon Pal-ew Poblacion i (barang…" at bounding box center [787, 463] width 108 height 54
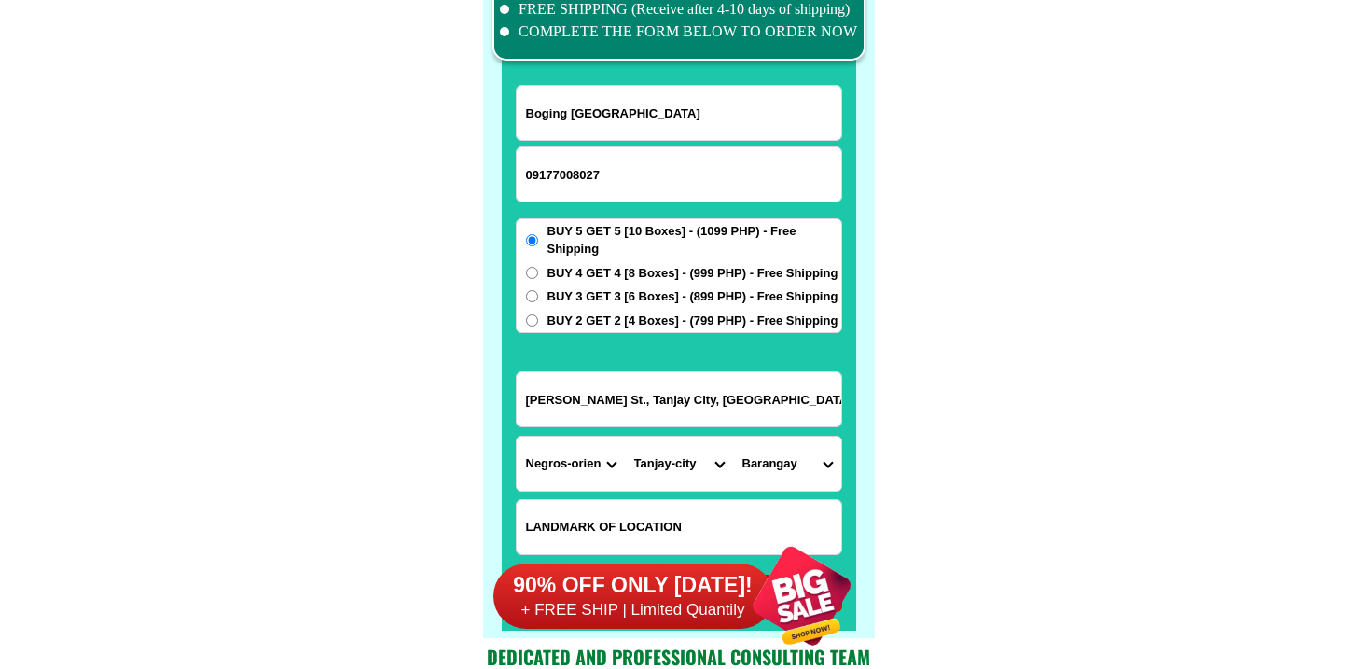
select select "63_411369012317"
click at [733, 436] on select "Barangay Azagra Bahi-an Luca Manipis Novallas Obogon Pal-ew Poblacion i (barang…" at bounding box center [787, 463] width 108 height 54
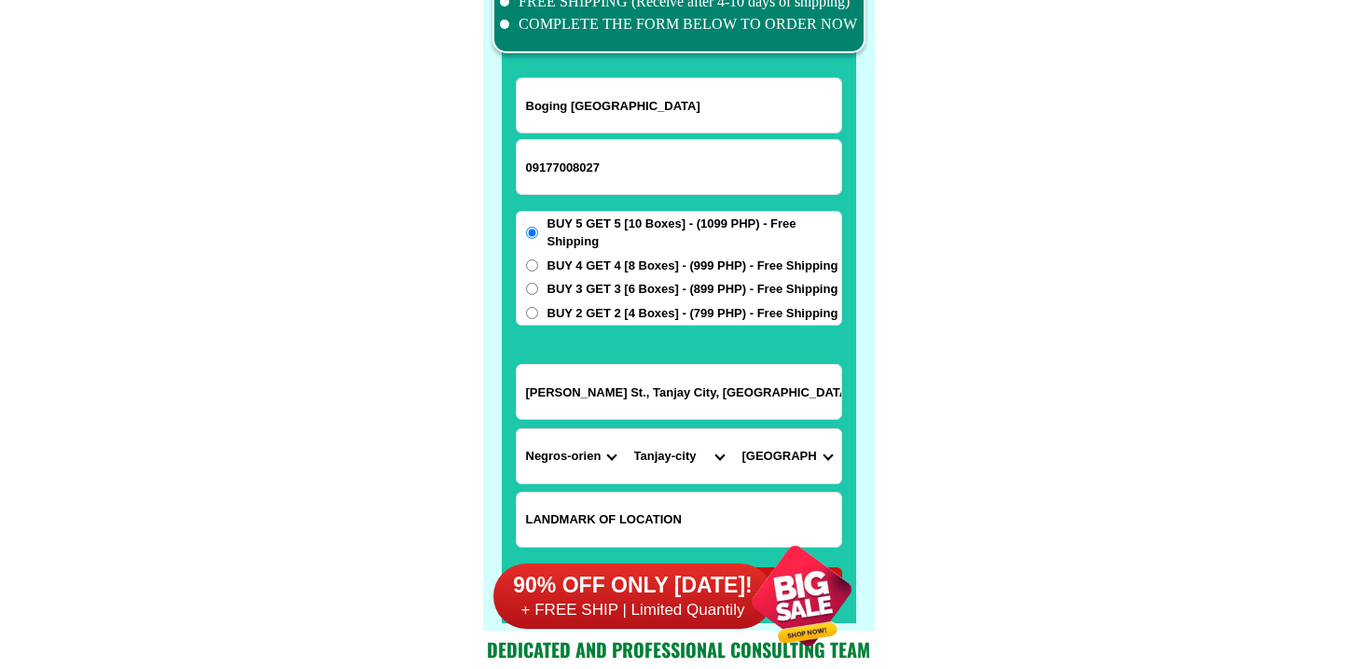
scroll to position [14759, 0]
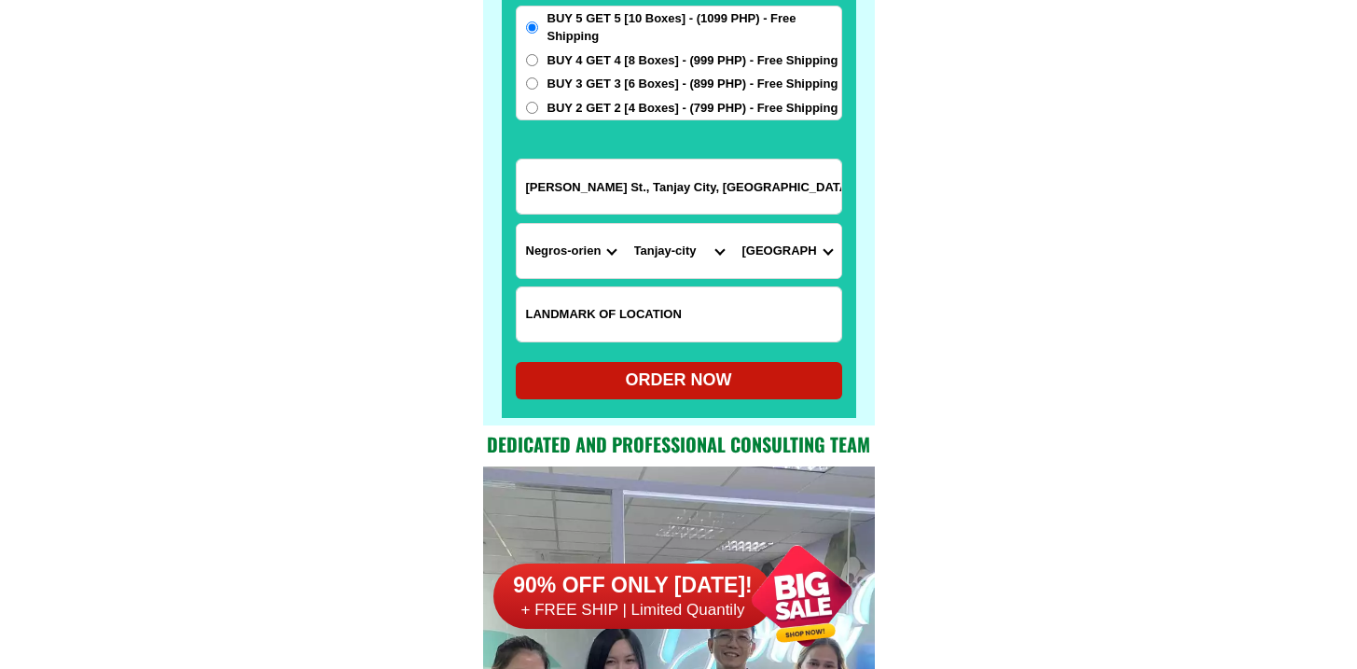
click at [727, 371] on div "ORDER NOW" at bounding box center [679, 379] width 326 height 25
radio input "true"
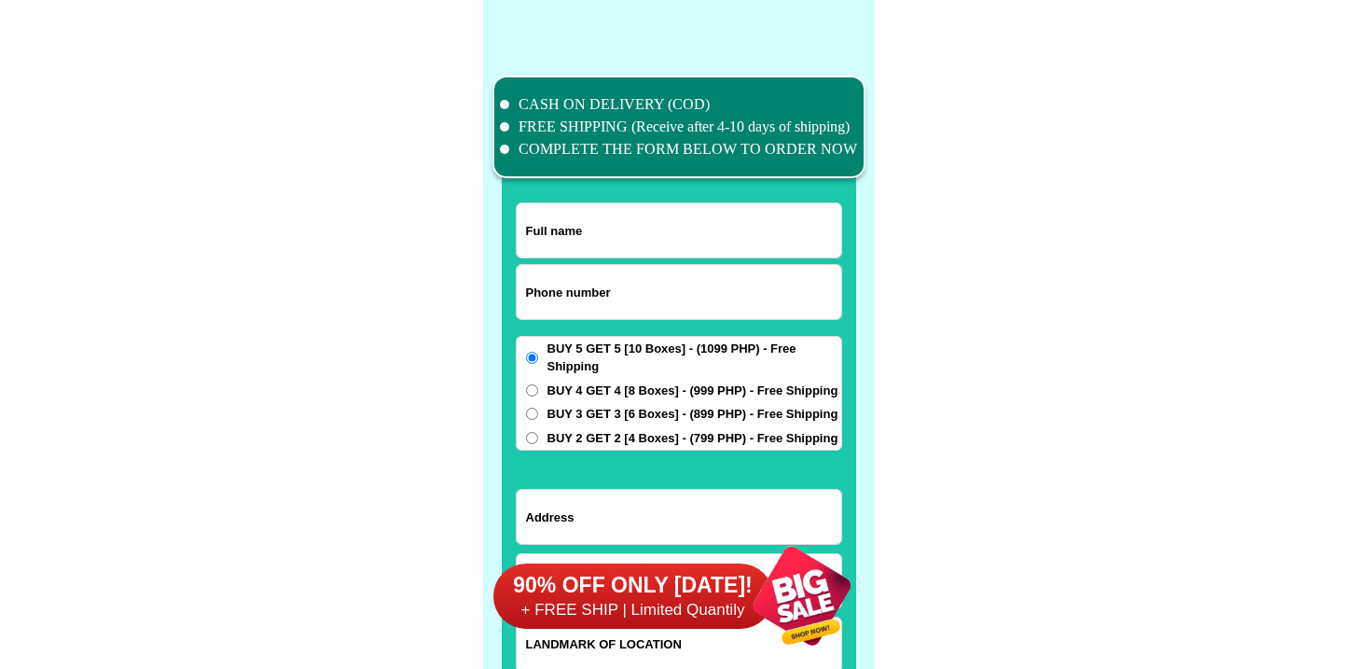
scroll to position [14494, 0]
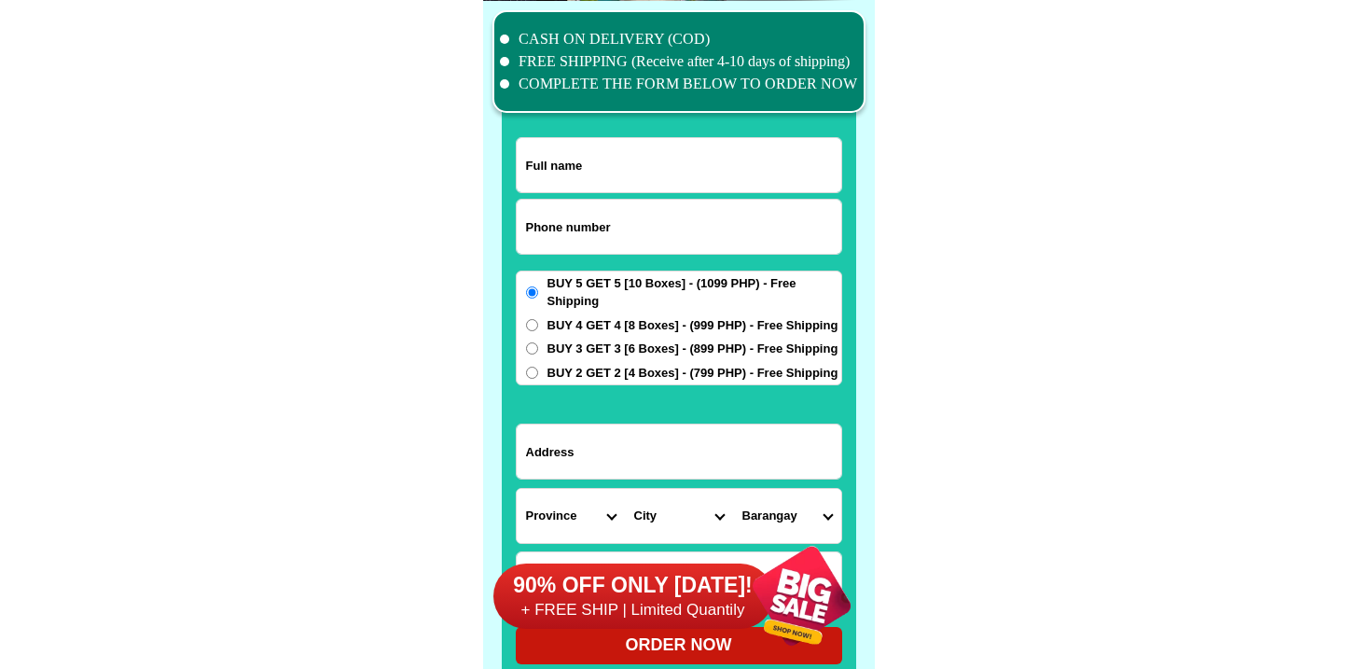
click at [664, 214] on input "Input phone_number" at bounding box center [679, 227] width 324 height 54
paste input "09150775781"
type input "09150775781"
click at [613, 167] on input "Input full_name" at bounding box center [679, 165] width 324 height 54
paste input "[PERSON_NAME]"
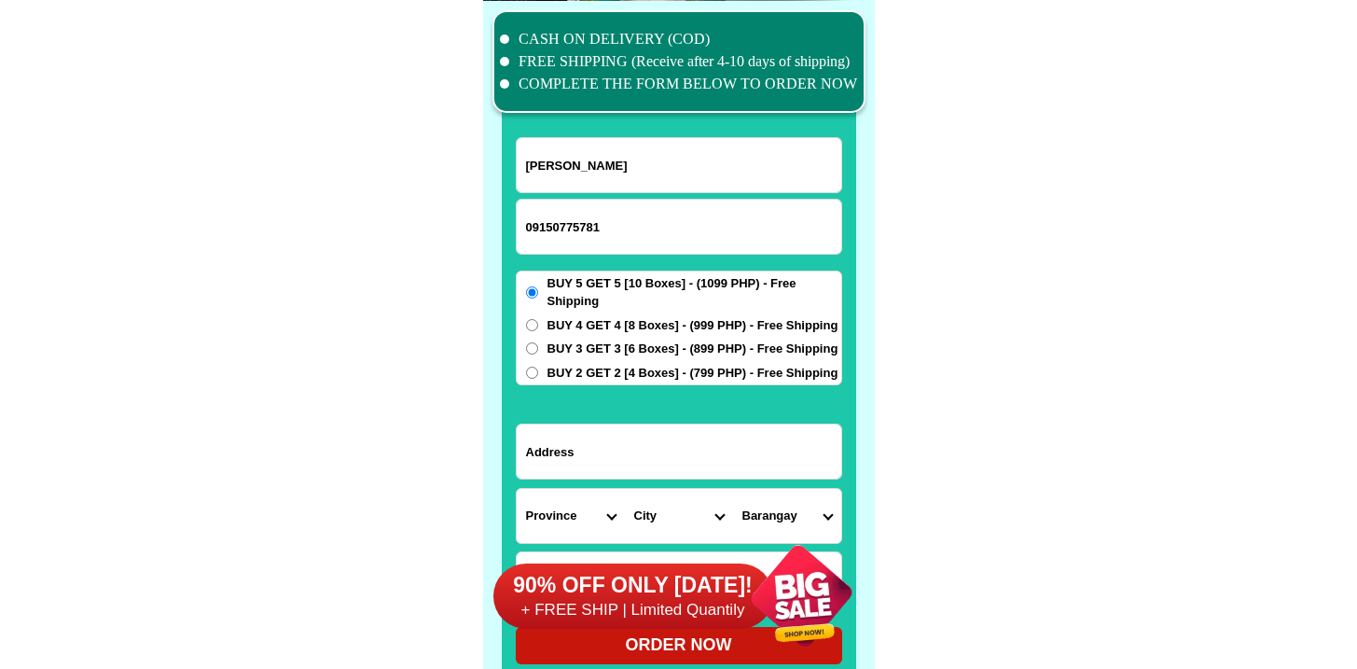
type input "[PERSON_NAME]"
click at [572, 468] on input "Input address" at bounding box center [679, 451] width 324 height 54
paste input "SANTIAGO CITY ISABELA"
type input "SANTIAGO CITY ISABELA"
